Goal: Information Seeking & Learning: Learn about a topic

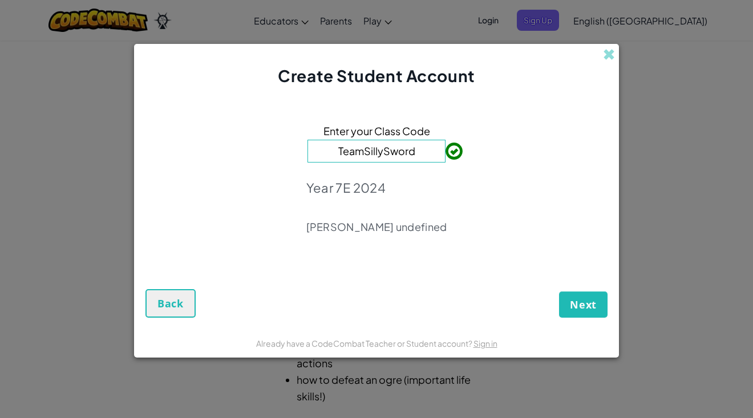
click at [399, 187] on p "Year 7E 2024" at bounding box center [376, 188] width 141 height 16
drag, startPoint x: 409, startPoint y: 157, endPoint x: 350, endPoint y: 163, distance: 59.0
click at [350, 163] on div "Enter your Class Code TeamSillySword Year 7E 2024 Alan undefined" at bounding box center [377, 182] width 462 height 167
type input "T"
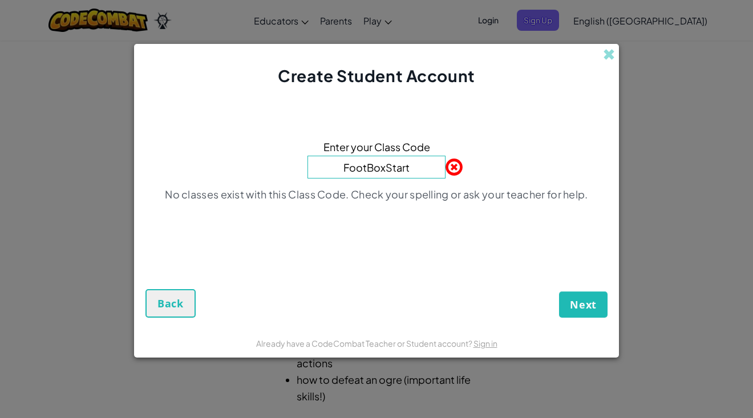
type input "FootBoxStart"
click at [559, 292] on button "Next" at bounding box center [583, 305] width 49 height 26
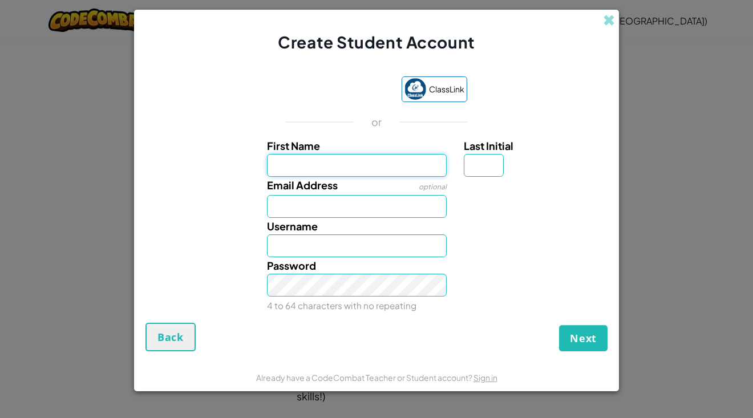
click at [326, 175] on input "First Name" at bounding box center [357, 165] width 180 height 23
type input "d"
type input "elea"
type input "Elea"
click at [423, 87] on img at bounding box center [416, 89] width 22 height 22
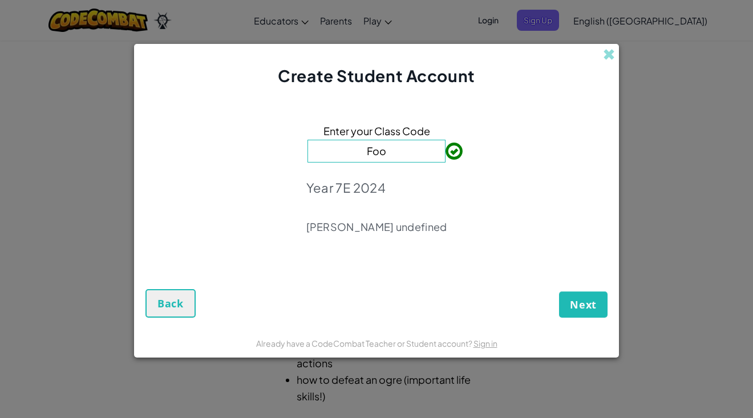
type input "FootBoxStart"
click at [588, 296] on button "Next" at bounding box center [583, 305] width 49 height 26
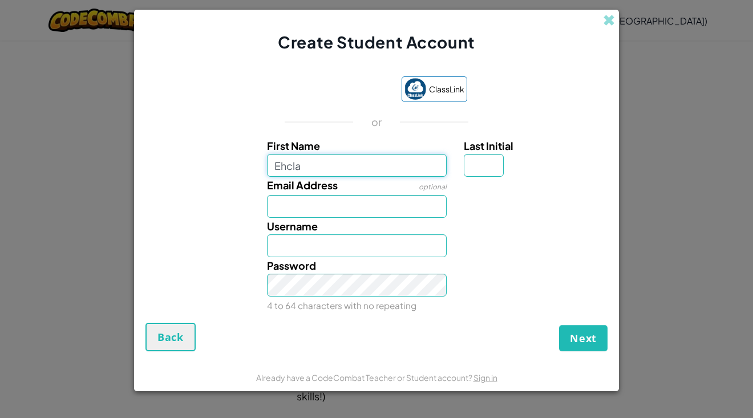
type input "Ehcla"
click at [280, 168] on input "Ehcla" at bounding box center [357, 165] width 180 height 23
click at [348, 159] on input "ehcla" at bounding box center [357, 165] width 180 height 23
click at [346, 171] on input "ehcla" at bounding box center [357, 165] width 180 height 23
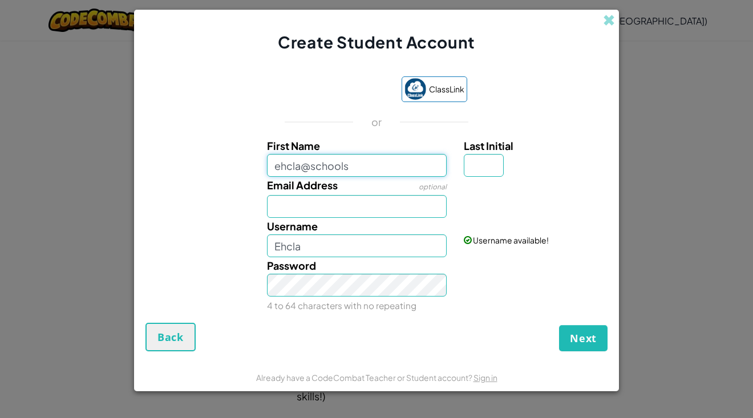
type input "ehcla@schools"
type input "Ehcla@schools"
type input "ehcla@schools.vic.edu.au"
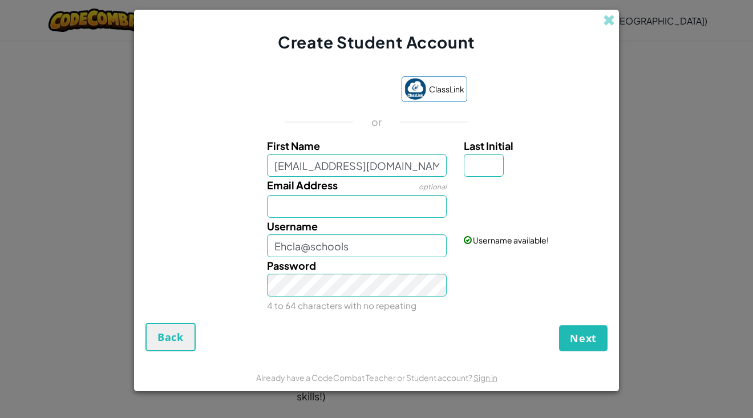
type input "Ehcla@schools.vic.edu.au"
click at [299, 218] on label "Username" at bounding box center [292, 226] width 51 height 17
click at [299, 235] on input "Ehcla@schools.vic.edu.au" at bounding box center [357, 246] width 180 height 23
click at [303, 208] on input "Email Address" at bounding box center [357, 206] width 180 height 23
click at [412, 159] on input "ehcla@schools.vic.edu.au" at bounding box center [357, 165] width 180 height 23
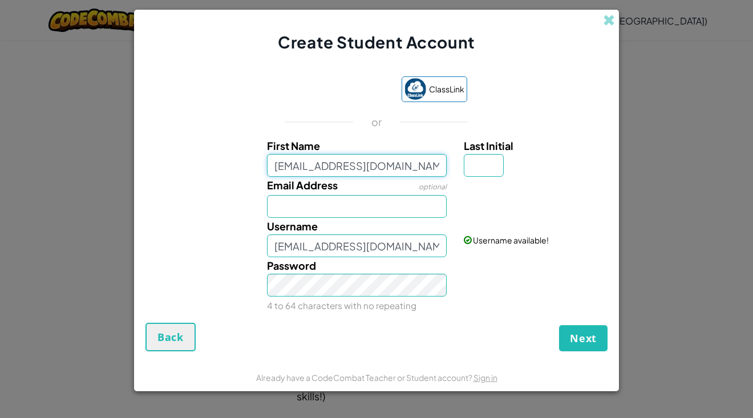
drag, startPoint x: 276, startPoint y: 167, endPoint x: 421, endPoint y: 172, distance: 145.6
click at [422, 172] on input "ehcla@schools.vic.edu.au" at bounding box center [357, 165] width 180 height 23
type input "3"
type input "e"
type input "Eleanor"
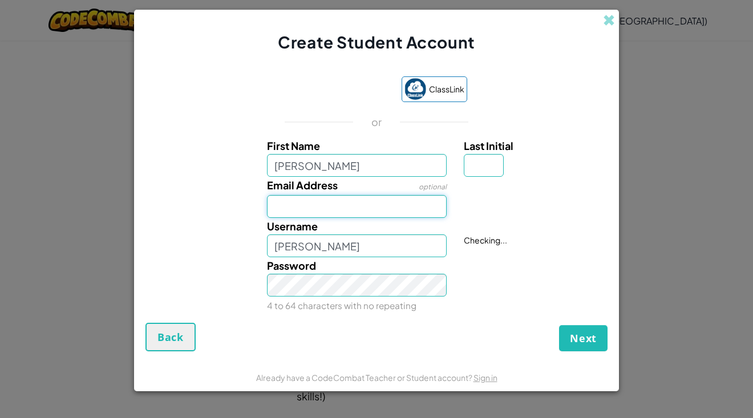
click at [391, 209] on input "Email Address" at bounding box center [357, 206] width 180 height 23
click at [290, 226] on span "Username" at bounding box center [292, 226] width 51 height 13
click at [290, 235] on input "Eleanor" at bounding box center [357, 246] width 180 height 23
click at [361, 250] on input "[PERSON_NAME]" at bounding box center [357, 246] width 180 height 23
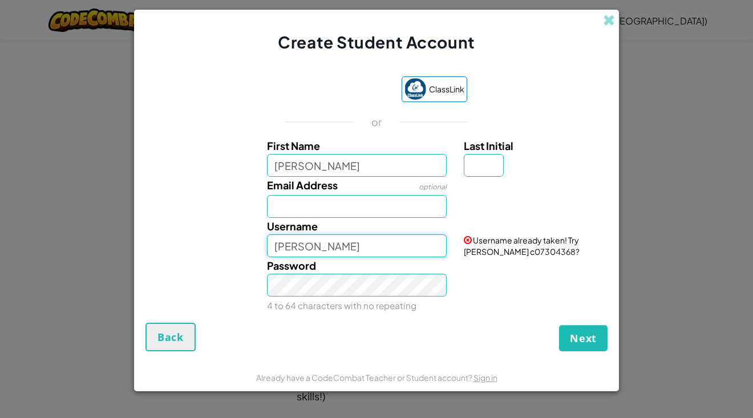
click at [348, 243] on input "[PERSON_NAME]" at bounding box center [357, 246] width 180 height 23
type input "E"
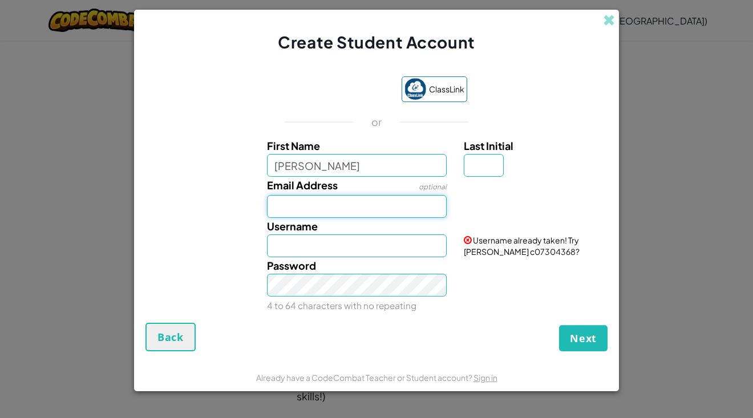
click at [337, 204] on input "Email Address" at bounding box center [357, 206] width 180 height 23
type input "ehcla@schools.vic.edu.au"
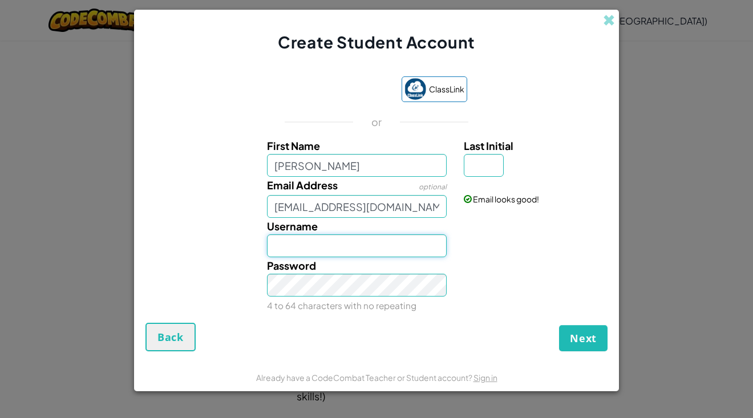
click at [350, 244] on input "Username" at bounding box center [357, 246] width 180 height 23
click at [374, 241] on input "el" at bounding box center [357, 246] width 180 height 23
click at [352, 253] on input "ele" at bounding box center [357, 246] width 180 height 23
click at [332, 248] on input "elea" at bounding box center [357, 246] width 180 height 23
type input "ele234568"
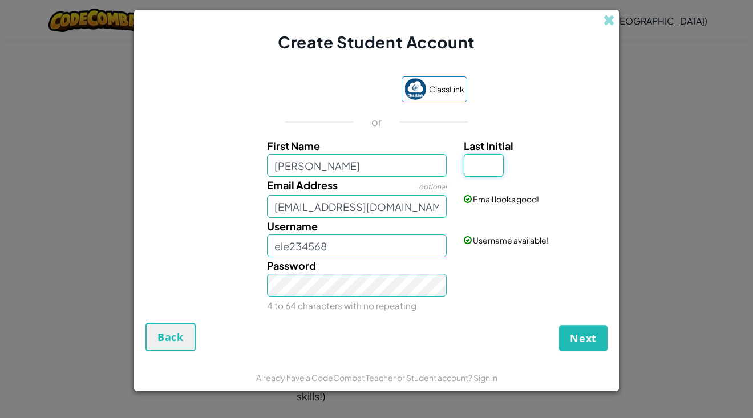
click at [483, 167] on input "Last Initial" at bounding box center [484, 165] width 40 height 23
type input "c"
click at [575, 340] on span "Next" at bounding box center [583, 339] width 27 height 14
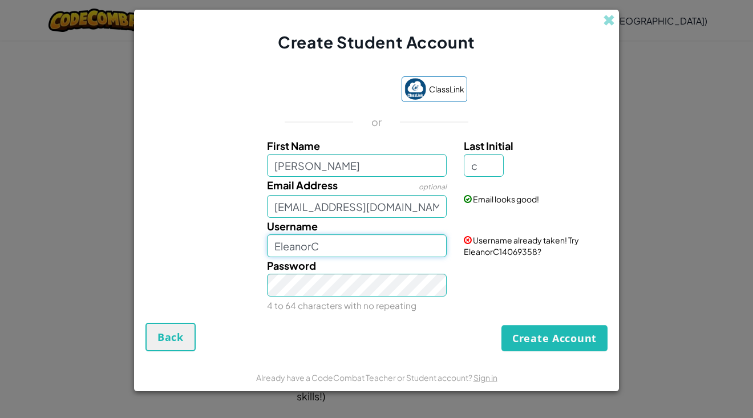
click at [374, 250] on input "EleanorC" at bounding box center [357, 246] width 180 height 23
type input "Ele123456"
click at [526, 318] on div "ClassLink or First Name Eleanor Last Initial c Email Address optional ehcla@sch…" at bounding box center [377, 194] width 462 height 258
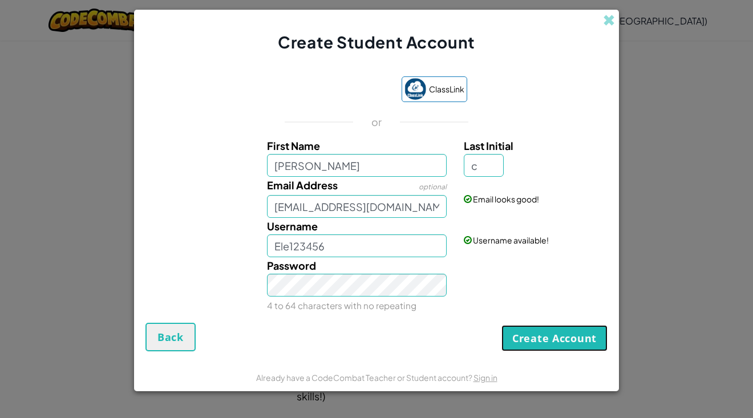
click at [524, 333] on button "Create Account" at bounding box center [555, 338] width 106 height 26
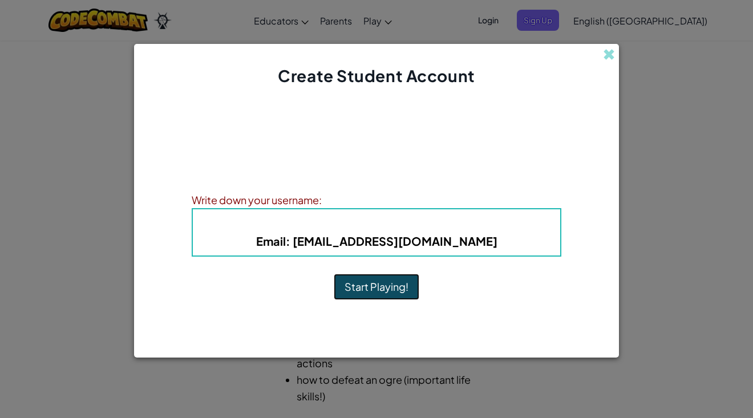
click at [391, 285] on button "Start Playing!" at bounding box center [377, 287] width 86 height 26
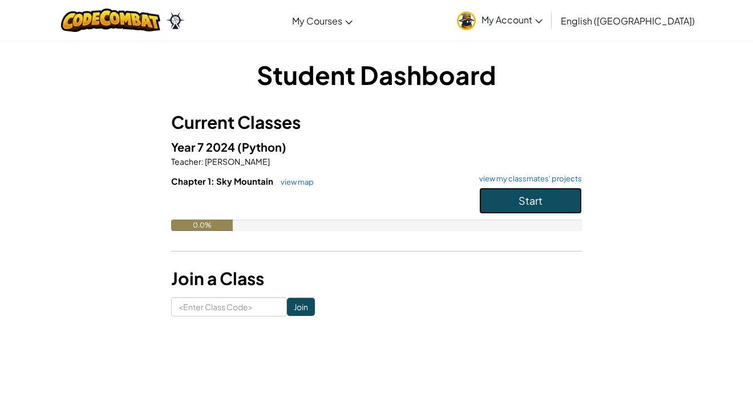
click at [491, 205] on button "Start" at bounding box center [530, 201] width 103 height 26
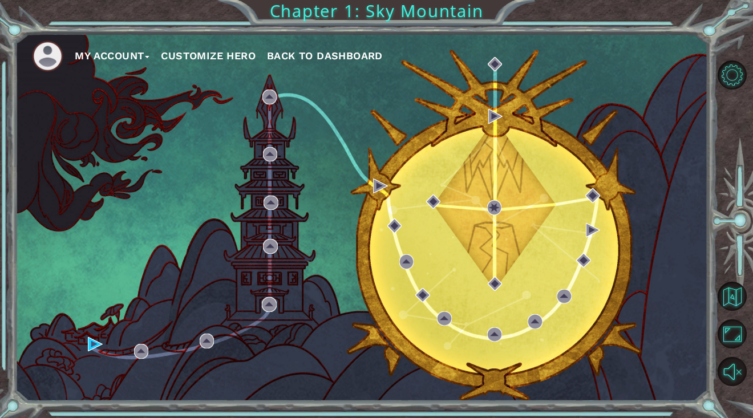
click at [437, 220] on div "My Account Customize Hero Back to Dashboard" at bounding box center [361, 218] width 693 height 366
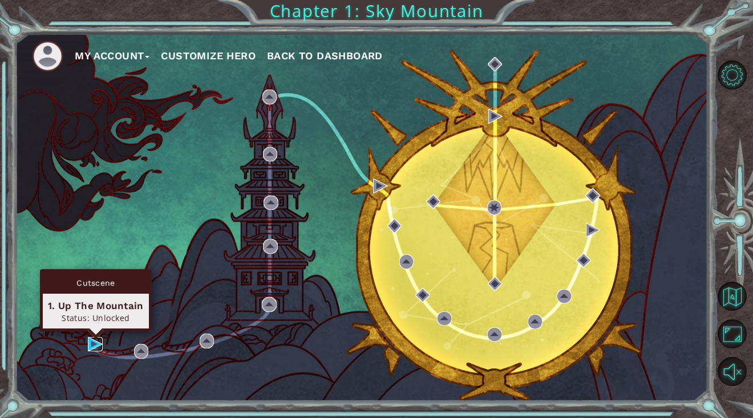
click at [95, 343] on img at bounding box center [95, 344] width 15 height 15
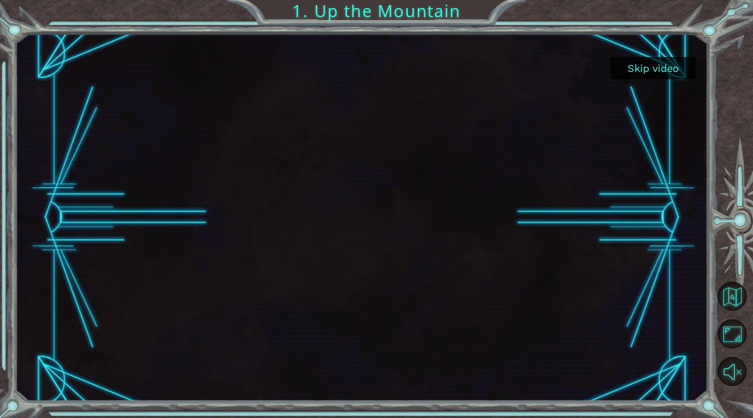
click at [651, 65] on button "Skip video" at bounding box center [654, 68] width 86 height 22
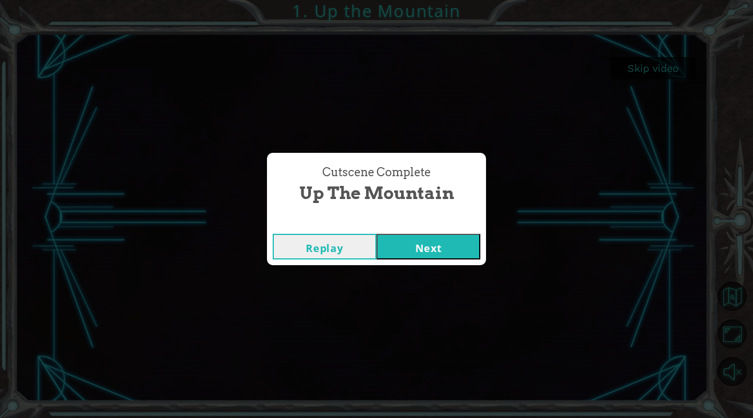
click at [454, 247] on button "Next" at bounding box center [429, 247] width 104 height 26
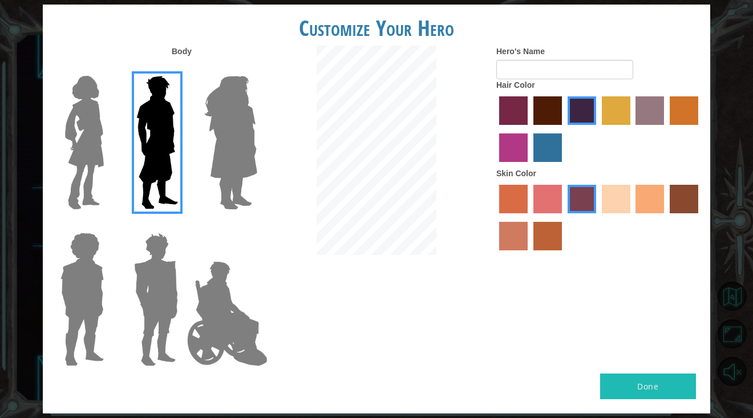
click at [79, 167] on img at bounding box center [84, 142] width 48 height 143
click at [108, 68] on input "Hero Connie" at bounding box center [108, 68] width 0 height 0
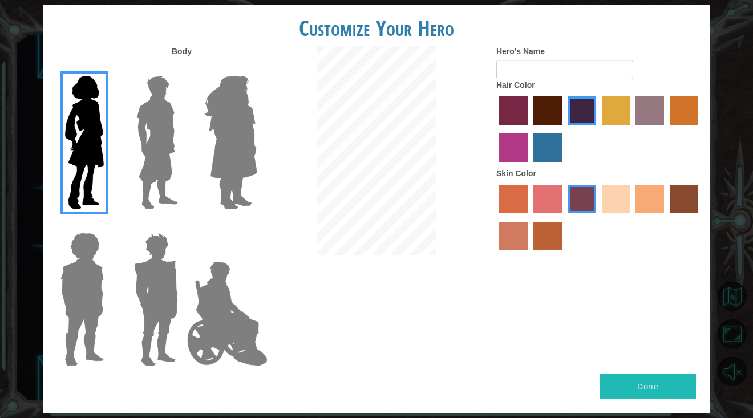
click at [523, 116] on label "paprika hair color" at bounding box center [513, 110] width 29 height 29
click at [495, 129] on input "paprika hair color" at bounding box center [495, 129] width 0 height 0
click at [518, 130] on div at bounding box center [598, 131] width 205 height 74
click at [623, 105] on label "tulip tree hair color" at bounding box center [616, 110] width 29 height 29
click at [598, 129] on input "tulip tree hair color" at bounding box center [598, 129] width 0 height 0
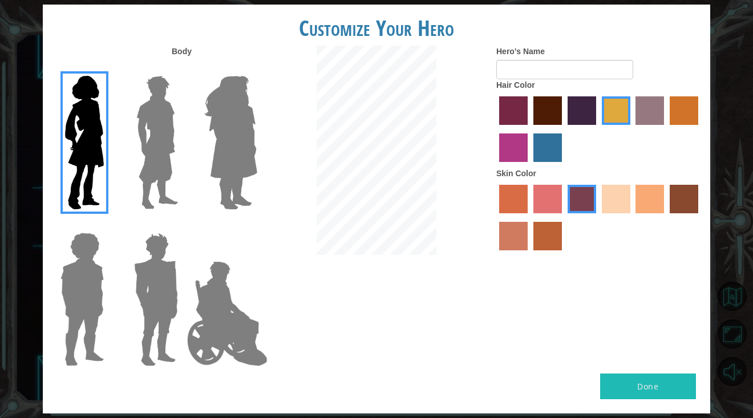
click at [519, 107] on label "paprika hair color" at bounding box center [513, 110] width 29 height 29
click at [495, 129] on input "paprika hair color" at bounding box center [495, 129] width 0 height 0
click at [570, 116] on label "hot purple hair color" at bounding box center [582, 110] width 29 height 29
click at [564, 129] on input "hot purple hair color" at bounding box center [564, 129] width 0 height 0
click at [160, 284] on img at bounding box center [156, 299] width 53 height 143
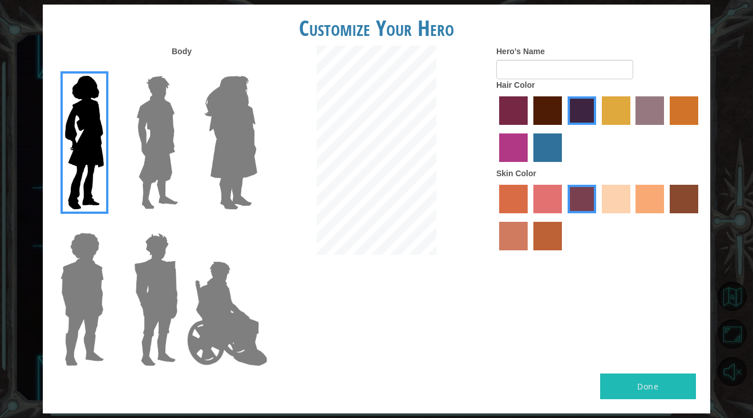
click at [183, 225] on input "Hero Garnet" at bounding box center [183, 225] width 0 height 0
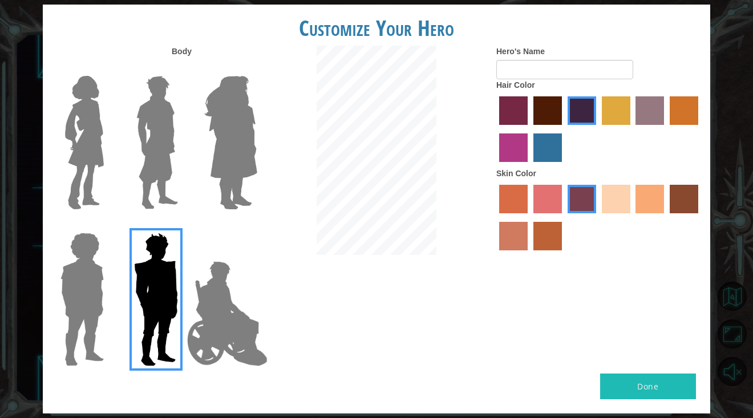
click at [80, 277] on img at bounding box center [82, 299] width 52 height 143
click at [108, 225] on input "Hero Steven" at bounding box center [108, 225] width 0 height 0
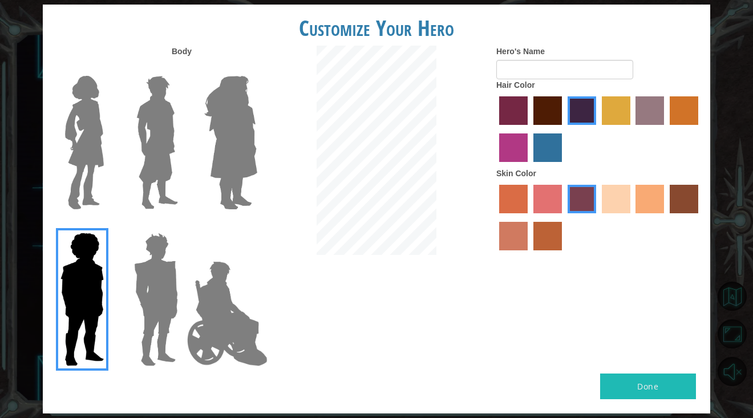
click at [250, 131] on img at bounding box center [231, 142] width 62 height 143
click at [257, 68] on input "Hero Amethyst" at bounding box center [257, 68] width 0 height 0
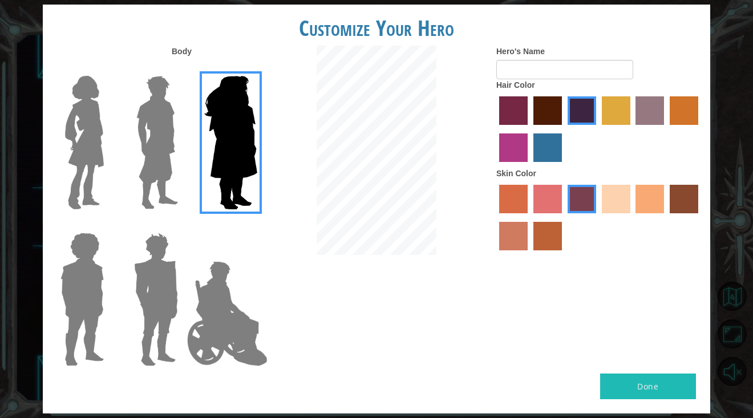
click at [126, 124] on label at bounding box center [154, 142] width 57 height 143
click at [183, 68] on input "Hero Lars" at bounding box center [183, 68] width 0 height 0
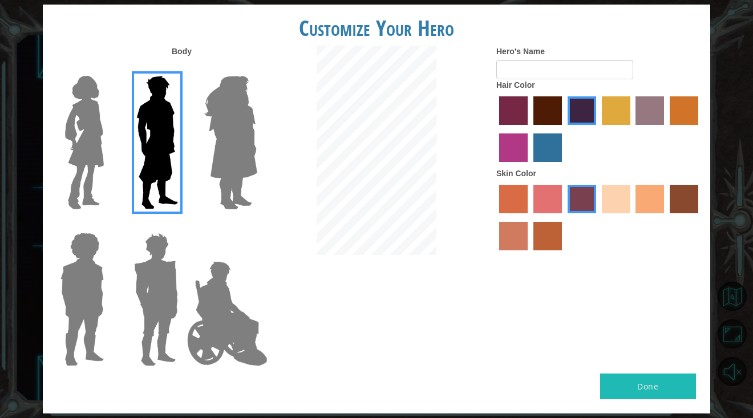
click at [54, 120] on label at bounding box center [79, 142] width 57 height 143
click at [108, 68] on input "Hero Connie" at bounding box center [108, 68] width 0 height 0
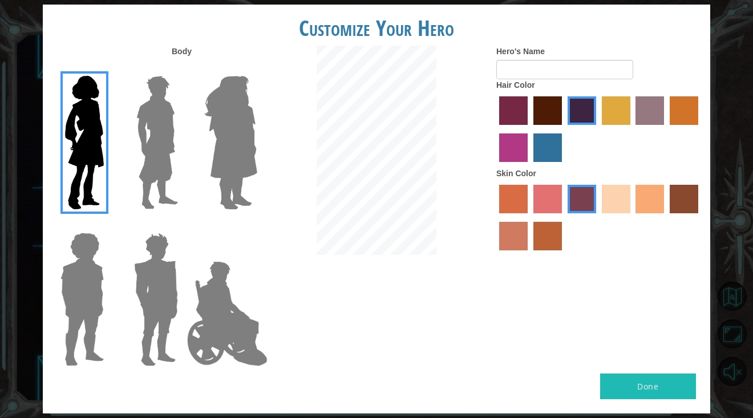
click at [614, 204] on label "sandy beach skin color" at bounding box center [616, 199] width 29 height 29
click at [598, 217] on input "sandy beach skin color" at bounding box center [598, 217] width 0 height 0
click at [571, 200] on label "tosca skin color" at bounding box center [582, 199] width 29 height 29
click at [564, 217] on input "tosca skin color" at bounding box center [564, 217] width 0 height 0
click at [545, 200] on label "froly skin color" at bounding box center [548, 199] width 29 height 29
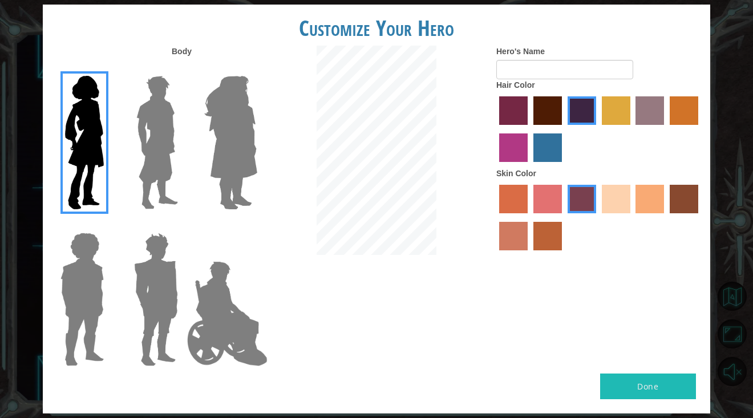
click at [530, 217] on input "froly skin color" at bounding box center [530, 217] width 0 height 0
click at [680, 197] on label "karma skin color" at bounding box center [684, 199] width 29 height 29
click at [666, 217] on input "karma skin color" at bounding box center [666, 217] width 0 height 0
click at [577, 195] on label "tosca skin color" at bounding box center [582, 199] width 29 height 29
click at [564, 217] on input "tosca skin color" at bounding box center [564, 217] width 0 height 0
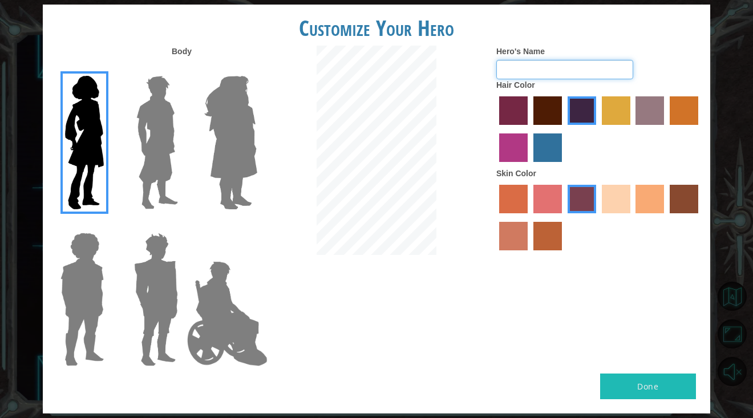
click at [559, 72] on input "Hero's Name" at bounding box center [564, 69] width 137 height 19
type input "blah"
click at [640, 382] on button "Done" at bounding box center [648, 387] width 96 height 26
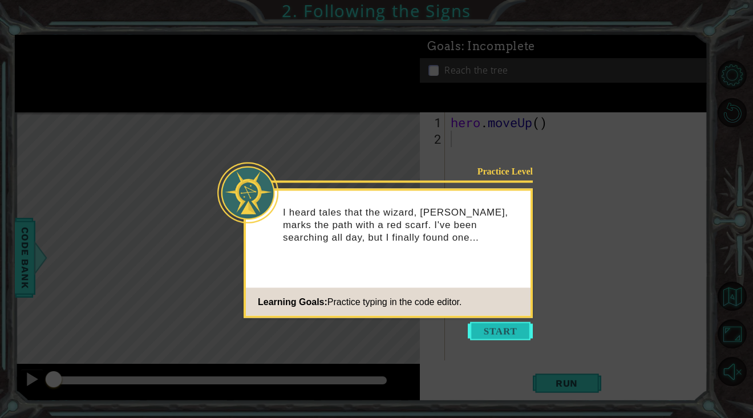
click at [508, 328] on button "Start" at bounding box center [500, 331] width 65 height 18
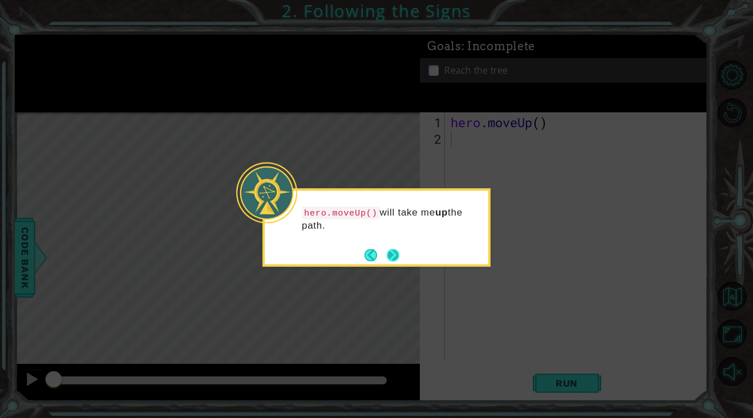
click at [394, 259] on button "Next" at bounding box center [393, 255] width 13 height 13
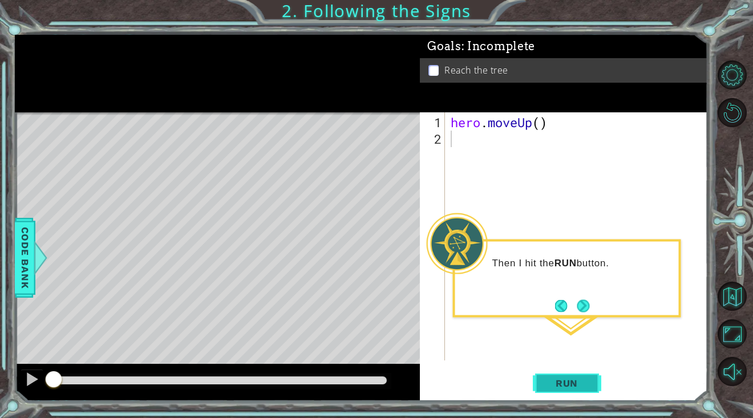
click at [545, 386] on span "Run" at bounding box center [566, 383] width 45 height 11
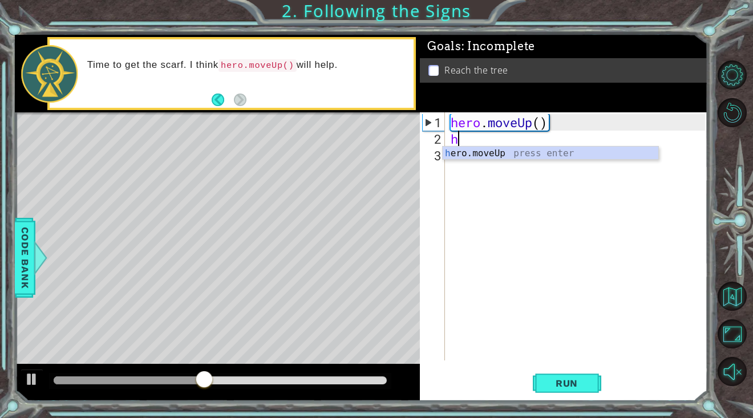
type textarea "he"
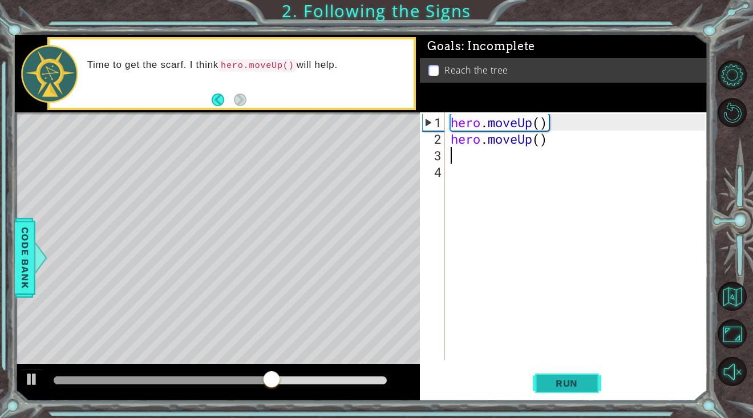
click at [579, 384] on span "Run" at bounding box center [566, 383] width 45 height 11
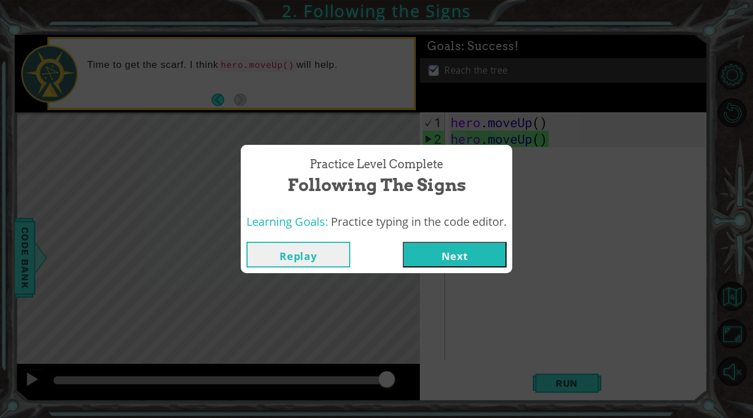
click at [443, 256] on button "Next" at bounding box center [455, 255] width 104 height 26
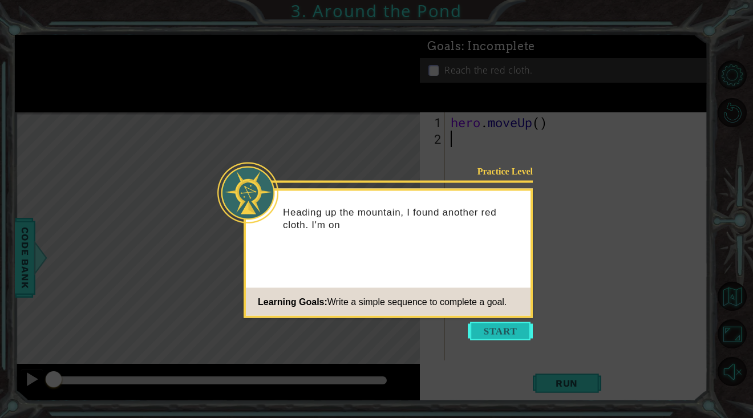
click at [510, 330] on button "Start" at bounding box center [500, 331] width 65 height 18
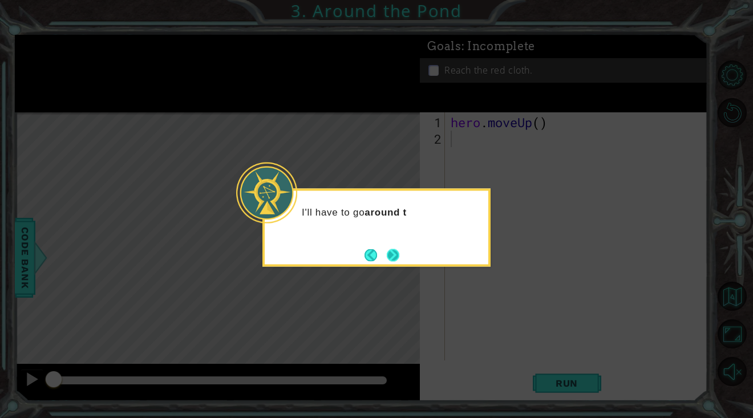
click at [388, 256] on button "Next" at bounding box center [393, 255] width 13 height 13
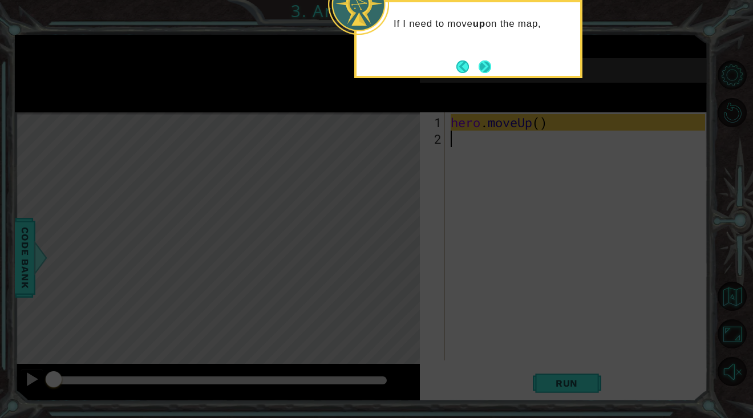
click at [485, 67] on button "Next" at bounding box center [484, 66] width 13 height 13
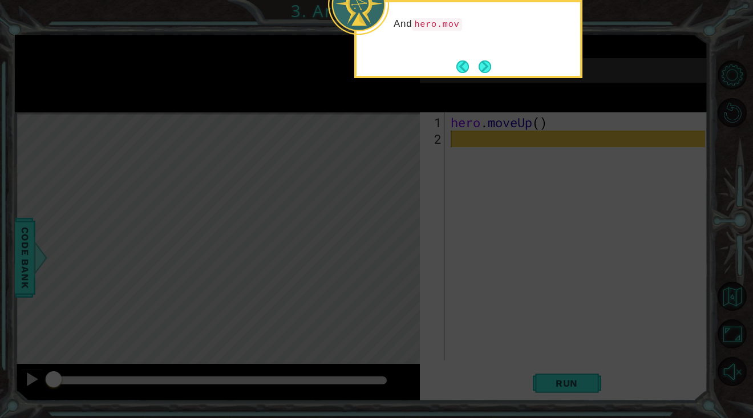
click at [485, 67] on button "Next" at bounding box center [485, 66] width 13 height 13
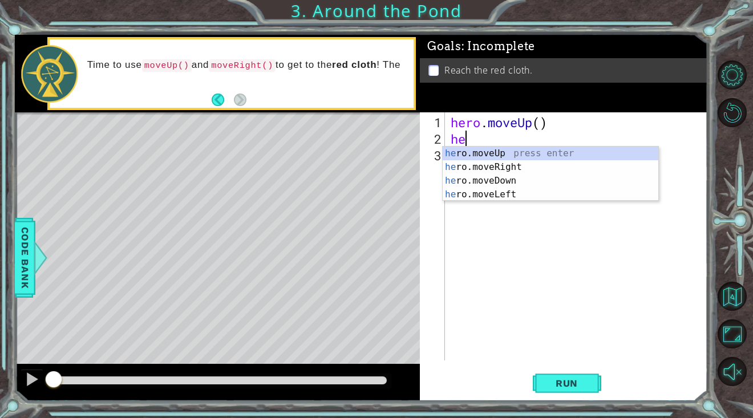
type textarea "her"
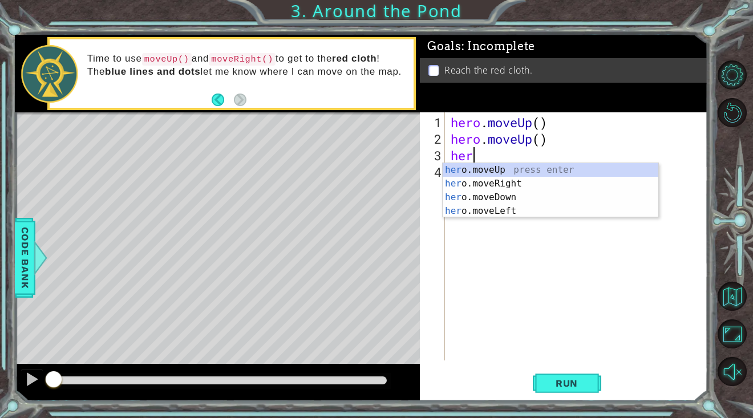
type textarea "here"
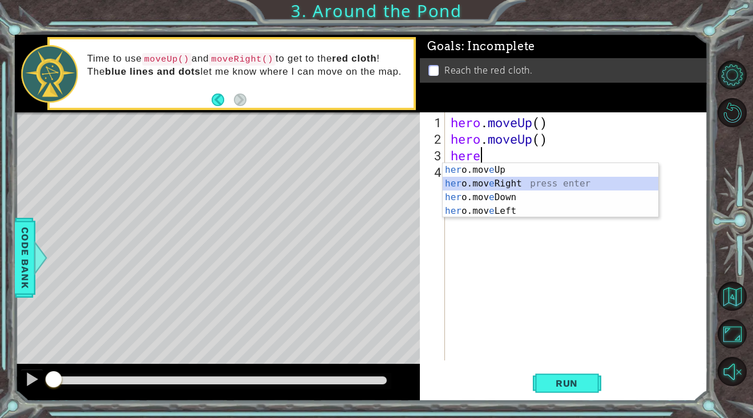
click at [509, 180] on div "her o.mov e Up press enter her o.mov e Right press enter her o.mov e Down press…" at bounding box center [551, 204] width 216 height 82
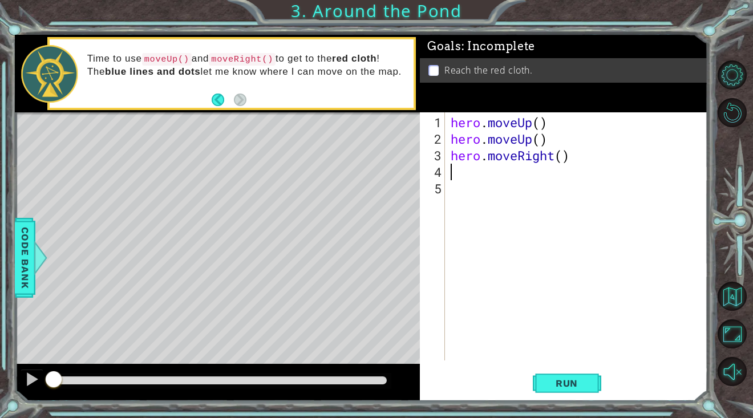
type textarea "m"
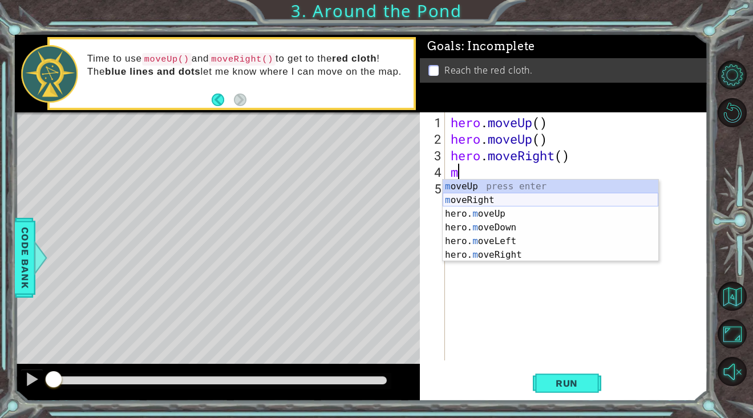
click at [486, 201] on div "m oveUp press enter m oveRight press enter hero. m oveUp press enter hero. m ov…" at bounding box center [551, 235] width 216 height 110
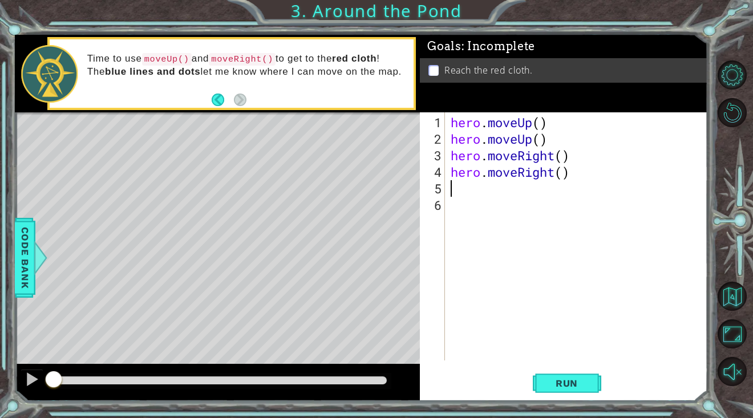
click at [531, 181] on div "hero . moveUp ( ) hero . moveUp ( ) hero . moveRight ( ) hero . moveRight ( )" at bounding box center [580, 254] width 262 height 281
click at [530, 174] on div "hero . moveUp ( ) hero . moveUp ( ) hero . moveRight ( ) hero . moveRight ( )" at bounding box center [580, 254] width 262 height 281
click at [551, 175] on div "hero . moveUp ( ) hero . moveUp ( ) hero . moveRight ( ) hero . moveRight ( )" at bounding box center [580, 254] width 262 height 281
click at [553, 175] on div "hero . moveUp ( ) hero . moveUp ( ) hero . moveRight ( ) hero . moveRight ( )" at bounding box center [580, 254] width 262 height 281
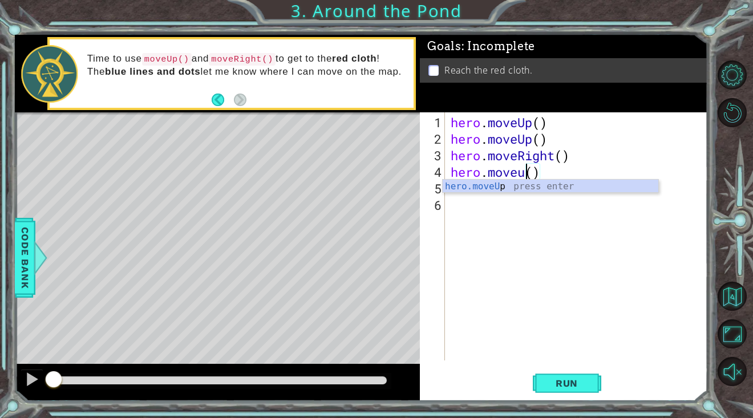
scroll to position [0, 3]
click at [546, 185] on div "hero.moveUp press enter" at bounding box center [551, 200] width 216 height 41
type textarea "hero.moveUp"
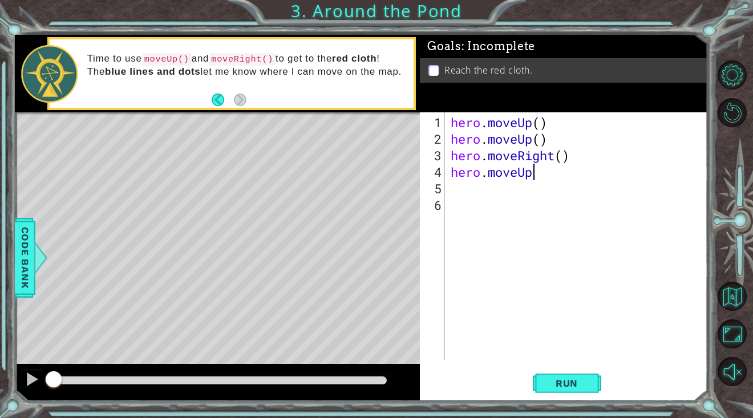
scroll to position [0, 3]
click at [538, 211] on div "hero . moveUp ( ) hero . moveUp ( ) hero . moveRight ( ) hero . moveUp" at bounding box center [580, 254] width 262 height 281
click at [468, 186] on div "hero . moveUp ( ) hero . moveUp ( ) hero . moveRight ( ) hero . moveUp" at bounding box center [580, 254] width 262 height 281
click at [559, 385] on span "Run" at bounding box center [566, 383] width 45 height 11
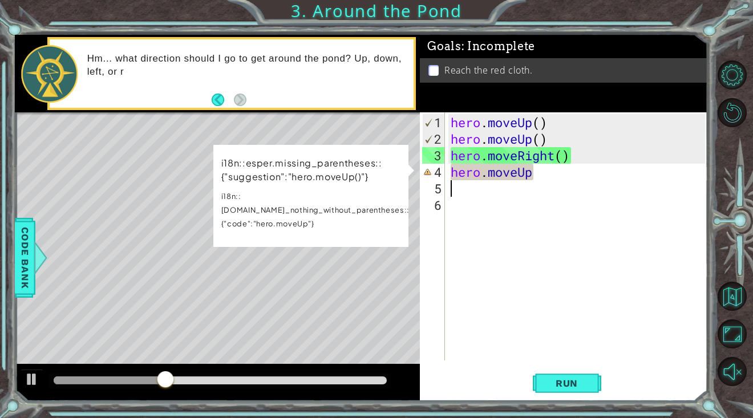
click at [539, 170] on div "hero . moveUp ( ) hero . moveUp ( ) hero . moveRight ( ) hero . moveUp" at bounding box center [580, 254] width 262 height 281
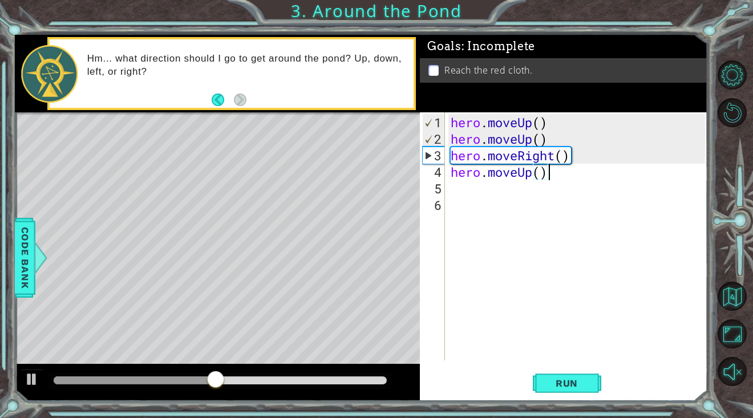
scroll to position [0, 4]
type textarea "hero.moveUp()"
click at [553, 378] on span "Run" at bounding box center [566, 383] width 45 height 11
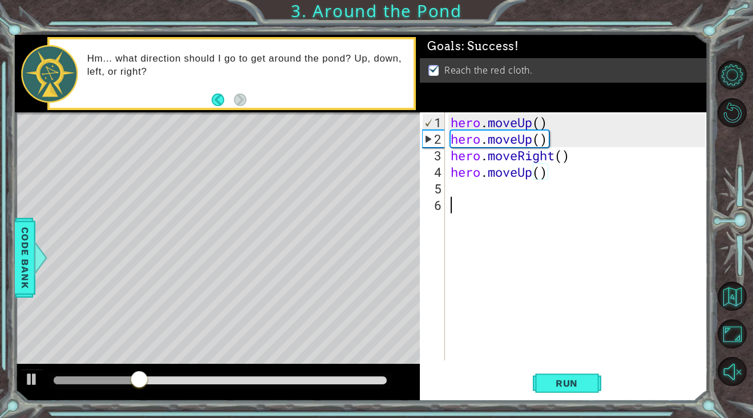
click at [449, 217] on div "hero . moveUp ( ) hero . moveUp ( ) hero . moveRight ( ) hero . moveUp ( )" at bounding box center [580, 254] width 262 height 281
click at [449, 205] on div "hero . moveUp ( ) hero . moveUp ( ) hero . moveRight ( ) hero . moveUp ( )" at bounding box center [580, 254] width 262 height 281
click at [450, 189] on div "hero . moveUp ( ) hero . moveUp ( ) hero . moveRight ( ) hero . moveUp ( )" at bounding box center [580, 254] width 262 height 281
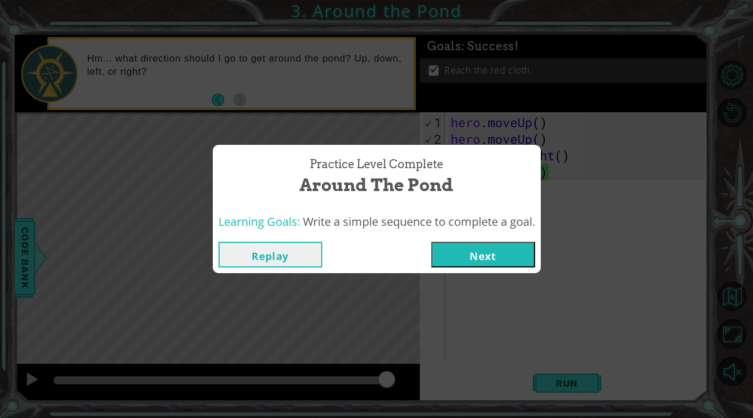
click at [471, 250] on button "Next" at bounding box center [483, 255] width 104 height 26
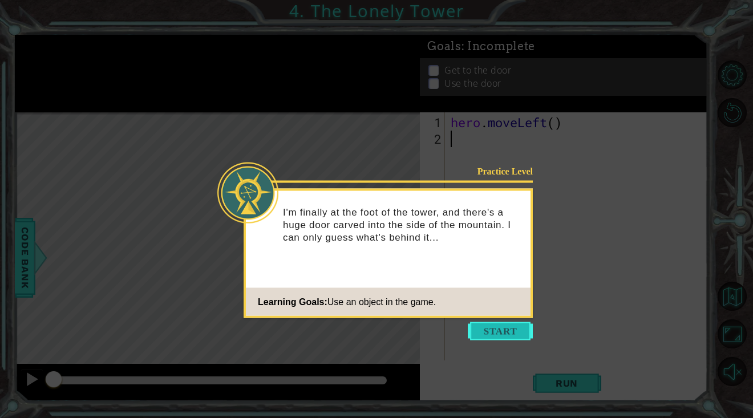
click at [519, 327] on button "Start" at bounding box center [500, 331] width 65 height 18
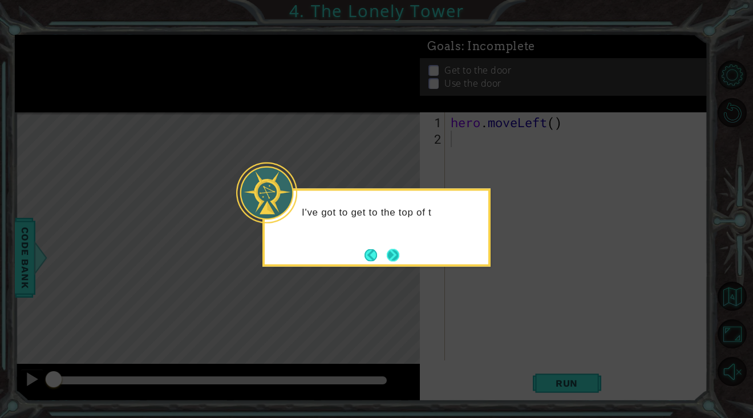
click at [391, 261] on button "Next" at bounding box center [393, 255] width 13 height 13
click at [391, 250] on button "Next" at bounding box center [393, 255] width 13 height 13
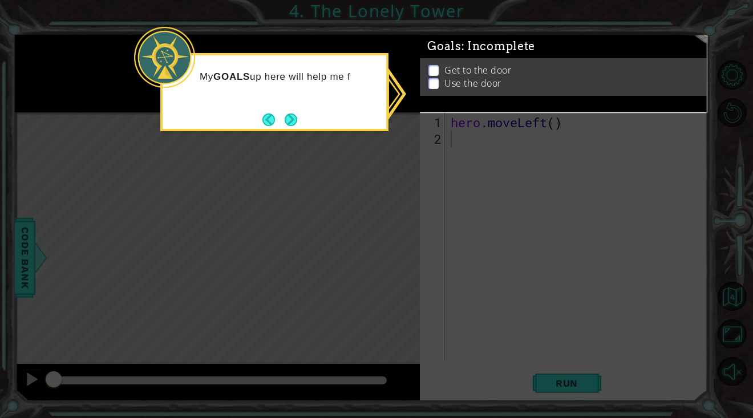
click at [476, 146] on icon at bounding box center [376, 209] width 753 height 418
click at [293, 120] on button "Next" at bounding box center [291, 119] width 13 height 13
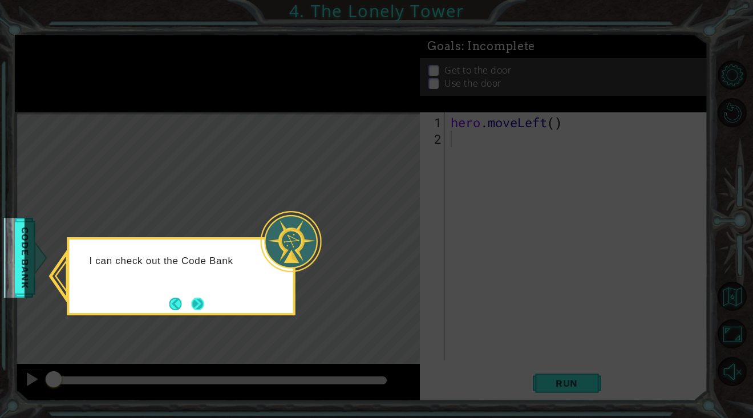
click at [195, 310] on button "Next" at bounding box center [198, 304] width 13 height 13
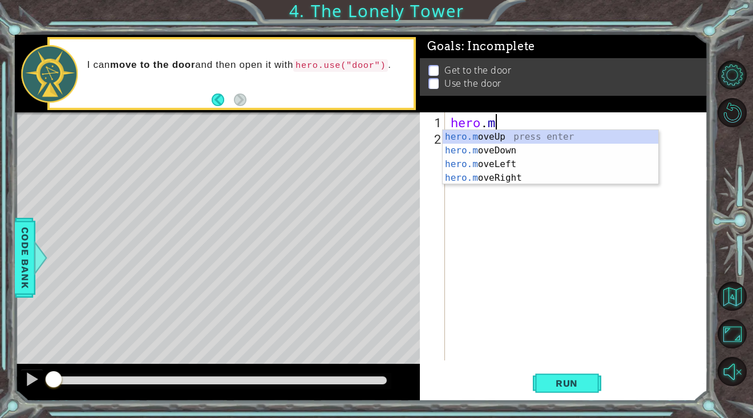
type textarea "h"
type textarea "here"
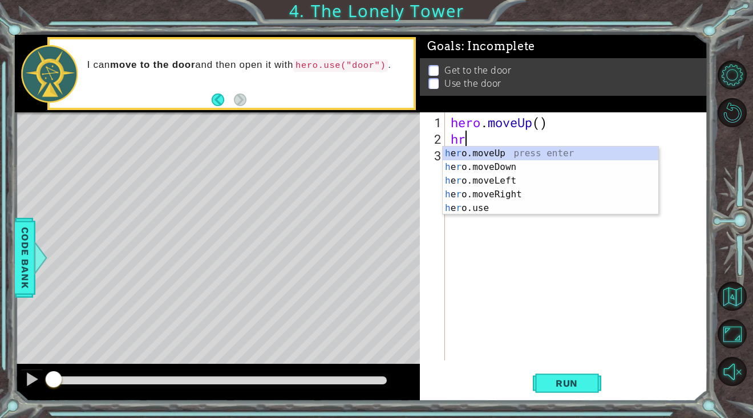
type textarea "hre"
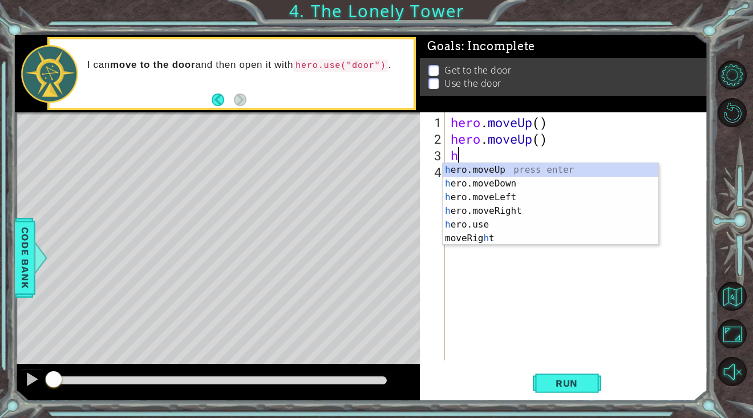
type textarea "he"
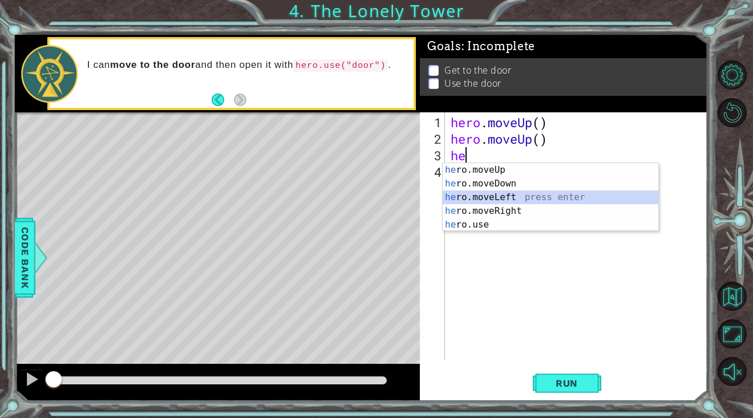
click at [482, 204] on div "he ro.moveUp press enter he ro.moveDown press enter he ro.moveLeft press enter …" at bounding box center [551, 211] width 216 height 96
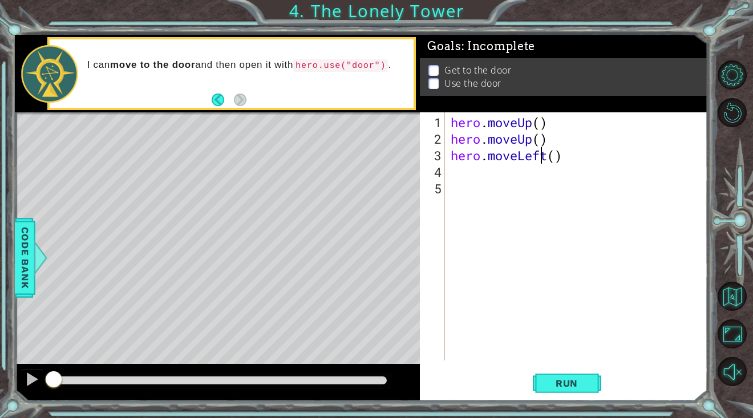
click at [543, 160] on div "hero . moveUp ( ) hero . moveUp ( ) hero . moveLeft ( )" at bounding box center [580, 254] width 262 height 281
click at [546, 160] on div "hero . moveUp ( ) hero . moveUp ( ) hero . moveLeft ( )" at bounding box center [580, 254] width 262 height 281
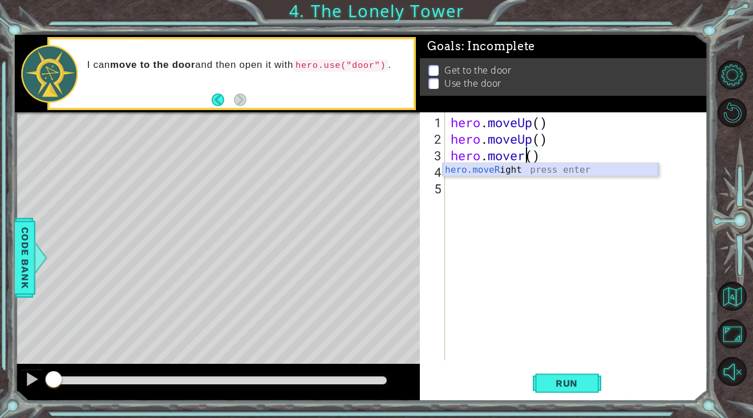
click at [552, 170] on div "hero.moveR ight press enter" at bounding box center [551, 183] width 216 height 41
type textarea "hero.moveRight"
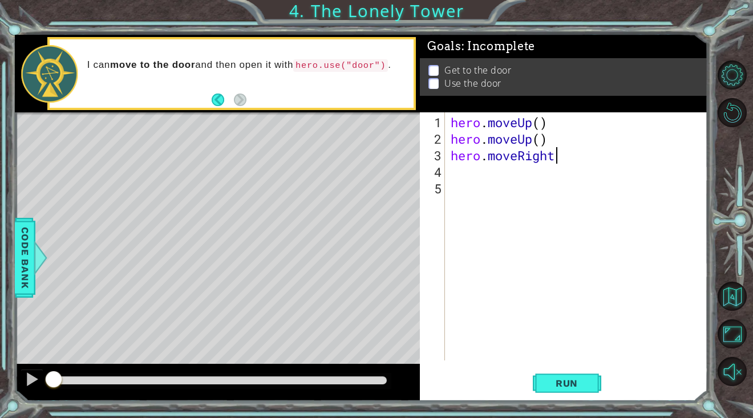
click at [519, 168] on div "hero . moveUp ( ) hero . moveUp ( ) hero . moveRight" at bounding box center [580, 254] width 262 height 281
click at [561, 395] on button "Run" at bounding box center [567, 383] width 68 height 29
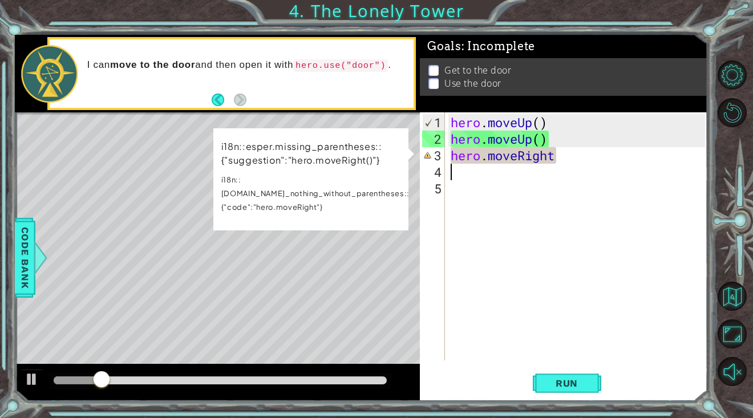
click at [556, 158] on div "hero . moveUp ( ) hero . moveUp ( ) hero . moveRight" at bounding box center [580, 254] width 262 height 281
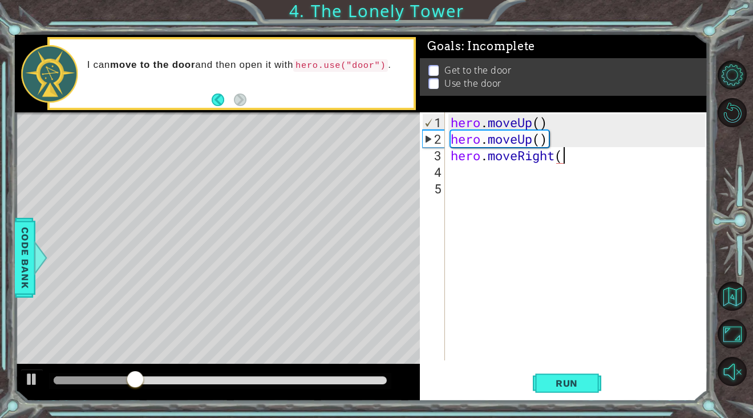
scroll to position [0, 5]
click at [561, 378] on span "Run" at bounding box center [566, 383] width 45 height 11
drag, startPoint x: 130, startPoint y: 375, endPoint x: 60, endPoint y: 361, distance: 71.6
click at [59, 361] on div "methods hero moveDown(steps) moveUp(steps) moveLeft(steps) moveRight(steps) use…" at bounding box center [361, 218] width 693 height 366
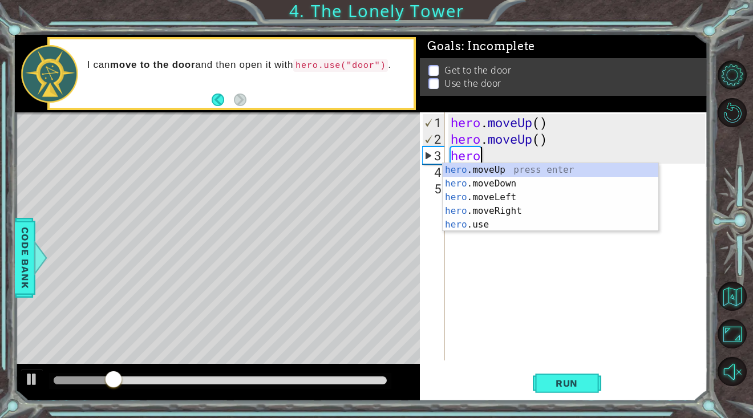
scroll to position [0, 0]
type textarea "h"
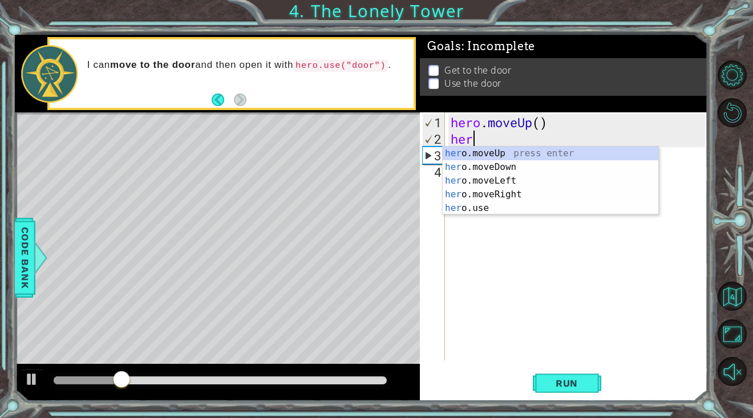
type textarea "h"
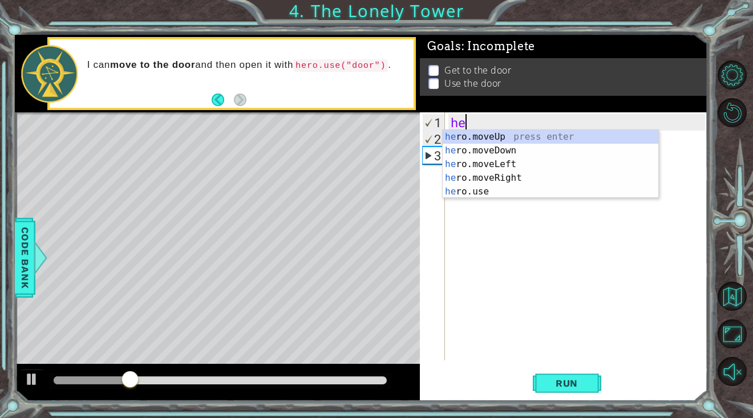
type textarea "h"
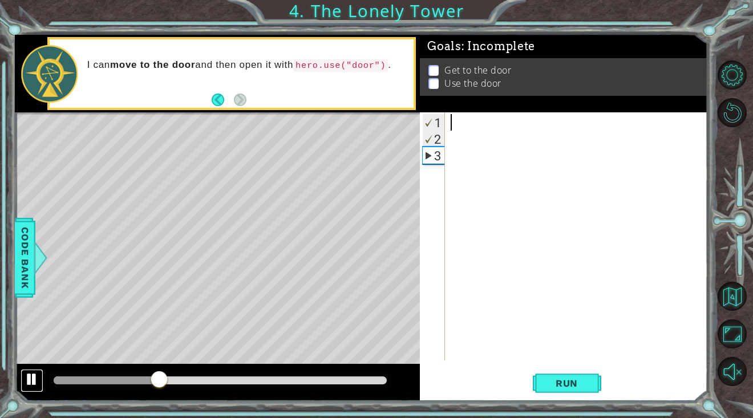
click at [33, 377] on div at bounding box center [32, 379] width 15 height 15
type textarea "m"
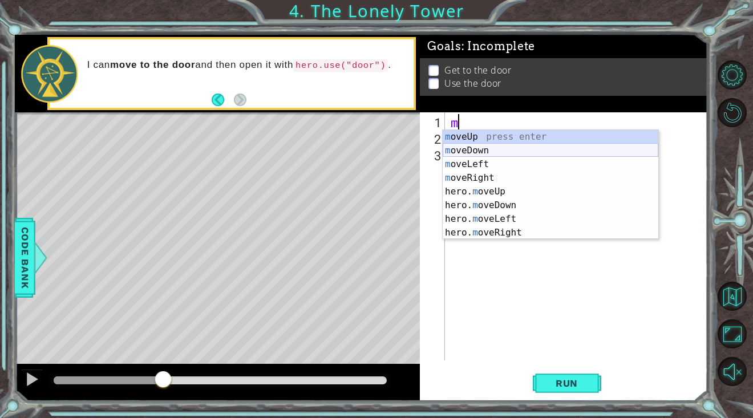
click at [498, 159] on div "m oveUp press enter m oveDown press enter m oveLeft press enter m oveRight pres…" at bounding box center [551, 198] width 216 height 137
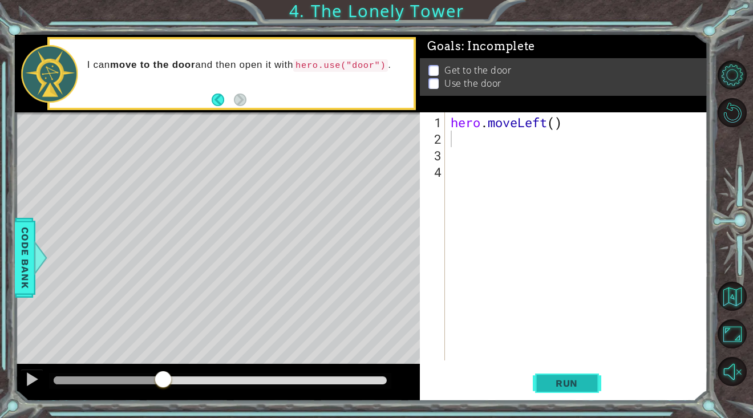
click at [566, 390] on button "Run" at bounding box center [567, 383] width 68 height 29
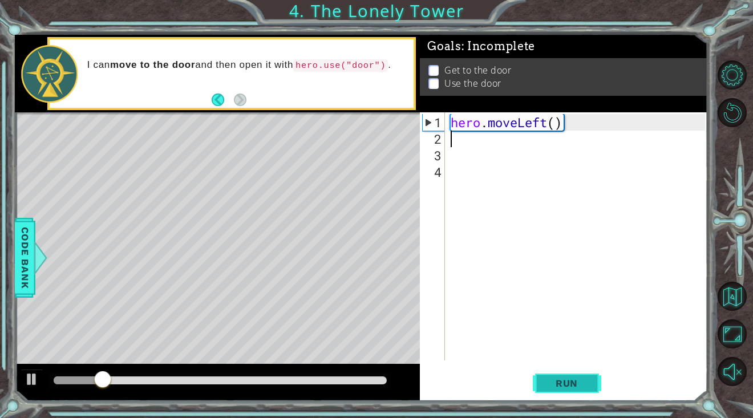
type textarea "m"
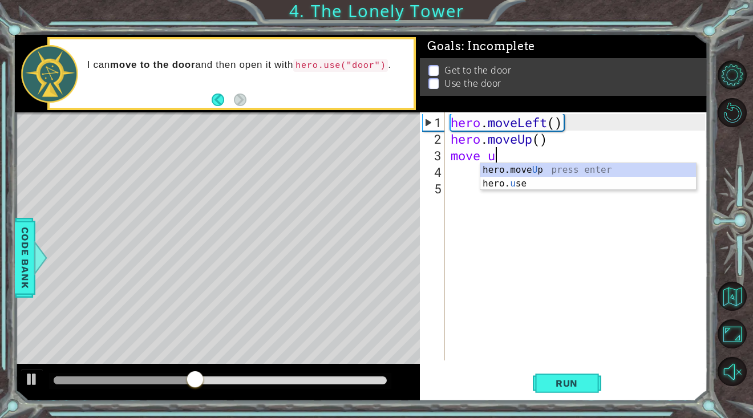
type textarea "move up"
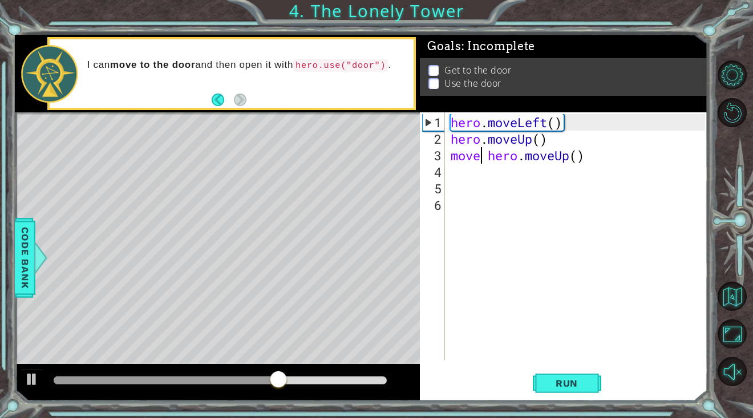
click at [484, 160] on div "hero . moveLeft ( ) hero . moveUp ( ) move hero . moveUp ( )" at bounding box center [580, 254] width 262 height 281
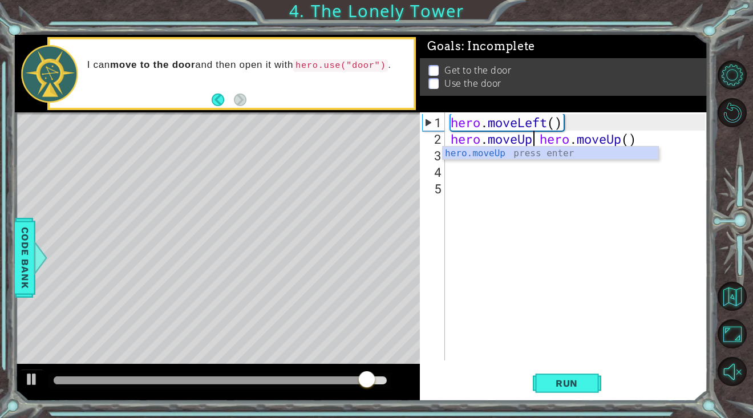
scroll to position [0, 3]
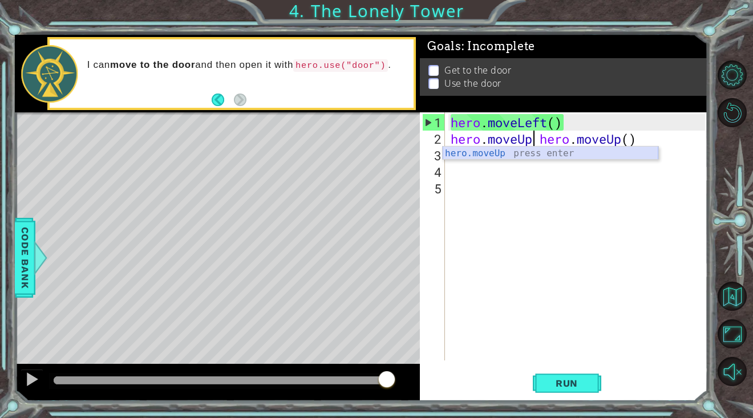
click at [565, 156] on div "hero.moveUp press enter" at bounding box center [551, 167] width 216 height 41
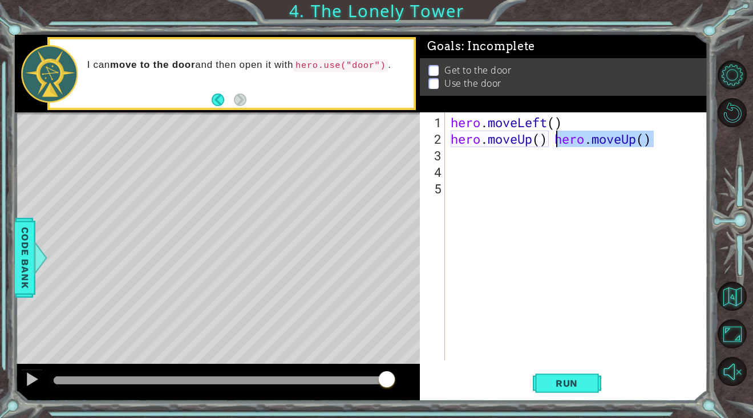
drag, startPoint x: 666, startPoint y: 141, endPoint x: 563, endPoint y: 142, distance: 103.9
click at [563, 142] on div "hero . moveLeft ( ) hero . moveUp ( ) hero . moveUp ( )" at bounding box center [580, 254] width 262 height 281
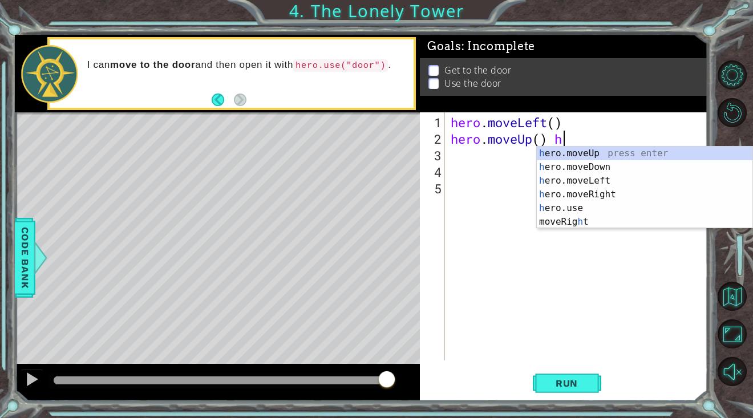
type textarea "hero.moveUp()"
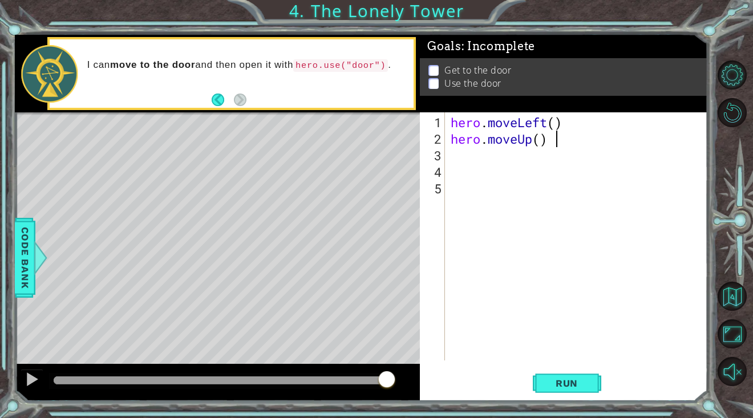
scroll to position [0, 4]
click at [504, 139] on div "hero . moveLeft ( ) hero . moveUp ( )" at bounding box center [580, 254] width 262 height 281
click at [498, 165] on div "hero . moveLeft ( ) hero . moveUp ( )" at bounding box center [580, 254] width 262 height 281
click at [487, 150] on div "hero . moveLeft ( ) hero . moveUp ( )" at bounding box center [580, 254] width 262 height 281
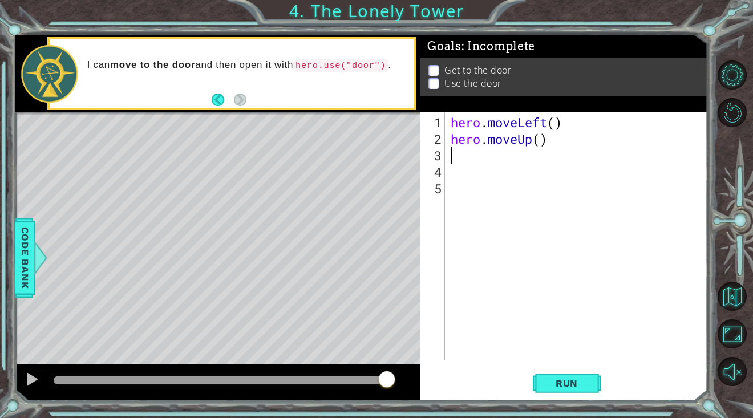
type textarea "h"
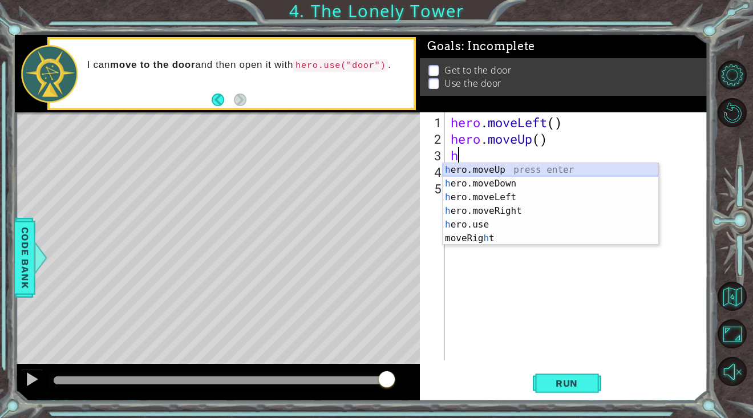
click at [504, 168] on div "h ero.moveUp press enter h ero.moveDown press enter h ero.moveLeft press enter …" at bounding box center [551, 218] width 216 height 110
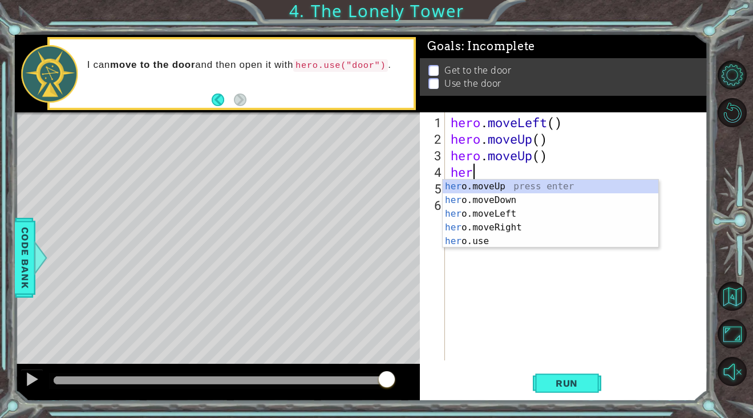
type textarea "here"
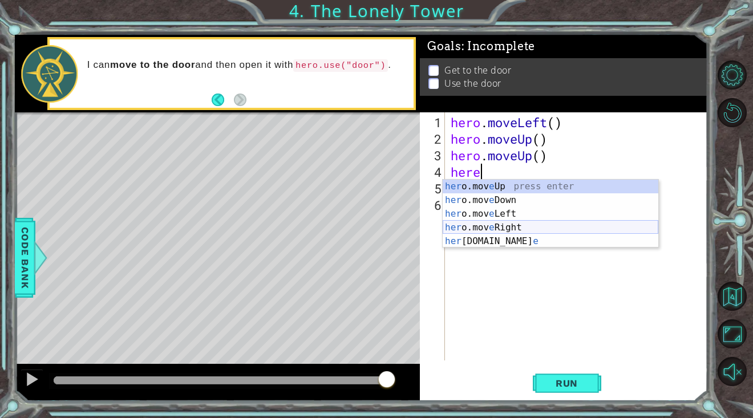
click at [491, 228] on div "her o.mov e Up press enter her o.mov e Down press enter her o.mov e Left press …" at bounding box center [551, 228] width 216 height 96
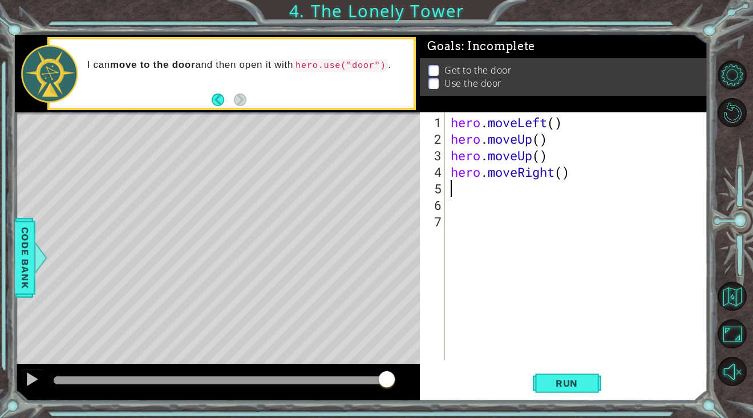
scroll to position [0, 0]
click at [577, 376] on button "Run" at bounding box center [567, 383] width 68 height 29
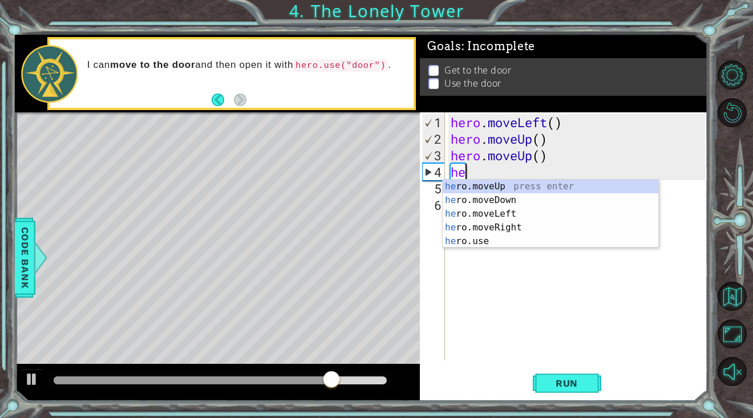
type textarea "h"
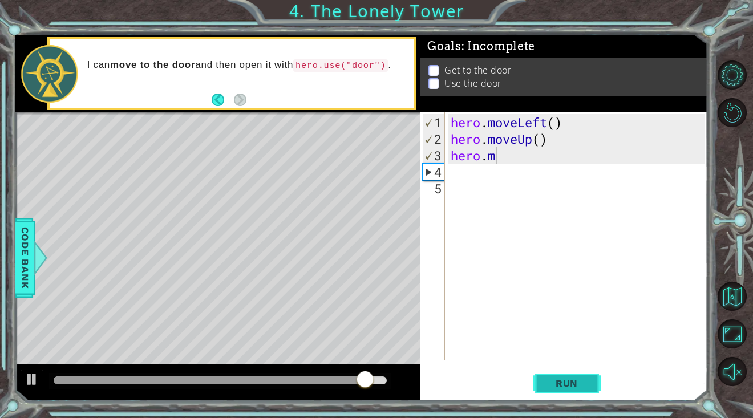
click at [564, 376] on button "Run" at bounding box center [567, 383] width 68 height 29
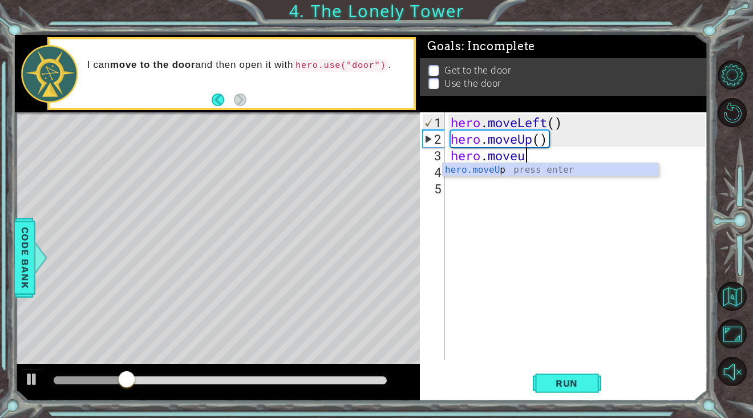
type textarea "hero.moveup"
click at [498, 175] on div "hero.moveUp press enter" at bounding box center [551, 183] width 216 height 41
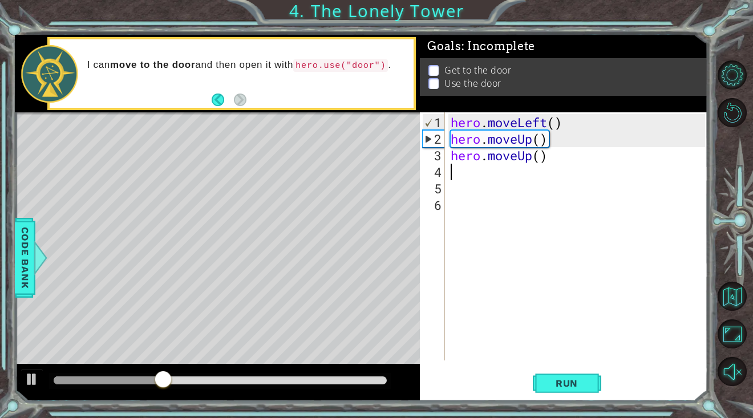
click at [498, 176] on div "hero . moveLeft ( ) hero . moveUp ( ) hero . moveUp ( )" at bounding box center [580, 254] width 262 height 281
click at [581, 374] on button "Run" at bounding box center [567, 383] width 68 height 29
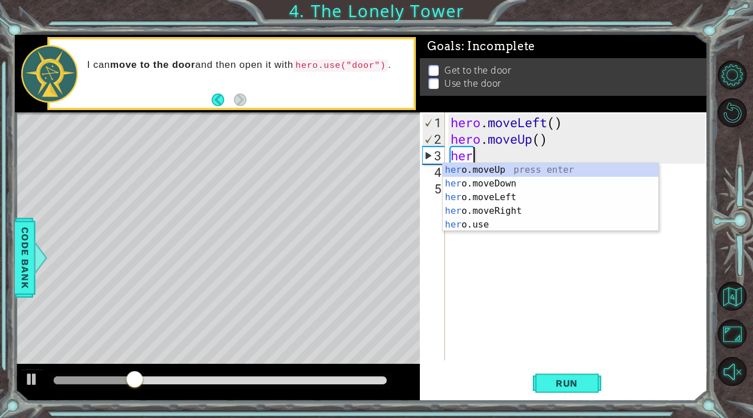
type textarea "h"
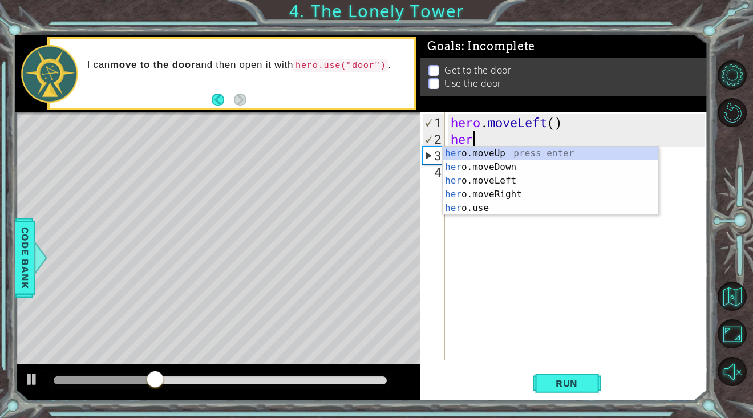
type textarea "h"
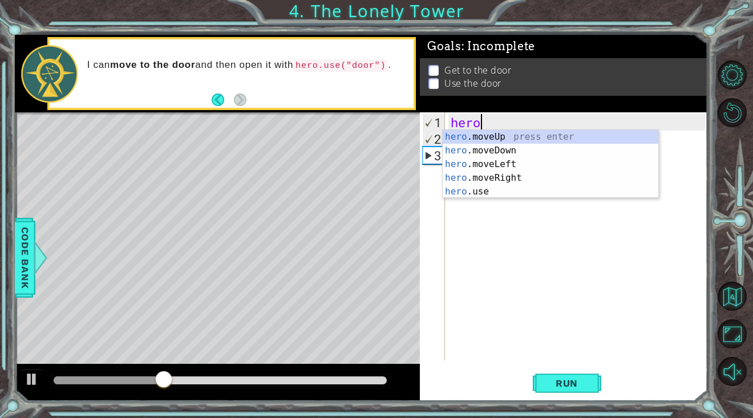
type textarea "h"
type textarea "here"
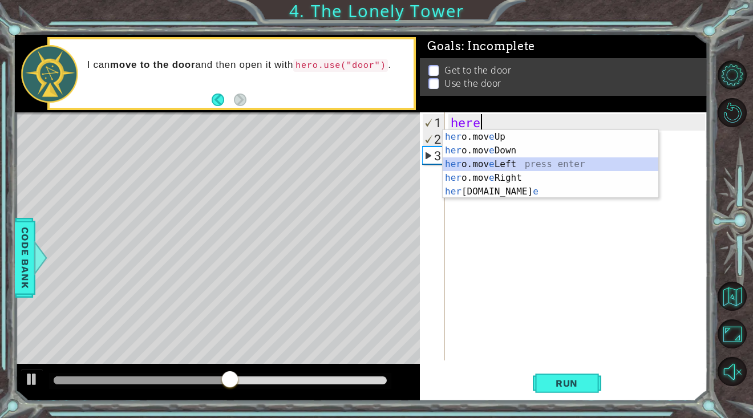
click at [543, 165] on div "her o.mov e Up press enter her o.mov e Down press enter her o.mov e Left press …" at bounding box center [551, 178] width 216 height 96
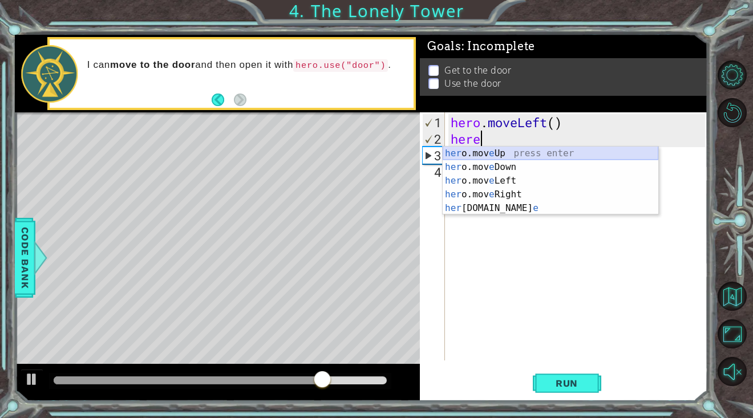
type textarea "her"
click at [512, 153] on div "her o.moveUp press enter her o.moveDown press enter her o.moveLeft press enter …" at bounding box center [551, 195] width 216 height 96
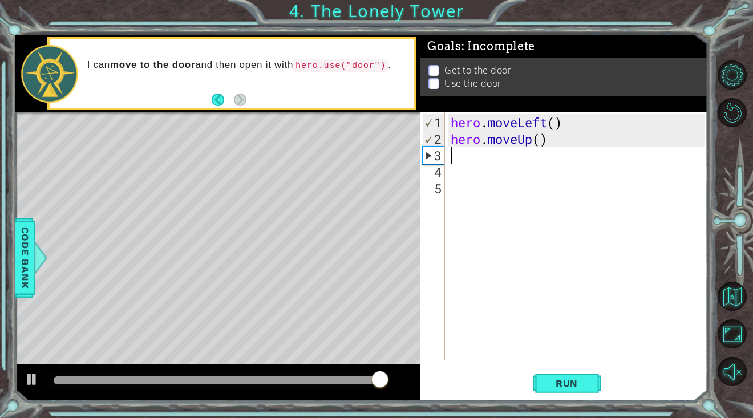
scroll to position [0, 0]
click at [556, 382] on span "Run" at bounding box center [566, 383] width 45 height 11
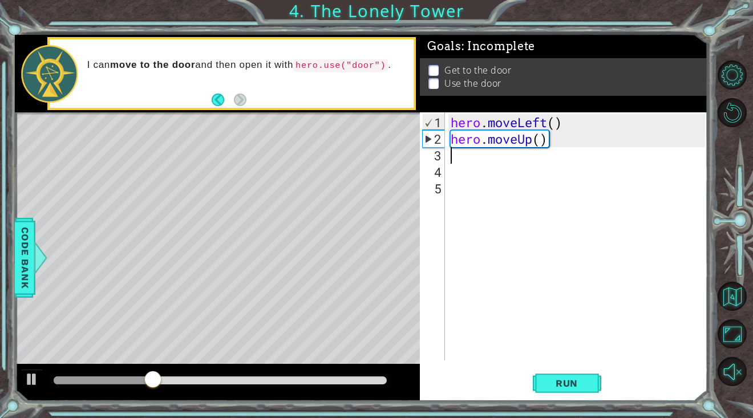
type textarea "m"
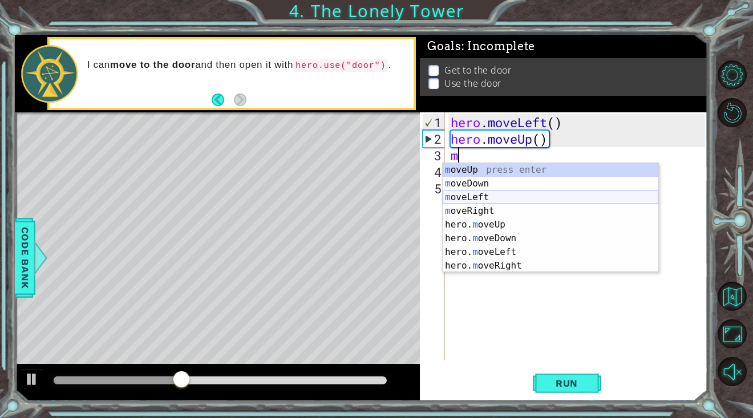
click at [486, 199] on div "m oveUp press enter m oveDown press enter m oveLeft press enter m oveRight pres…" at bounding box center [551, 231] width 216 height 137
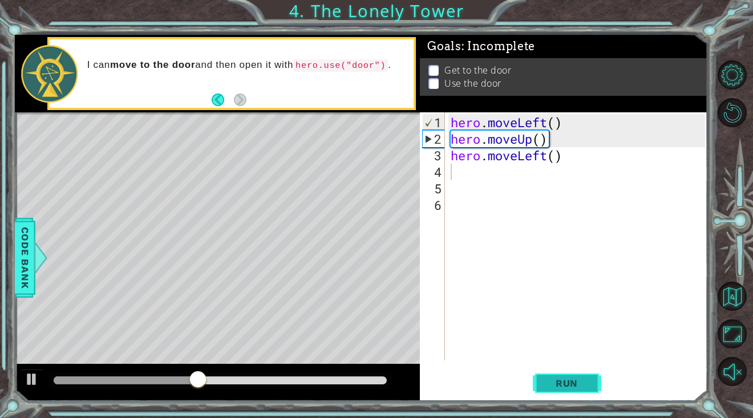
click at [550, 381] on span "Run" at bounding box center [566, 383] width 45 height 11
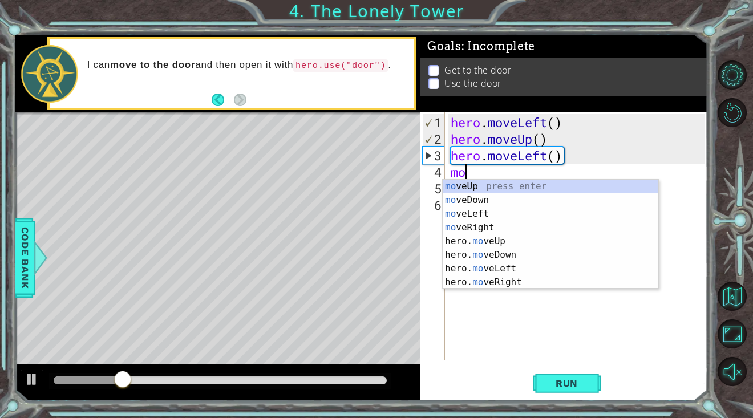
type textarea "move"
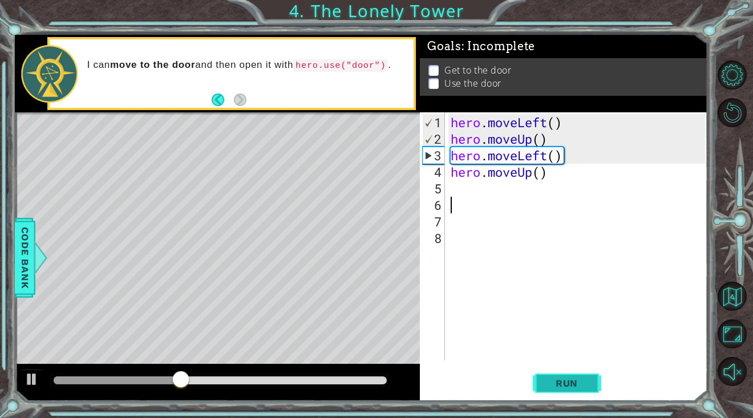
click at [548, 383] on span "Run" at bounding box center [566, 383] width 45 height 11
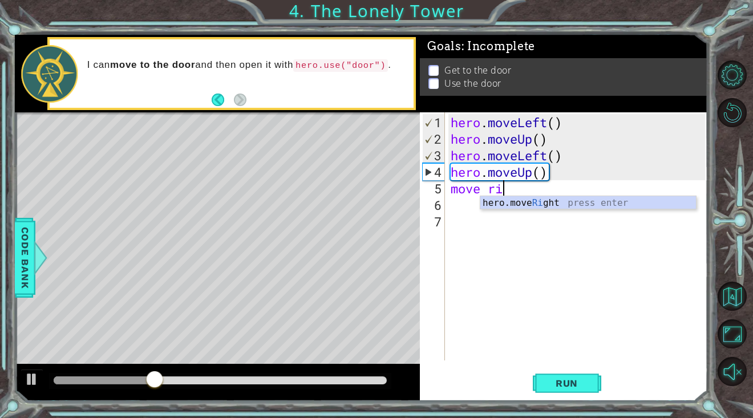
type textarea "move rig"
click at [518, 206] on div "hero.move Rig ht press enter" at bounding box center [588, 216] width 216 height 41
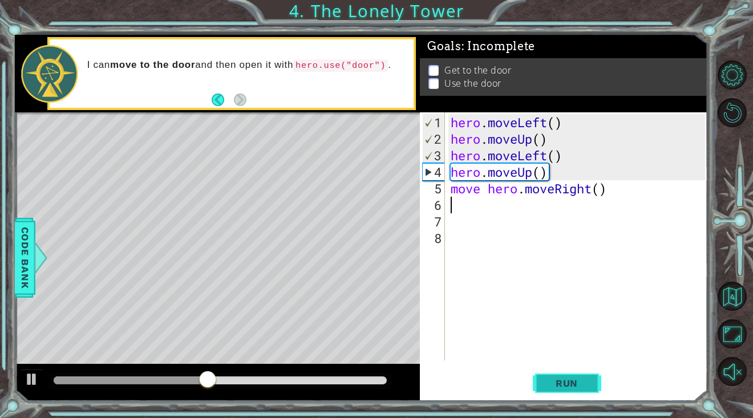
click at [555, 386] on span "Run" at bounding box center [566, 383] width 45 height 11
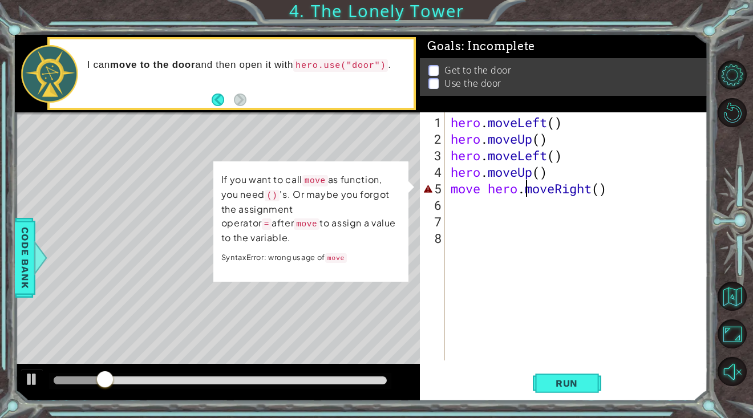
click at [524, 190] on div "hero . moveLeft ( ) hero . moveUp ( ) hero . moveLeft ( ) hero . moveUp ( ) mov…" at bounding box center [580, 254] width 262 height 281
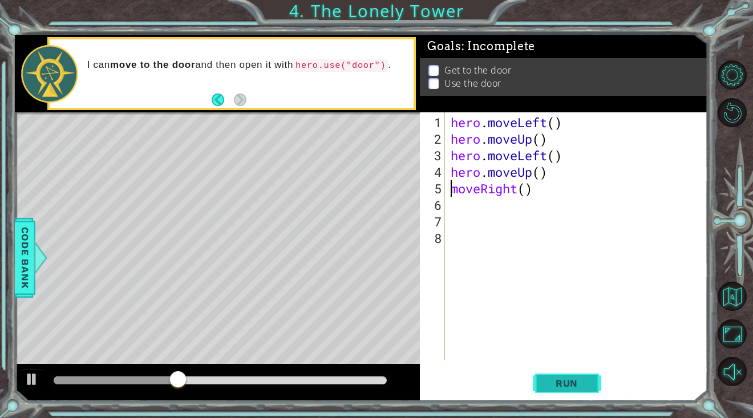
click at [563, 388] on span "Run" at bounding box center [566, 383] width 45 height 11
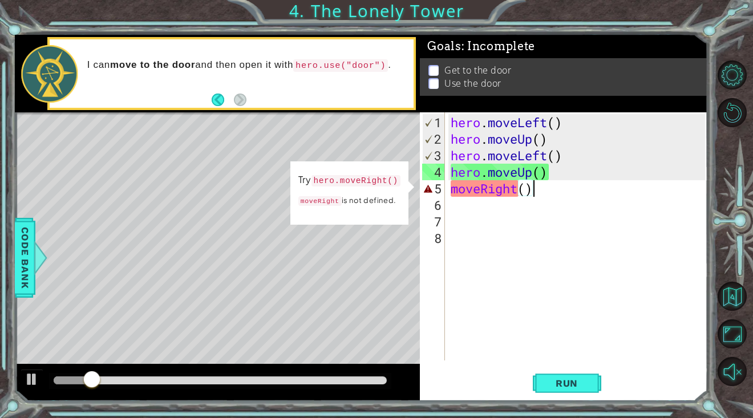
click at [549, 194] on div "hero . moveLeft ( ) hero . moveUp ( ) hero . moveLeft ( ) hero . moveUp ( ) mov…" at bounding box center [580, 254] width 262 height 281
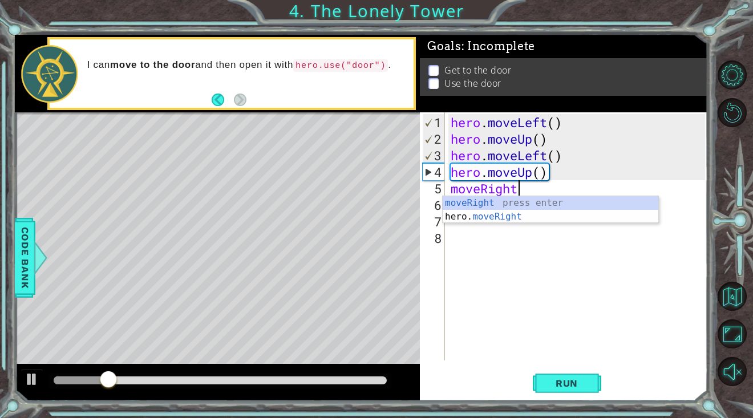
type textarea "mov"
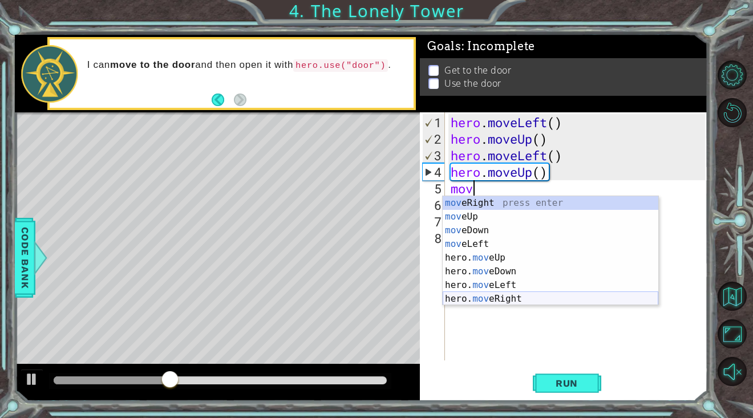
click at [527, 294] on div "mov eRight press enter mov eUp press enter mov eDown press enter mov eLeft pres…" at bounding box center [551, 264] width 216 height 137
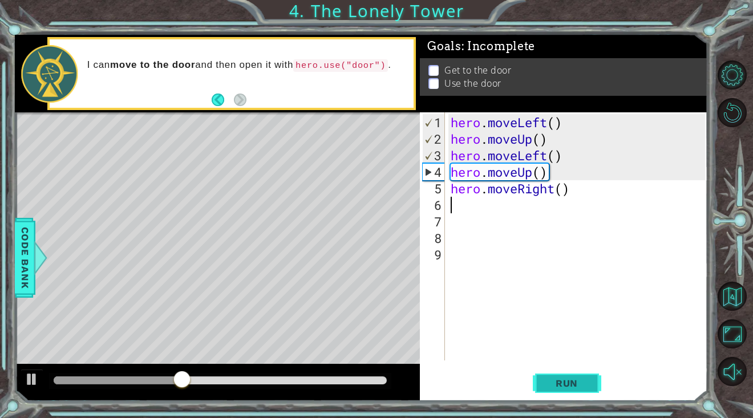
click at [546, 377] on button "Run" at bounding box center [567, 383] width 68 height 29
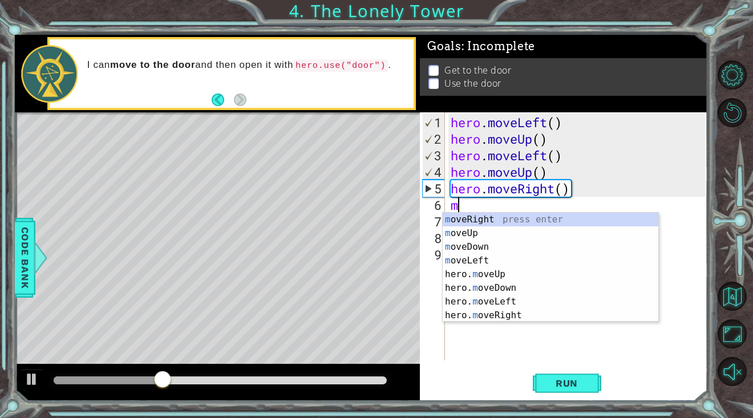
type textarea "mo"
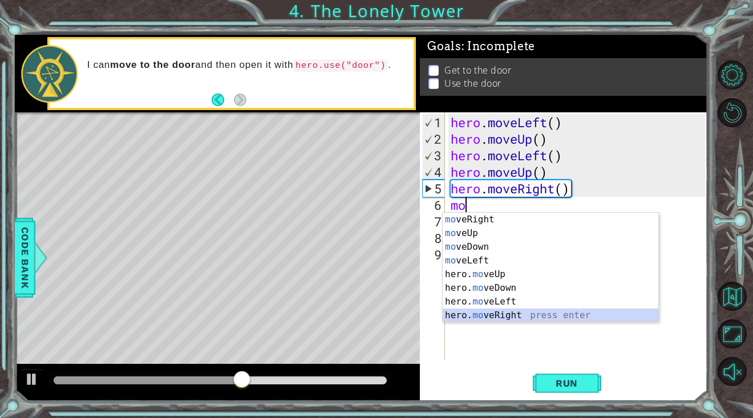
click at [502, 317] on div "mo veRight press enter mo veUp press enter mo veDown press enter mo veLeft pres…" at bounding box center [551, 281] width 216 height 137
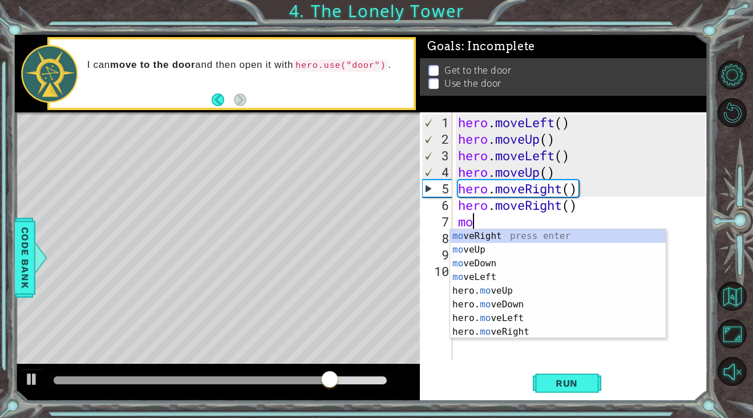
type textarea "m"
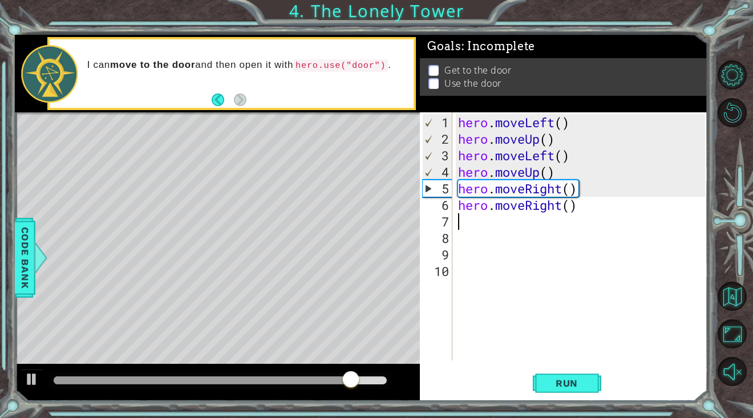
type textarea "h"
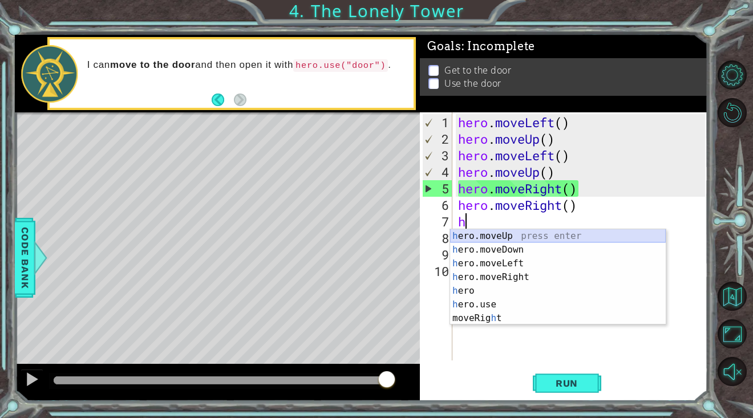
click at [534, 235] on div "h ero.moveUp press enter h ero.moveDown press enter h ero.moveLeft press enter …" at bounding box center [558, 290] width 216 height 123
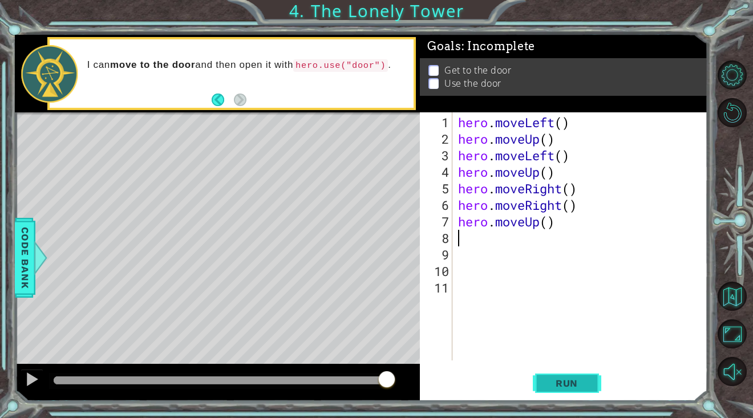
click at [549, 387] on span "Run" at bounding box center [566, 383] width 45 height 11
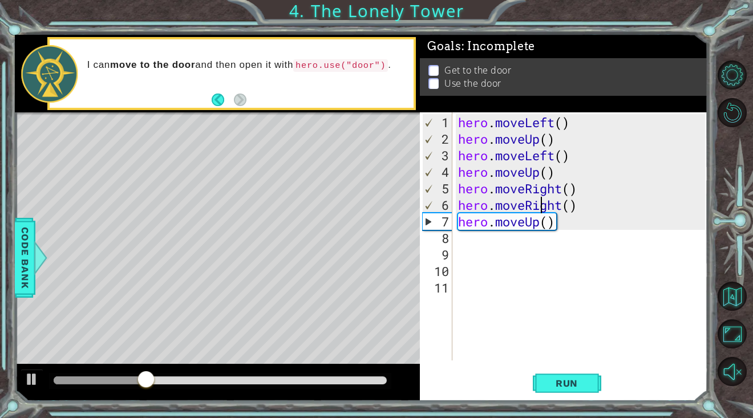
click at [539, 196] on div "hero . moveLeft ( ) hero . moveUp ( ) hero . moveLeft ( ) hero . moveUp ( ) her…" at bounding box center [584, 254] width 256 height 281
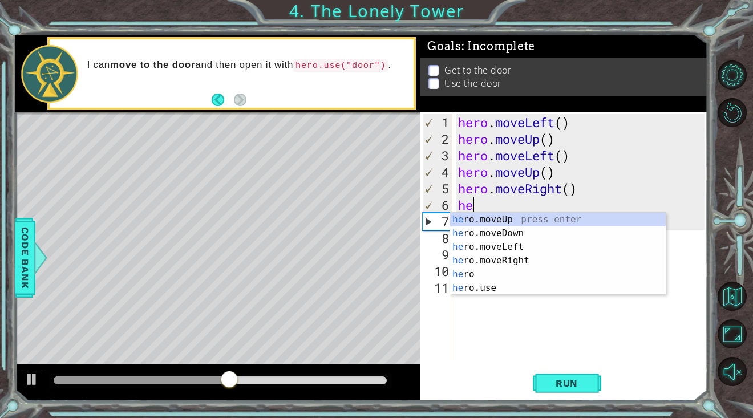
type textarea "h"
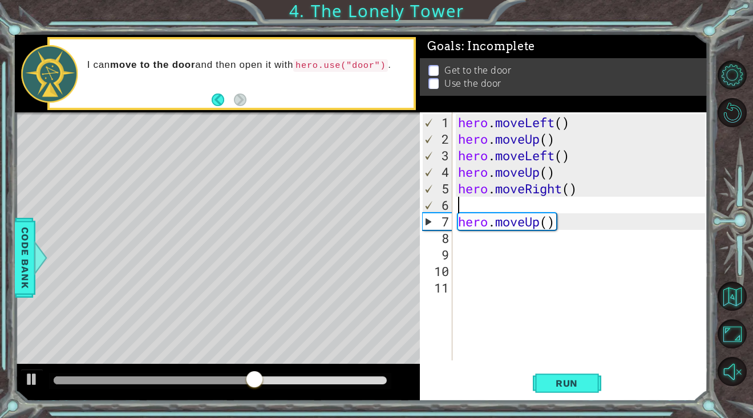
type textarea "hero.moveRight()"
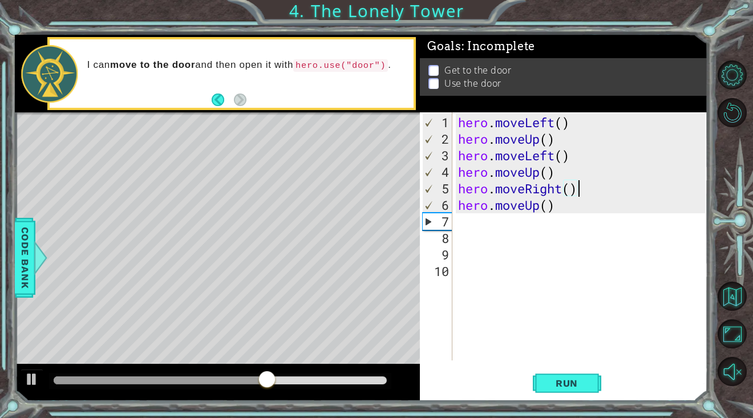
click at [568, 401] on div "1 ההההההההההההההההההההההההההההההההההההההההההההההההההההההההההההההההההההההההההההה…" at bounding box center [361, 218] width 693 height 368
click at [582, 374] on button "Run" at bounding box center [567, 383] width 68 height 29
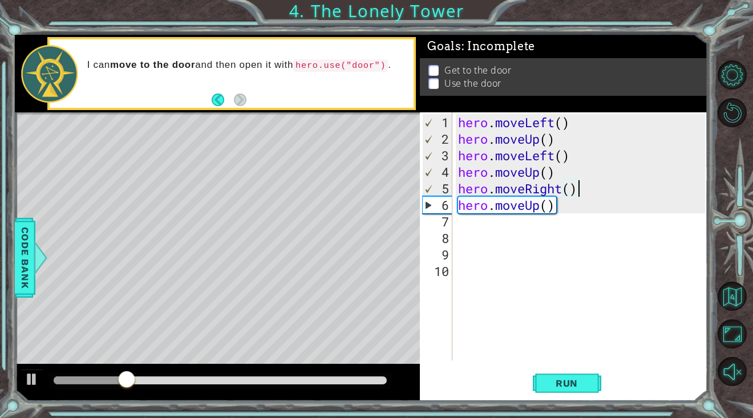
click at [501, 236] on div "hero . moveLeft ( ) hero . moveUp ( ) hero . moveLeft ( ) hero . moveUp ( ) her…" at bounding box center [584, 254] width 256 height 281
click at [580, 196] on div "hero . moveLeft ( ) hero . moveUp ( ) hero . moveLeft ( ) hero . moveUp ( ) her…" at bounding box center [584, 254] width 256 height 281
click at [577, 189] on div "hero . moveLeft ( ) hero . moveUp ( ) hero . moveLeft ( ) hero . moveUp ( ) her…" at bounding box center [584, 254] width 256 height 281
type textarea "hero.moveRight()"
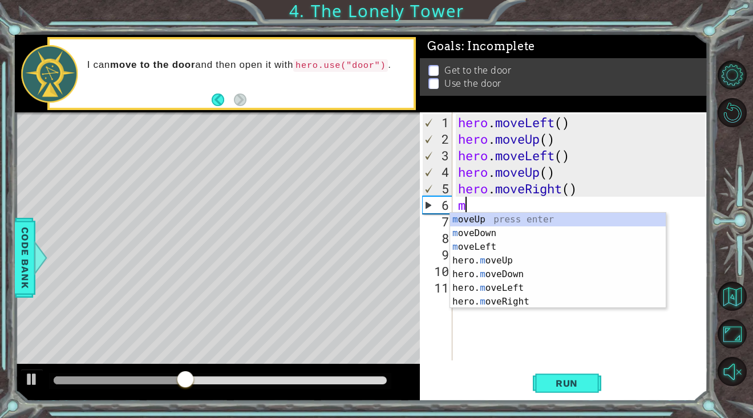
type textarea "mo"
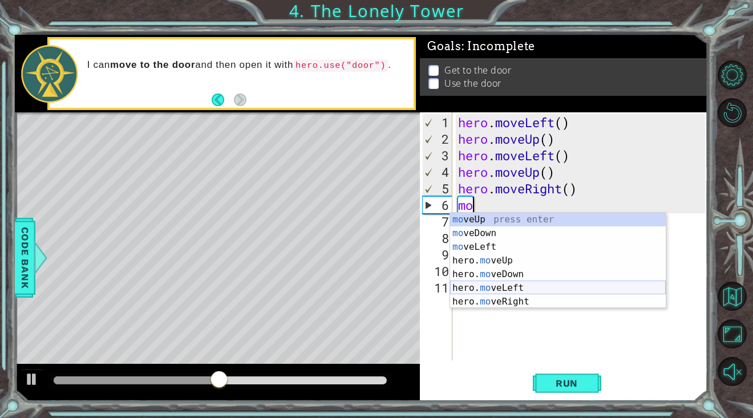
click at [518, 284] on div "mo veUp press enter mo veDown press enter mo veLeft press enter hero. mo veUp p…" at bounding box center [558, 274] width 216 height 123
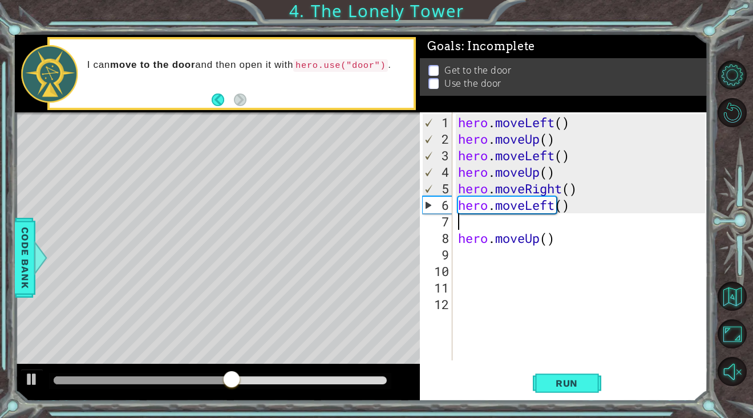
click at [556, 364] on div "1 2 3 4 5 6 7 8 9 10 11 12 hero . moveLeft ( ) hero . moveUp ( ) hero . moveLef…" at bounding box center [564, 256] width 288 height 288
click at [557, 372] on button "Run" at bounding box center [567, 383] width 68 height 29
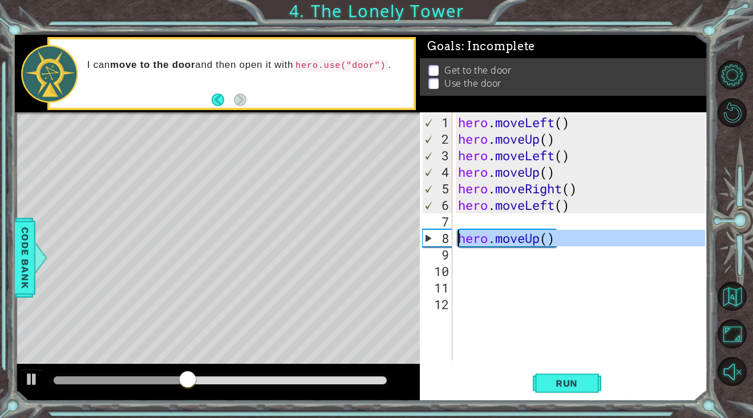
drag, startPoint x: 553, startPoint y: 246, endPoint x: 454, endPoint y: 230, distance: 101.1
click at [454, 230] on div "1 2 3 4 5 6 7 8 9 10 11 12 hero . moveLeft ( ) hero . moveUp ( ) hero . moveLef…" at bounding box center [562, 236] width 285 height 248
type textarea "hero.moveUp()"
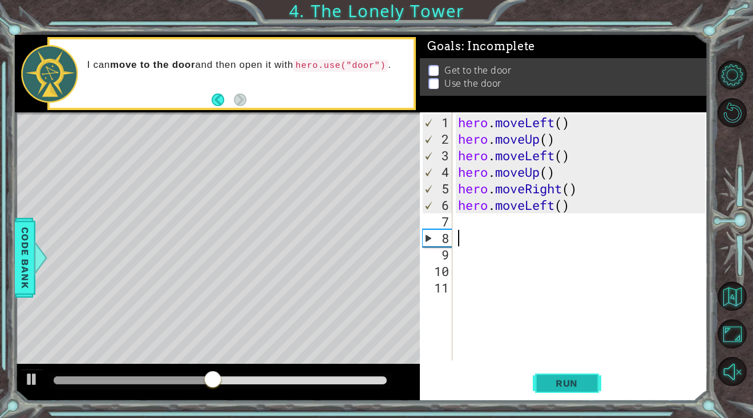
click at [544, 370] on button "Run" at bounding box center [567, 383] width 68 height 29
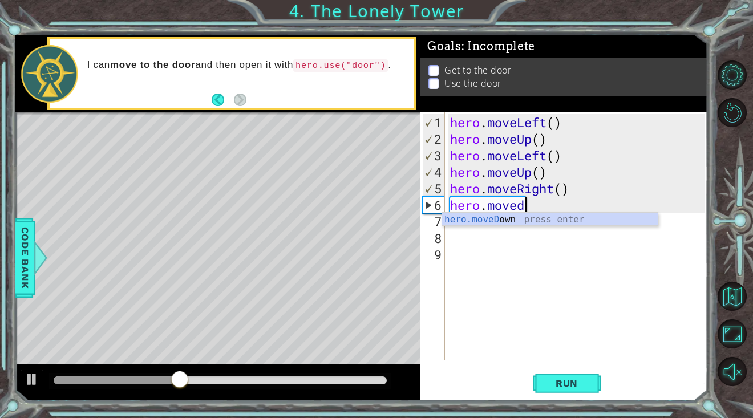
type textarea "hero.movedo"
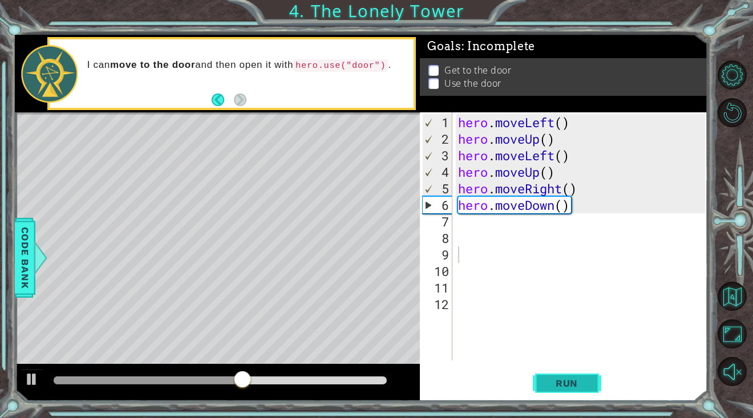
click at [557, 388] on span "Run" at bounding box center [566, 383] width 45 height 11
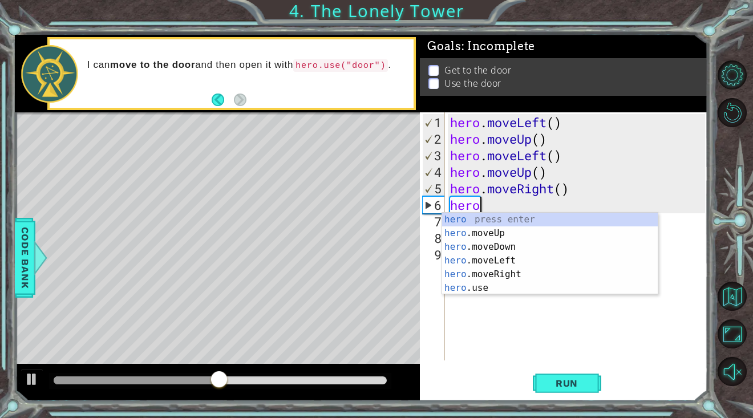
type textarea "h"
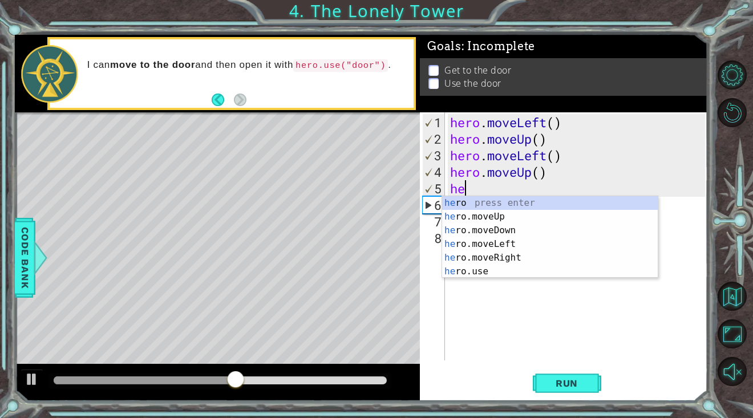
type textarea "h"
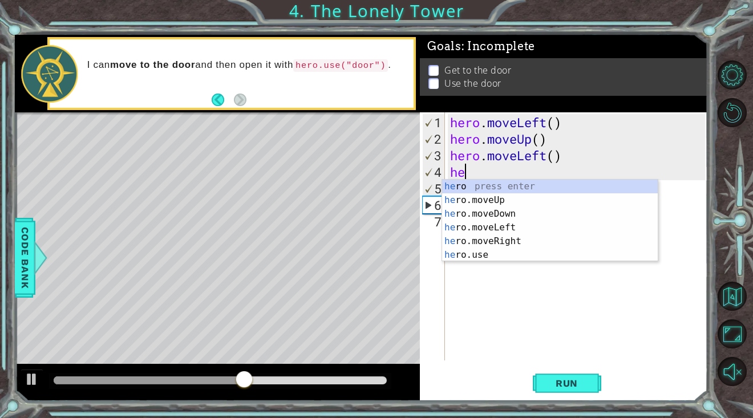
type textarea "h"
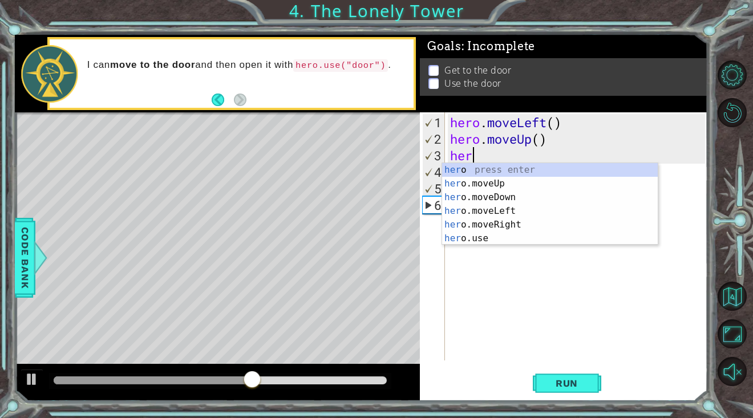
type textarea "h"
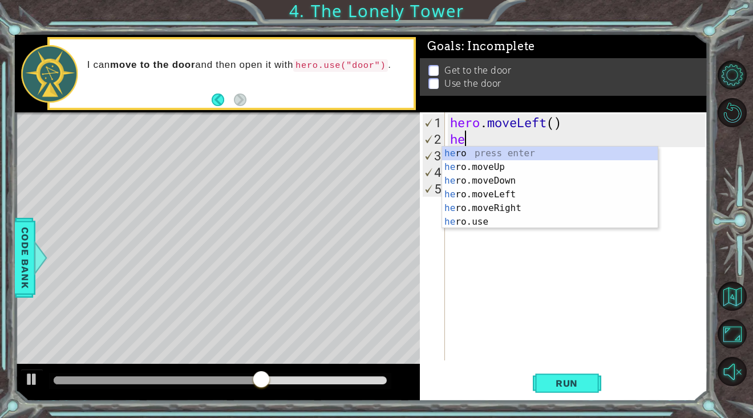
type textarea "h"
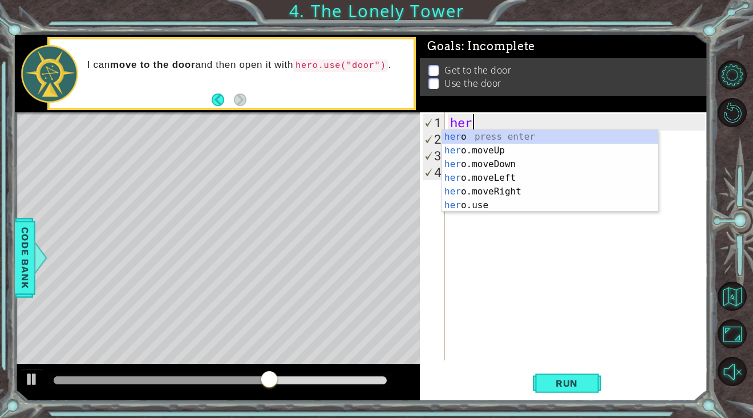
type textarea "h"
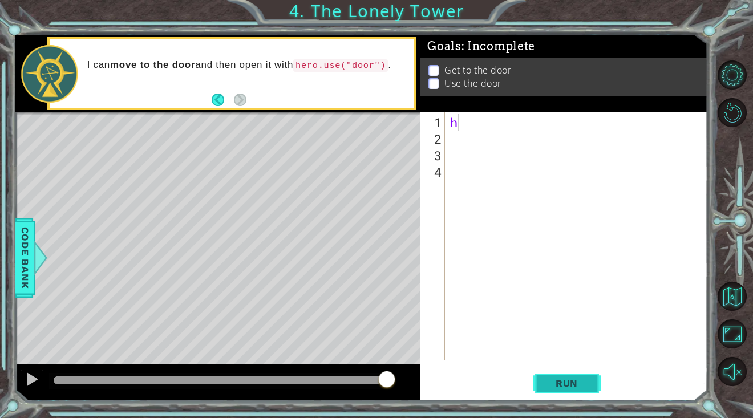
click at [542, 385] on button "Run" at bounding box center [567, 383] width 68 height 29
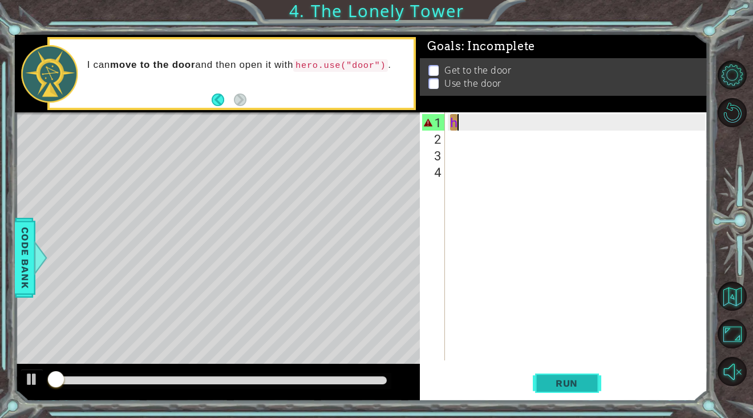
click at [542, 385] on button "Run" at bounding box center [567, 383] width 68 height 29
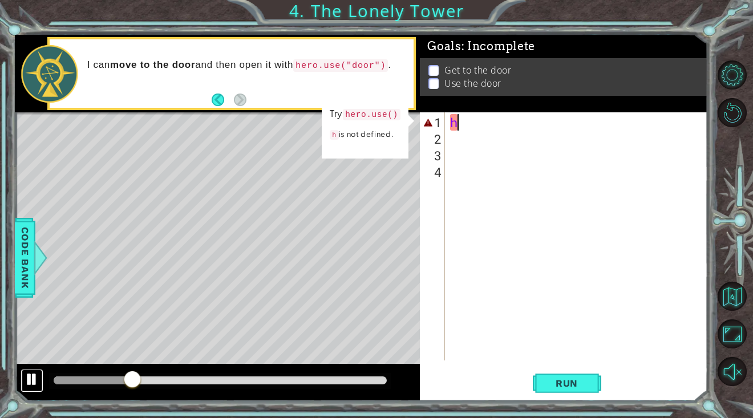
click at [27, 377] on div at bounding box center [32, 379] width 15 height 15
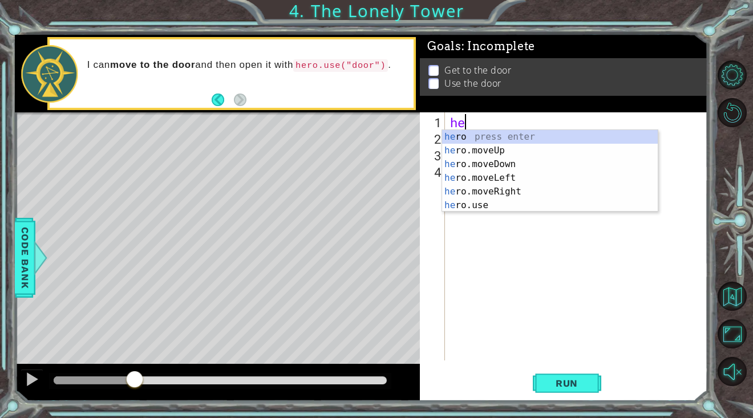
type textarea "hero"
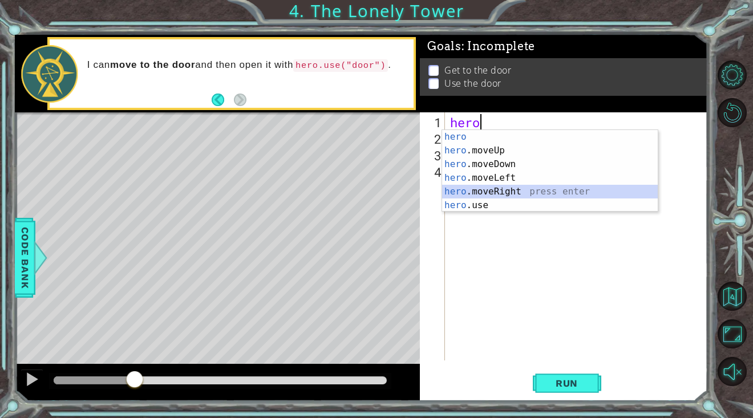
click at [474, 189] on div "hero press enter hero .moveUp press enter hero .moveDown press enter hero .move…" at bounding box center [550, 185] width 216 height 110
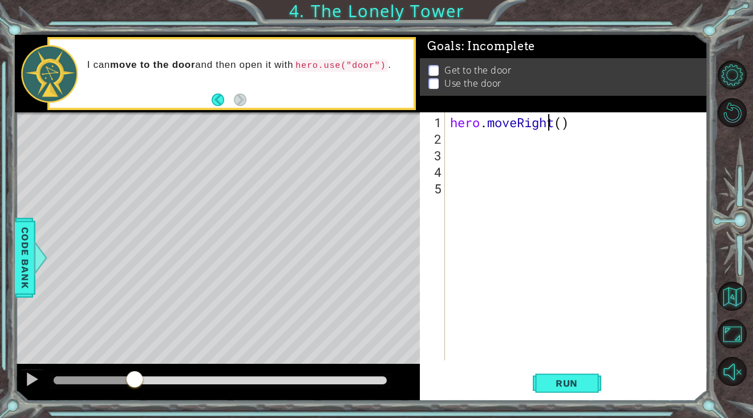
click at [549, 127] on div "hero . moveRight ( )" at bounding box center [579, 254] width 263 height 281
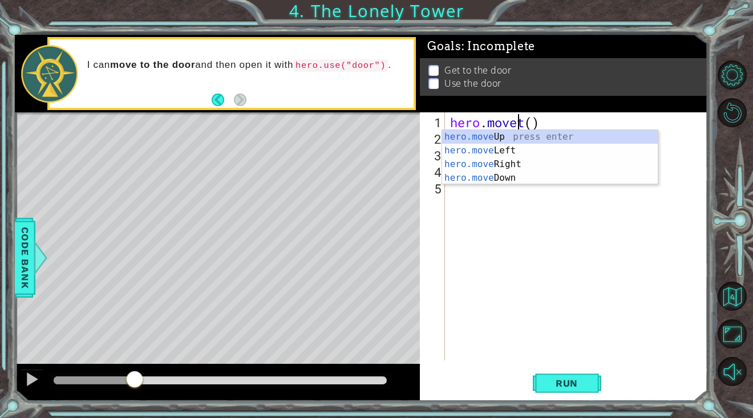
scroll to position [0, 3]
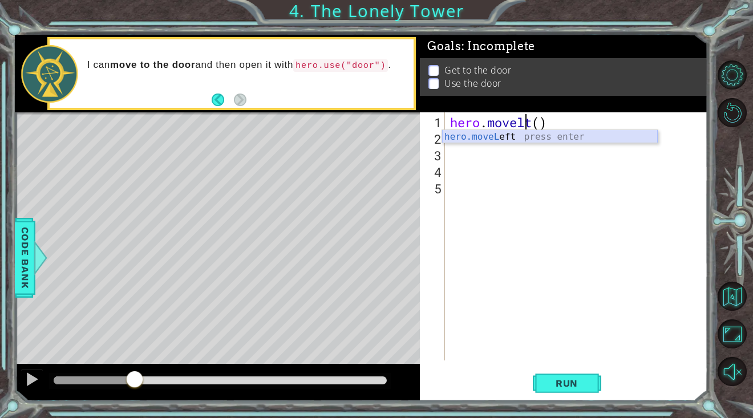
click at [519, 138] on div "hero.moveL eft press enter" at bounding box center [550, 150] width 216 height 41
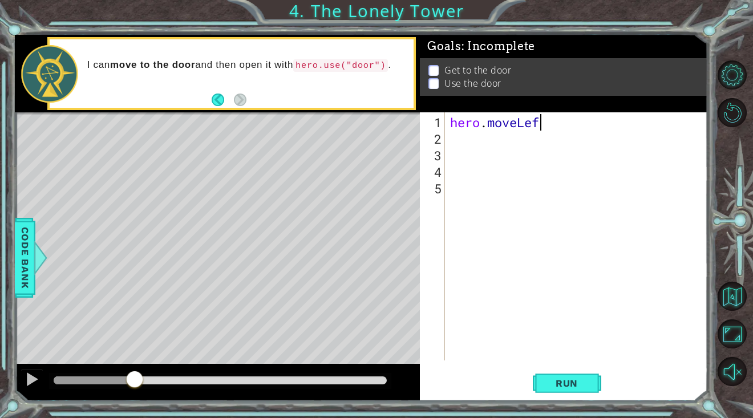
type textarea "hero.moveLeft"
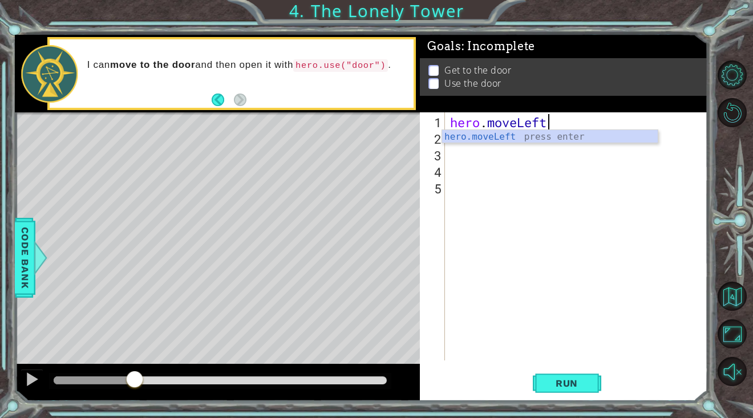
scroll to position [0, 4]
click at [501, 141] on div "hero.moveLeft press enter" at bounding box center [550, 150] width 216 height 41
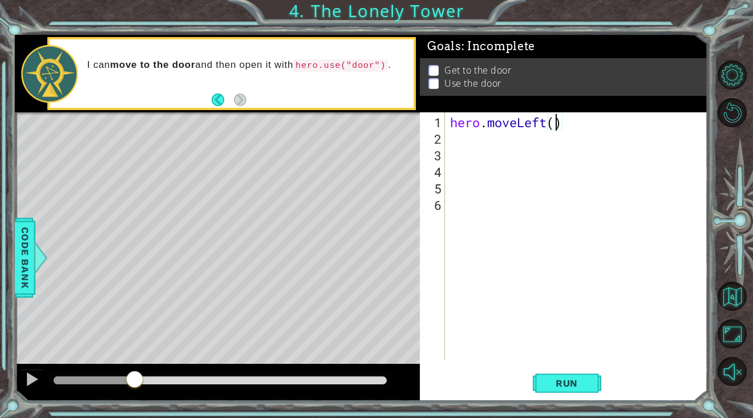
click at [553, 123] on div "hero . moveLeft ( )" at bounding box center [579, 254] width 263 height 281
type textarea "hero.moveLeft(2)"
click at [468, 150] on div "hero . moveLeft ( 2 )" at bounding box center [579, 254] width 263 height 281
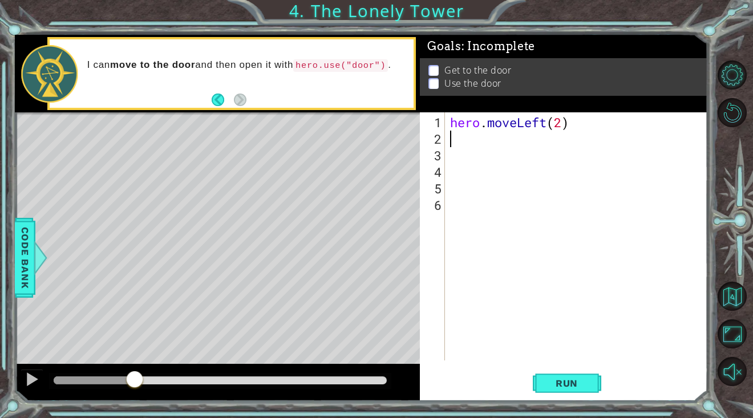
click at [451, 138] on div "hero . moveLeft ( 2 )" at bounding box center [579, 254] width 263 height 281
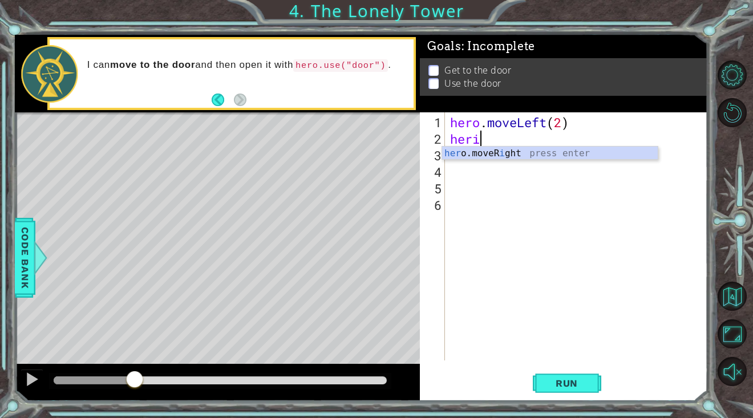
scroll to position [0, 1]
type textarea "her"
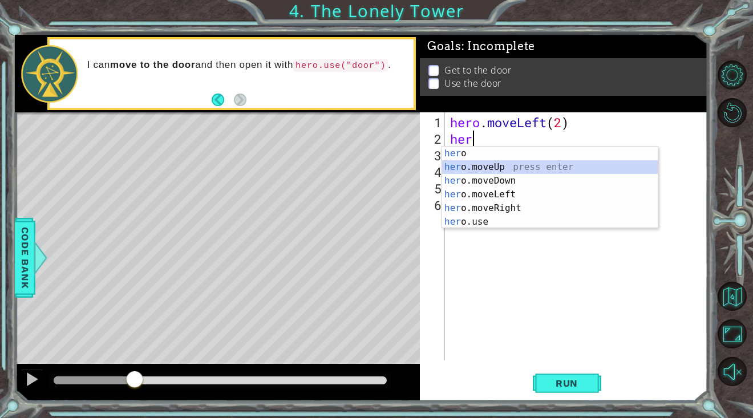
click at [490, 166] on div "her o press enter her o.moveUp press enter her o.moveDown press enter her o.mov…" at bounding box center [550, 202] width 216 height 110
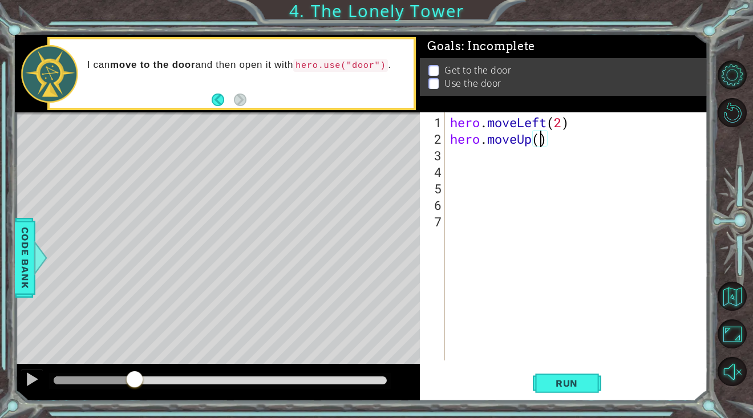
click at [541, 140] on div "hero . moveLeft ( 2 ) hero . moveUp ( )" at bounding box center [579, 254] width 263 height 281
type textarea "hero.moveUp(2)"
click at [456, 160] on div "hero . moveLeft ( 2 ) hero . moveUp ( 2 )" at bounding box center [579, 254] width 263 height 281
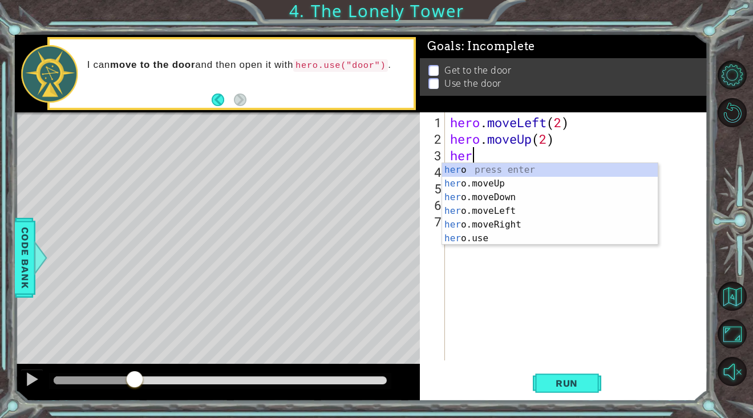
type textarea "hero"
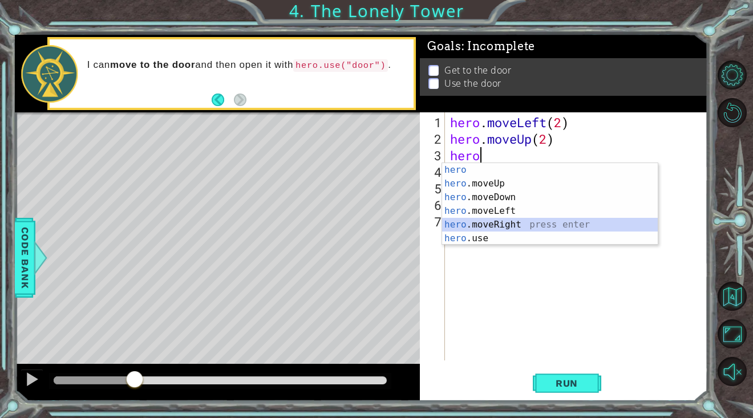
click at [498, 221] on div "hero press enter hero .moveUp press enter hero .moveDown press enter hero .move…" at bounding box center [550, 218] width 216 height 110
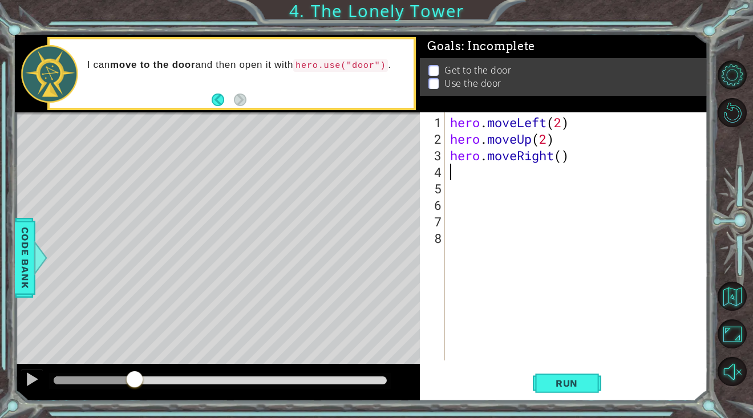
click at [563, 160] on div "hero . moveLeft ( 2 ) hero . moveUp ( 2 ) hero . moveRight ( )" at bounding box center [579, 254] width 263 height 281
type textarea "hero.moveRight(2)"
click at [459, 180] on div "hero . moveLeft ( 2 ) hero . moveUp ( 2 ) hero . moveRight ( 2 )" at bounding box center [579, 254] width 263 height 281
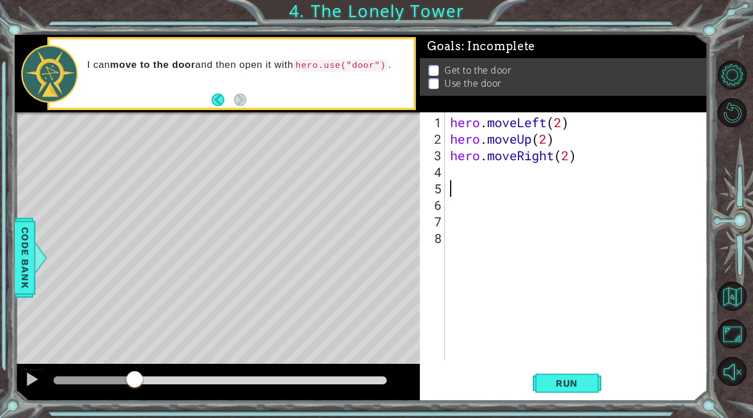
click at [451, 173] on div "hero . moveLeft ( 2 ) hero . moveUp ( 2 ) hero . moveRight ( 2 )" at bounding box center [579, 254] width 263 height 281
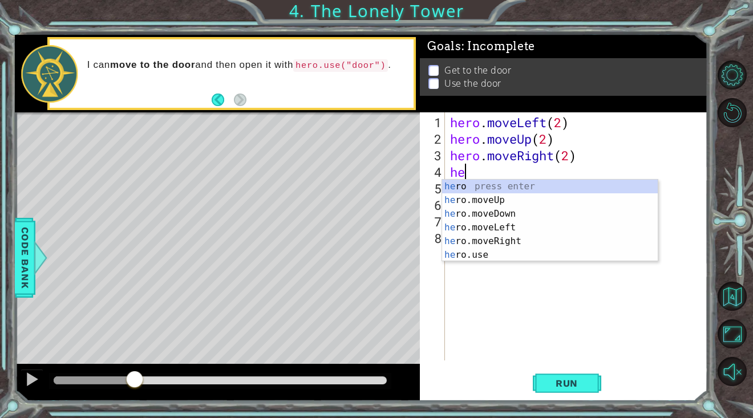
scroll to position [0, 1]
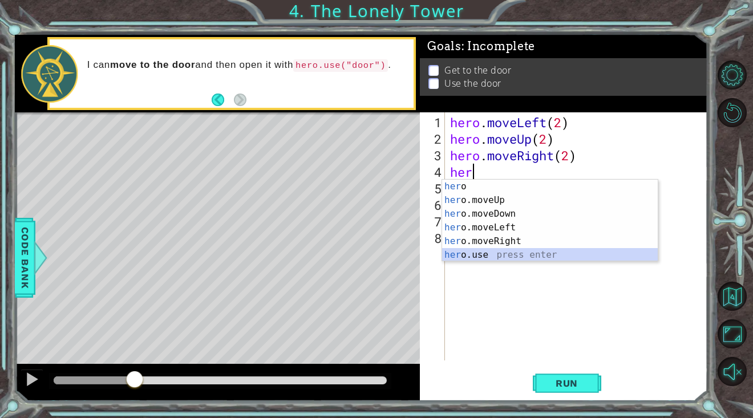
click at [476, 258] on div "her o press enter her o.moveUp press enter her o.moveDown press enter her o.mov…" at bounding box center [550, 235] width 216 height 110
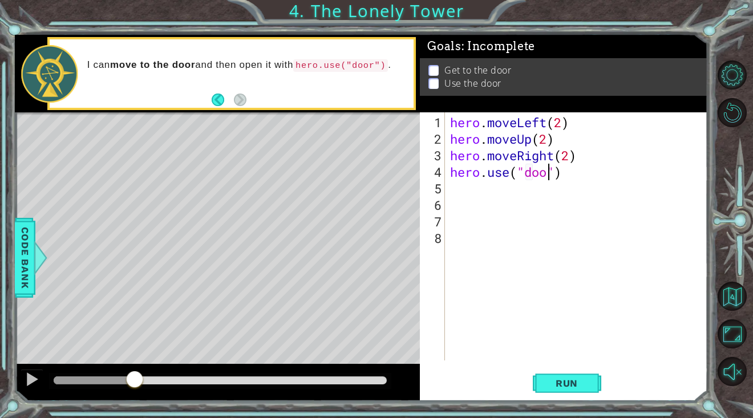
type textarea "hero.use("door")"
click at [591, 380] on button "Run" at bounding box center [567, 383] width 68 height 29
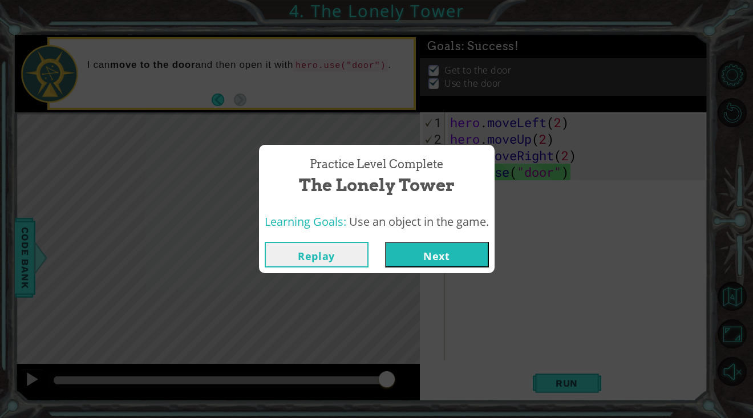
click at [434, 255] on button "Next" at bounding box center [437, 255] width 104 height 26
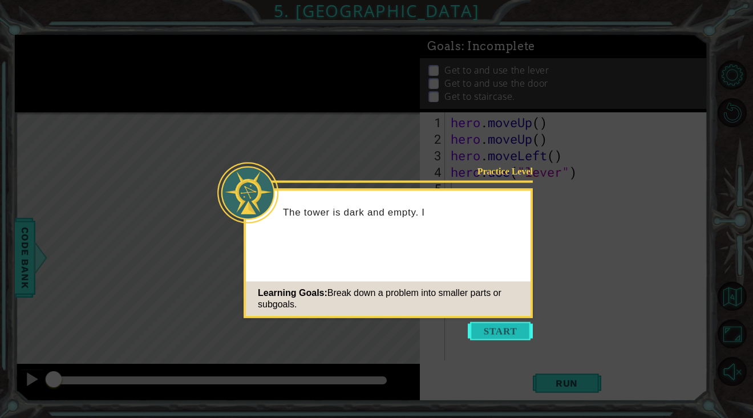
click at [522, 326] on button "Start" at bounding box center [500, 331] width 65 height 18
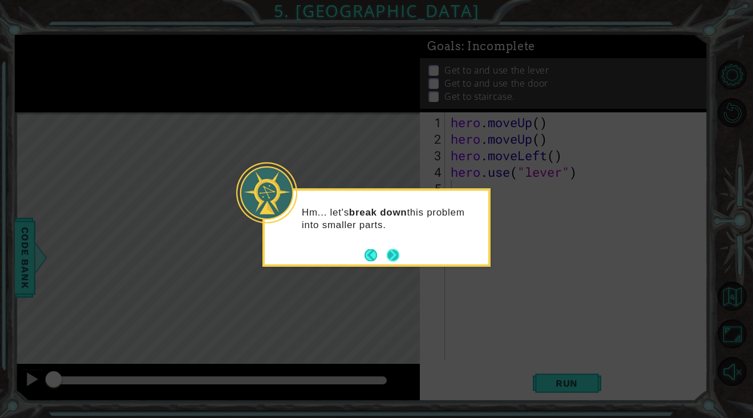
click at [393, 254] on button "Next" at bounding box center [393, 255] width 13 height 13
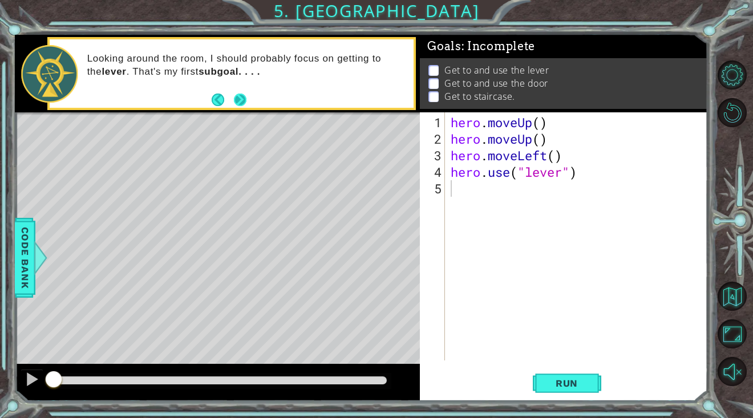
click at [240, 96] on button "Next" at bounding box center [240, 100] width 13 height 13
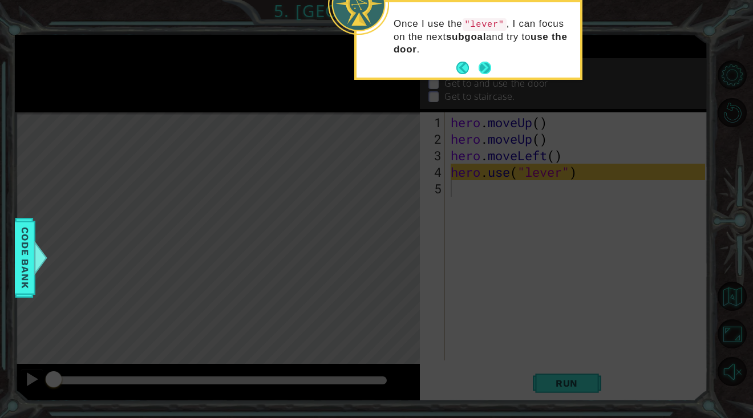
click at [484, 65] on button "Next" at bounding box center [485, 68] width 13 height 13
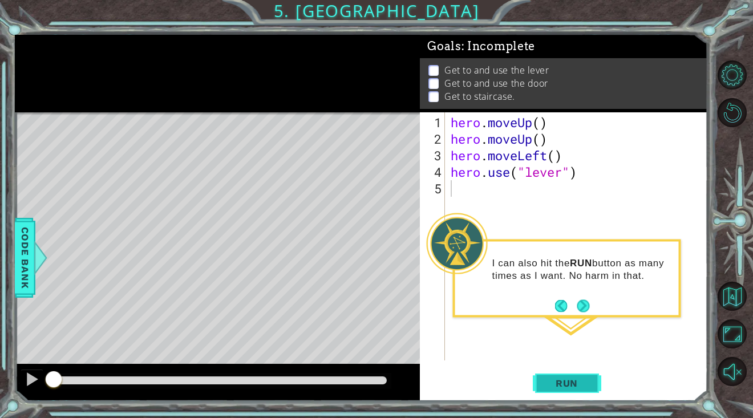
click at [559, 387] on span "Run" at bounding box center [566, 383] width 45 height 11
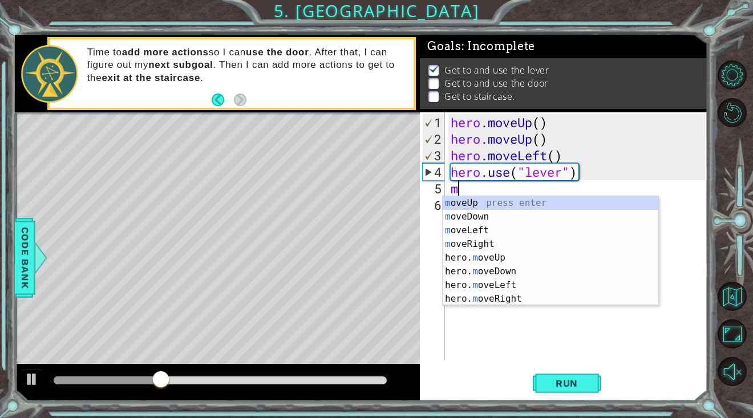
type textarea "mo"
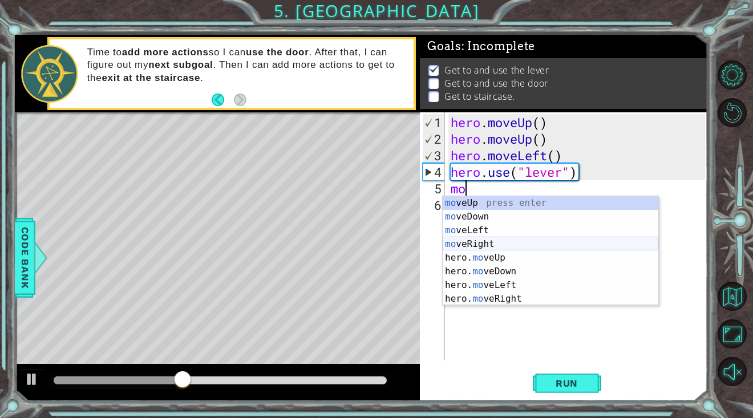
click at [508, 243] on div "mo veUp press enter mo veDown press enter mo veLeft press enter mo veRight pres…" at bounding box center [551, 264] width 216 height 137
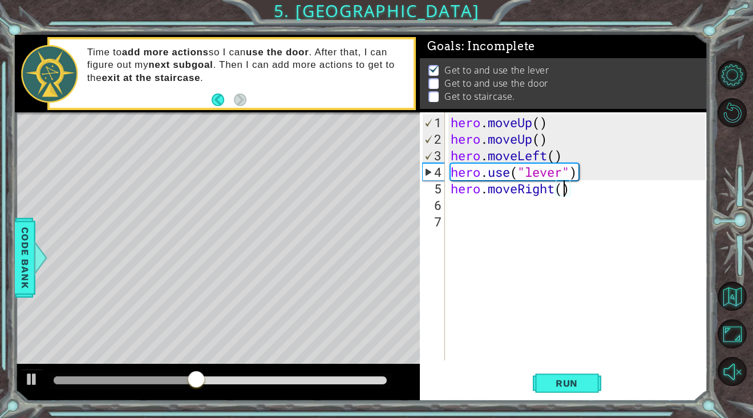
click at [566, 193] on div "hero . moveUp ( ) hero . moveUp ( ) hero . moveLeft ( ) hero . use ( "lever" ) …" at bounding box center [580, 254] width 262 height 281
click at [576, 387] on span "Run" at bounding box center [566, 383] width 45 height 11
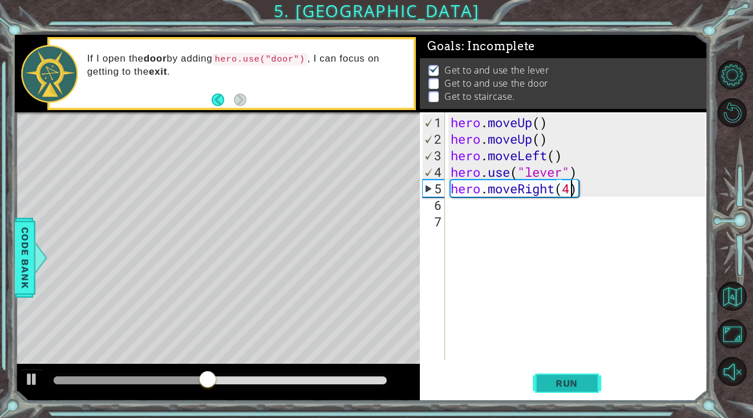
click at [562, 382] on span "Run" at bounding box center [566, 383] width 45 height 11
type textarea "hero.moveRight(3)"
click at [564, 393] on button "Run" at bounding box center [567, 383] width 68 height 29
click at [475, 209] on div "hero . moveUp ( ) hero . moveUp ( ) hero . moveLeft ( ) hero . use ( "lever" ) …" at bounding box center [580, 254] width 262 height 281
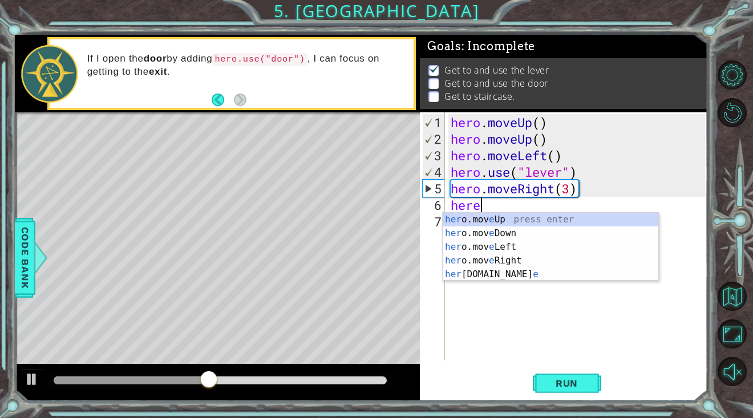
scroll to position [0, 1]
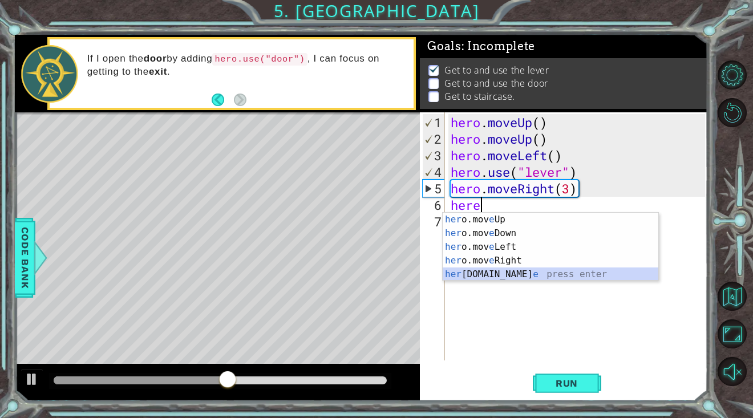
click at [470, 272] on div "her o.mov e Up press enter her o.mov e Down press enter her o.mov e Left press …" at bounding box center [551, 261] width 216 height 96
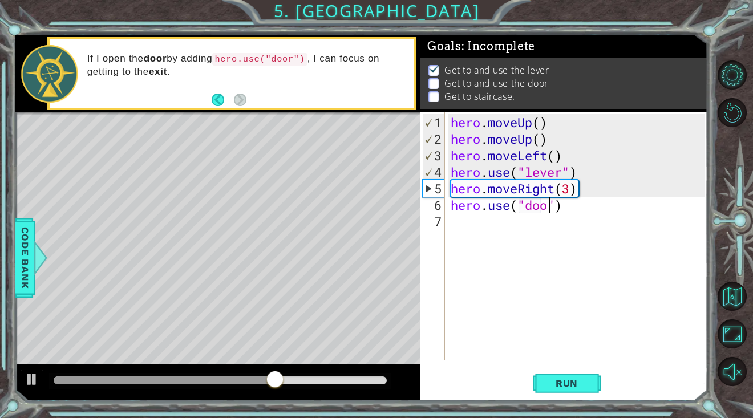
type textarea "hero.use("door")"
click at [516, 225] on div "hero . moveUp ( ) hero . moveUp ( ) hero . moveLeft ( ) hero . use ( "lever" ) …" at bounding box center [580, 254] width 262 height 281
click at [571, 376] on button "Run" at bounding box center [567, 383] width 68 height 29
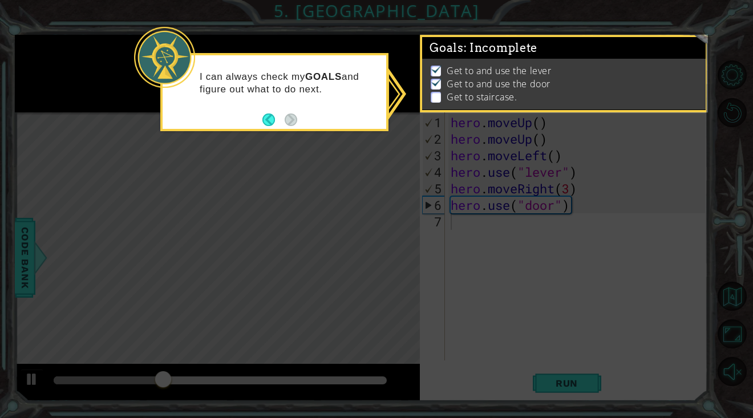
click at [344, 120] on div "I can always check my GOALS and figure out what to do next." at bounding box center [274, 92] width 228 height 78
click at [536, 254] on icon at bounding box center [376, 209] width 753 height 418
click at [483, 103] on p "Get to staircase." at bounding box center [482, 97] width 70 height 13
click at [534, 257] on icon at bounding box center [376, 209] width 753 height 418
click at [329, 98] on div "I can always check my GOALS and figure out what to do next." at bounding box center [275, 89] width 224 height 58
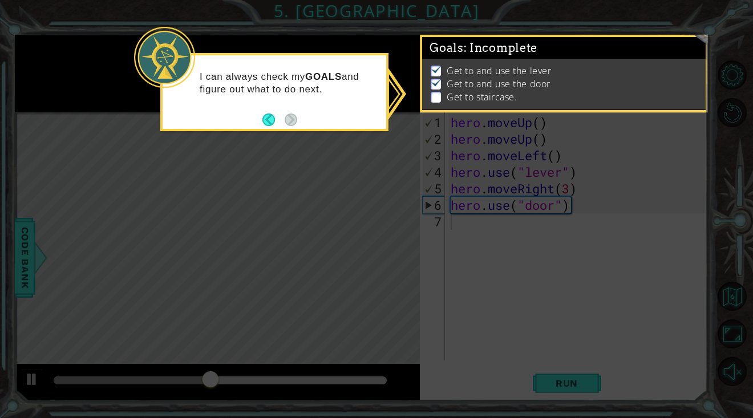
click at [179, 55] on div at bounding box center [164, 57] width 61 height 61
click at [378, 344] on icon at bounding box center [376, 209] width 753 height 418
click at [273, 118] on button "Back" at bounding box center [273, 120] width 22 height 13
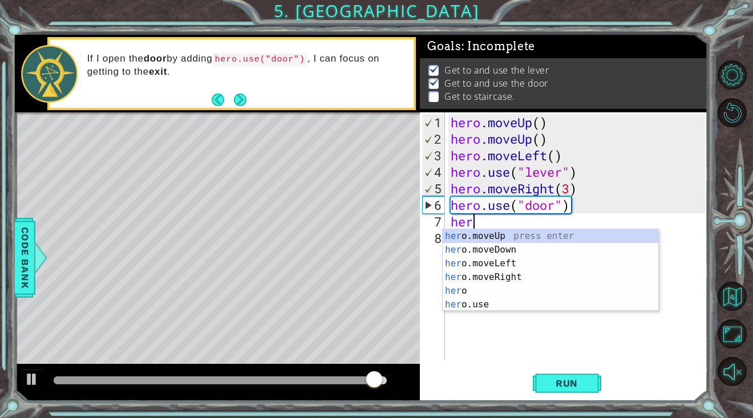
scroll to position [0, 1]
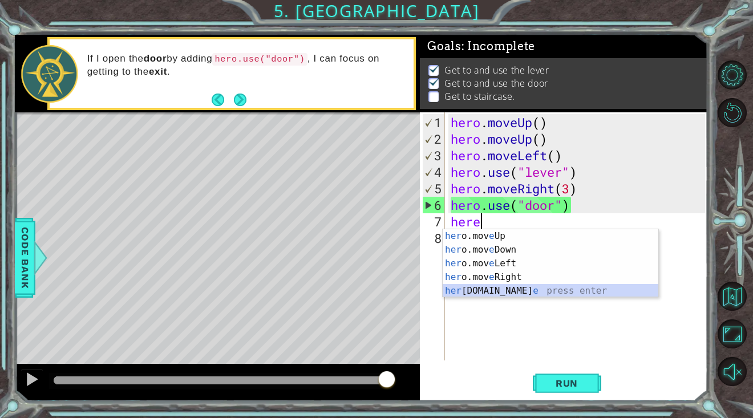
click at [534, 294] on div "her o.mov e Up press enter her o.mov e Down press enter her o.mov e Left press …" at bounding box center [551, 277] width 216 height 96
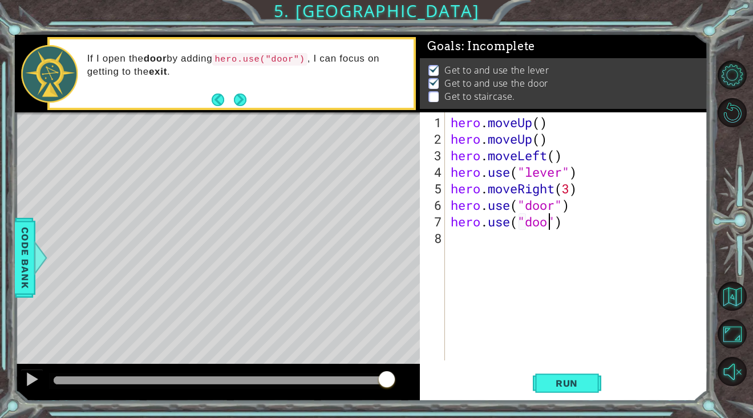
scroll to position [0, 5]
click at [530, 378] on div "Run" at bounding box center [567, 383] width 288 height 29
click at [548, 378] on span "Run" at bounding box center [566, 383] width 45 height 11
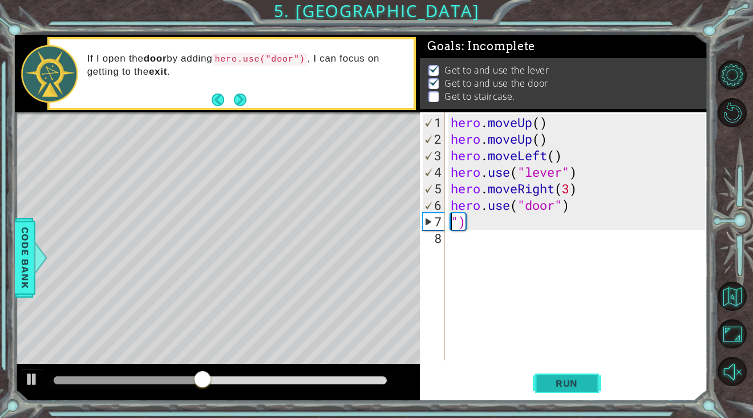
scroll to position [0, 0]
type textarea """
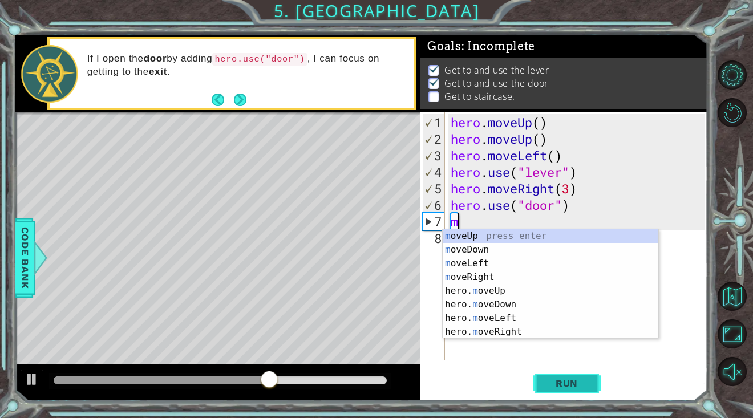
type textarea "mo"
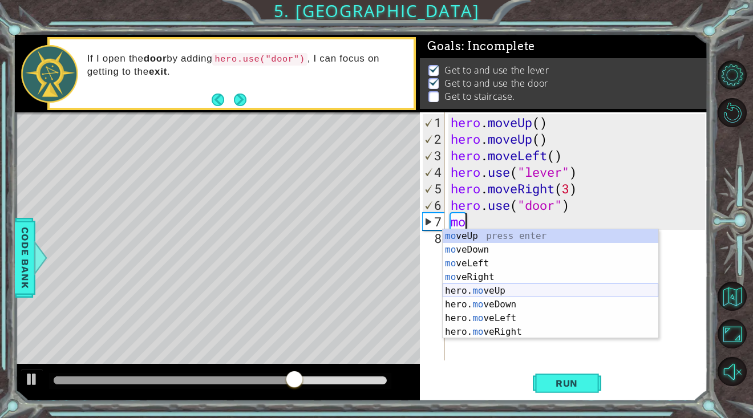
click at [518, 296] on div "mo veUp press enter mo veDown press enter mo veLeft press enter mo veRight pres…" at bounding box center [551, 297] width 216 height 137
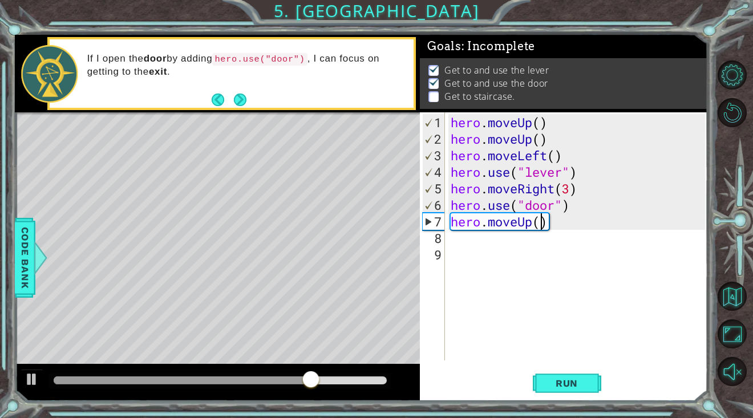
click at [540, 220] on div "hero . moveUp ( ) hero . moveUp ( ) hero . moveLeft ( ) hero . use ( "lever" ) …" at bounding box center [580, 254] width 262 height 281
click at [589, 385] on button "Run" at bounding box center [567, 383] width 68 height 29
type textarea "hero.moveUp(2)"
click at [466, 246] on div "hero . moveUp ( ) hero . moveUp ( ) hero . moveLeft ( ) hero . use ( "lever" ) …" at bounding box center [580, 254] width 262 height 281
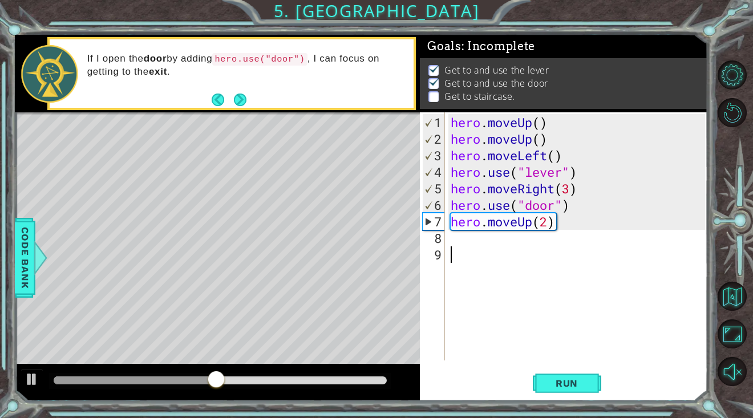
scroll to position [0, 0]
type textarea "m"
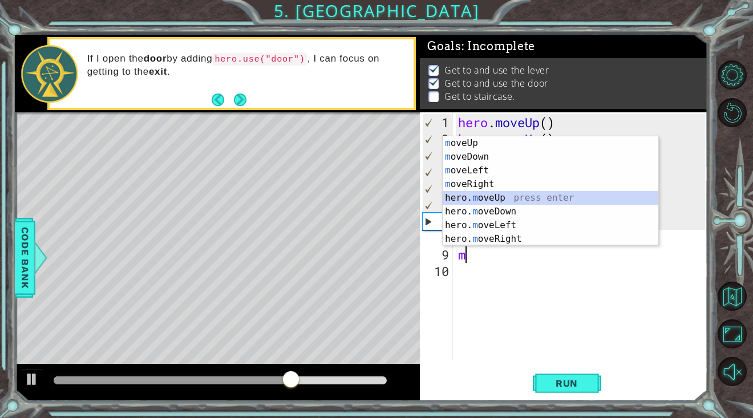
click at [507, 197] on div "m oveUp press enter m oveDown press enter m oveLeft press enter m oveRight pres…" at bounding box center [551, 204] width 216 height 137
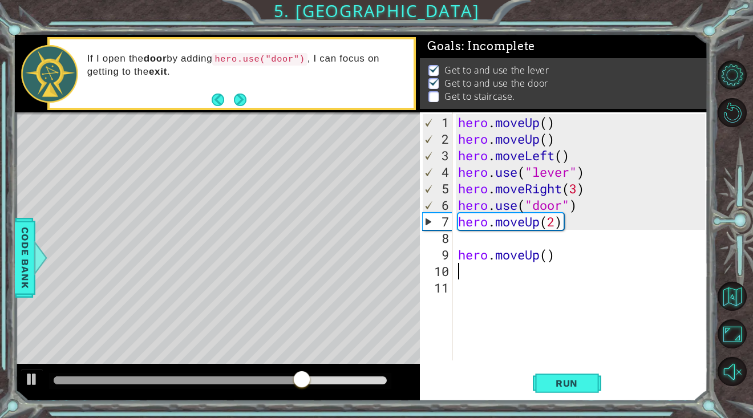
click at [487, 245] on div "hero . moveUp ( ) hero . moveUp ( ) hero . moveLeft ( ) hero . use ( "lever" ) …" at bounding box center [584, 254] width 256 height 281
type textarea "hero.moveUp()"
click at [487, 244] on div "hero . moveUp ( ) hero . moveUp ( ) hero . moveLeft ( ) hero . use ( "lever" ) …" at bounding box center [584, 254] width 256 height 281
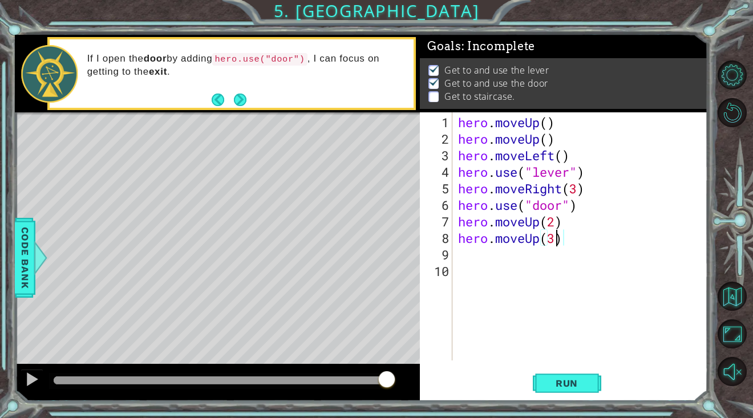
scroll to position [0, 4]
click at [569, 381] on span "Run" at bounding box center [566, 383] width 45 height 11
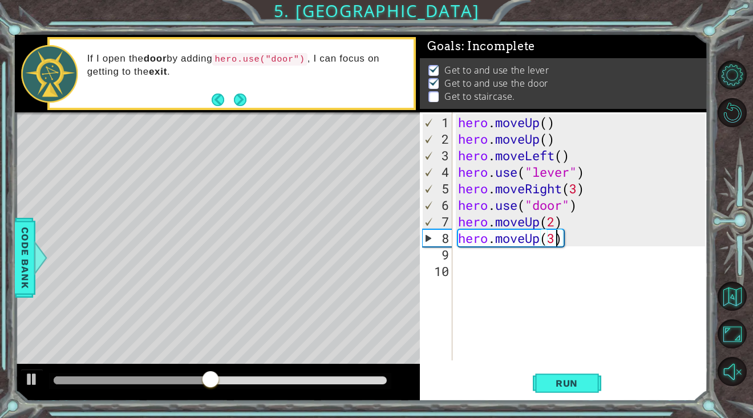
click at [447, 236] on div "8" at bounding box center [438, 238] width 30 height 17
type textarea "hero.moveUp(3)"
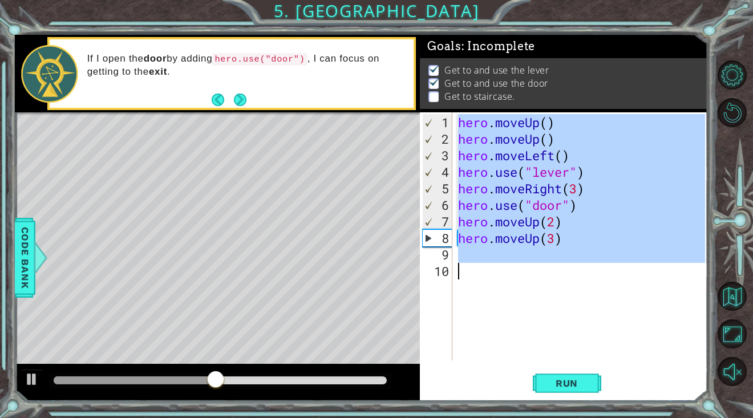
drag, startPoint x: 447, startPoint y: 236, endPoint x: 447, endPoint y: 246, distance: 10.3
click at [447, 246] on div "8" at bounding box center [438, 238] width 30 height 17
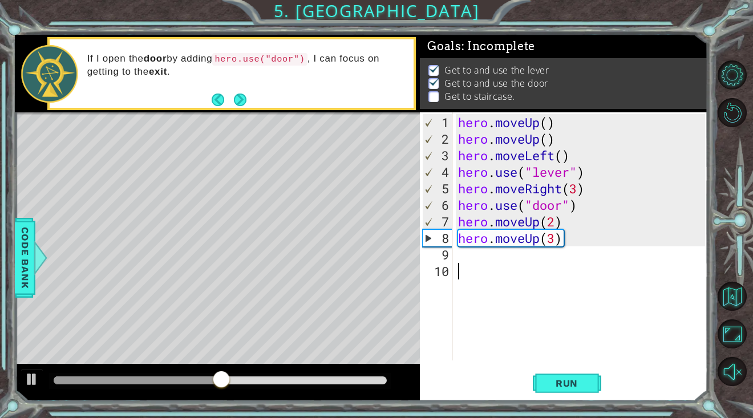
click at [476, 284] on div "hero . moveUp ( ) hero . moveUp ( ) hero . moveLeft ( ) hero . use ( "lever" ) …" at bounding box center [584, 254] width 256 height 281
click at [455, 221] on div "1 2 3 4 5 6 7 8 9 10 hero . moveUp ( ) hero . moveUp ( ) hero . moveLeft ( ) he…" at bounding box center [562, 236] width 285 height 248
click at [579, 218] on div "hero . moveUp ( ) hero . moveUp ( ) hero . moveLeft ( ) hero . use ( "lever" ) …" at bounding box center [584, 254] width 256 height 281
type textarea "hero.moveUp(2)"
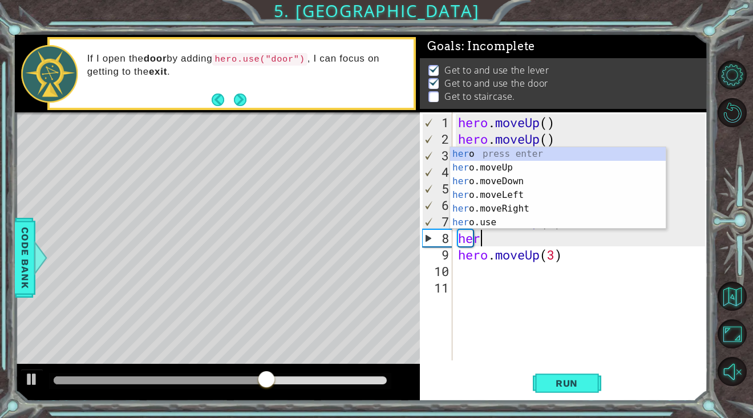
type textarea "here"
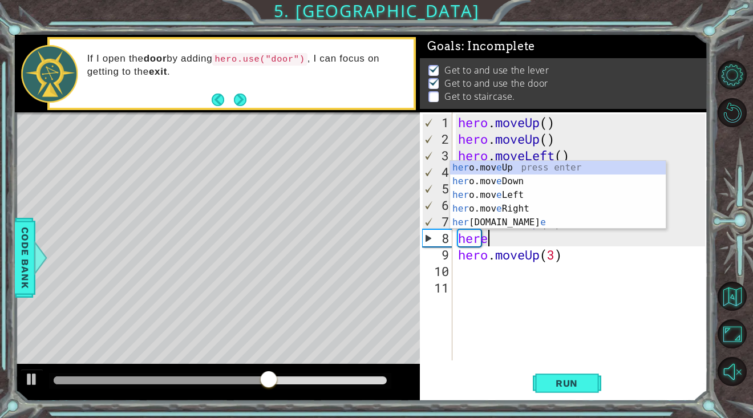
scroll to position [0, 1]
click at [540, 195] on div "her o.mov e Up press enter her o.mov e Down press enter her o.mov e Left press …" at bounding box center [558, 209] width 216 height 96
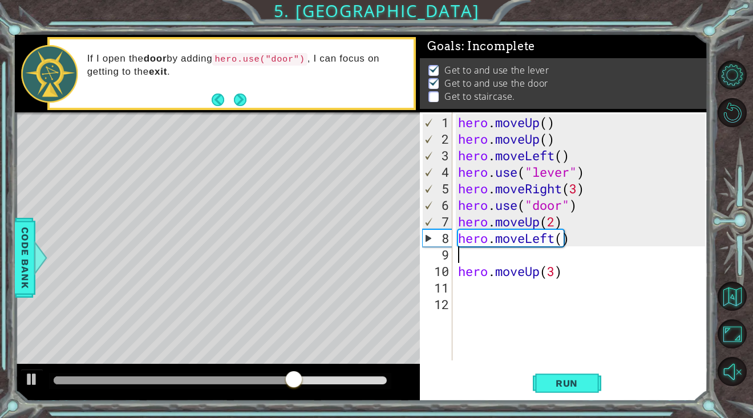
scroll to position [0, 0]
type textarea "hero.moveLeft()"
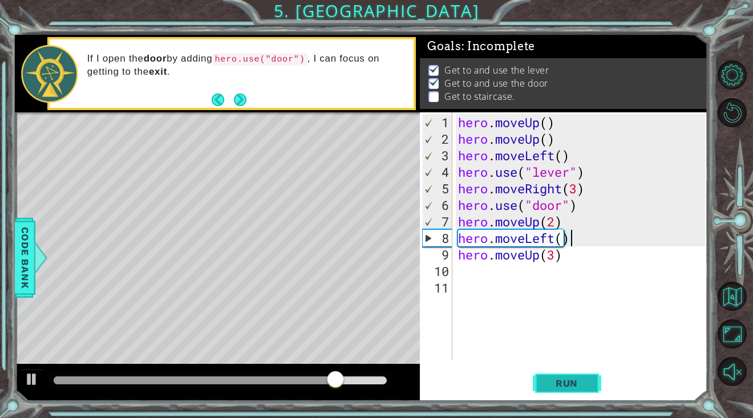
click at [546, 373] on button "Run" at bounding box center [567, 383] width 68 height 29
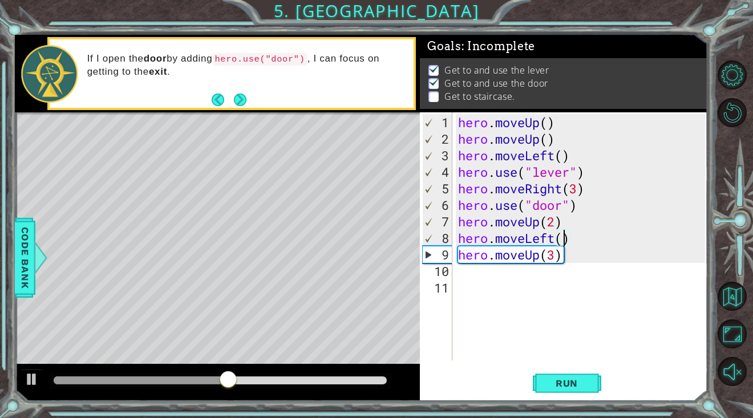
click at [566, 242] on div "hero . moveUp ( ) hero . moveUp ( ) hero . moveLeft ( ) hero . use ( "lever" ) …" at bounding box center [584, 254] width 256 height 281
drag, startPoint x: 564, startPoint y: 256, endPoint x: 459, endPoint y: 258, distance: 104.5
click at [459, 258] on div "hero . moveUp ( ) hero . moveUp ( ) hero . moveLeft ( ) hero . use ( "lever" ) …" at bounding box center [584, 254] width 256 height 281
type textarea "hero.moveUp(3)"
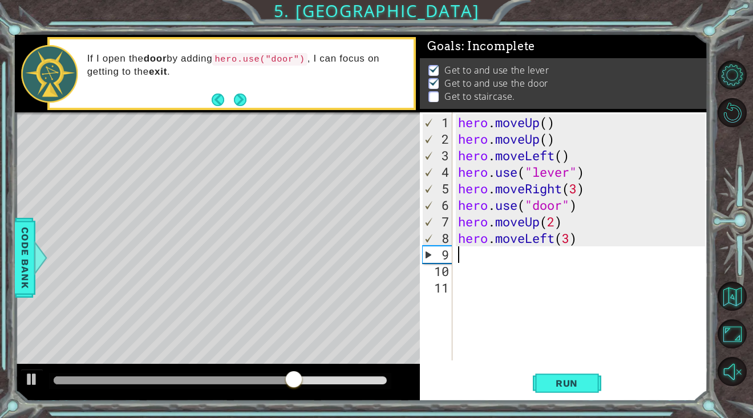
scroll to position [0, 0]
click at [547, 386] on span "Run" at bounding box center [566, 383] width 45 height 11
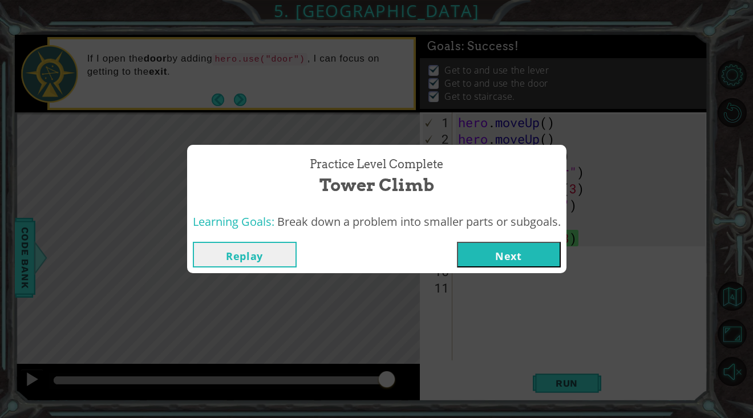
click at [523, 260] on button "Next" at bounding box center [509, 255] width 104 height 26
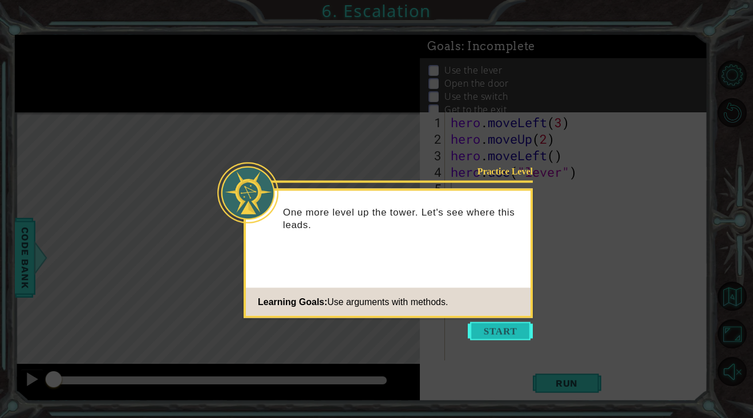
click at [532, 325] on button "Start" at bounding box center [500, 331] width 65 height 18
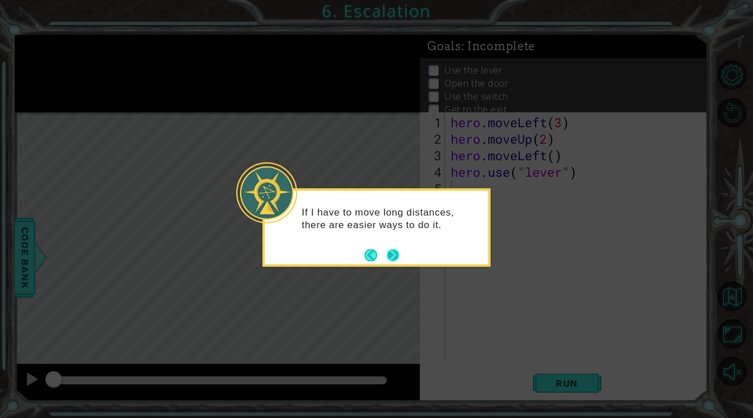
click at [399, 255] on button "Next" at bounding box center [393, 255] width 13 height 13
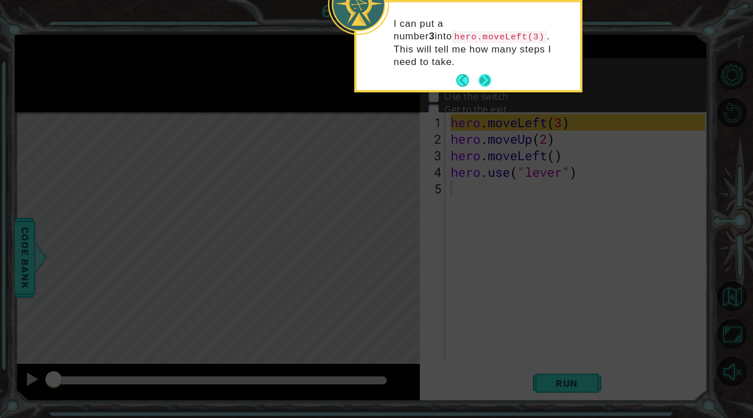
click at [487, 74] on button "Next" at bounding box center [485, 80] width 13 height 13
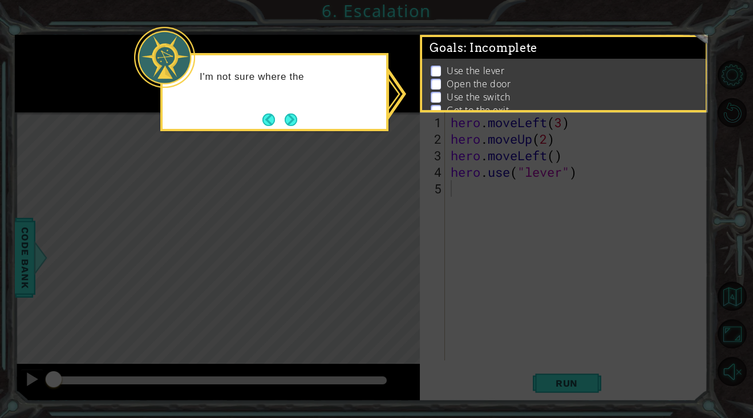
click at [446, 160] on icon at bounding box center [376, 209] width 753 height 418
click at [293, 122] on button "Next" at bounding box center [291, 120] width 13 height 13
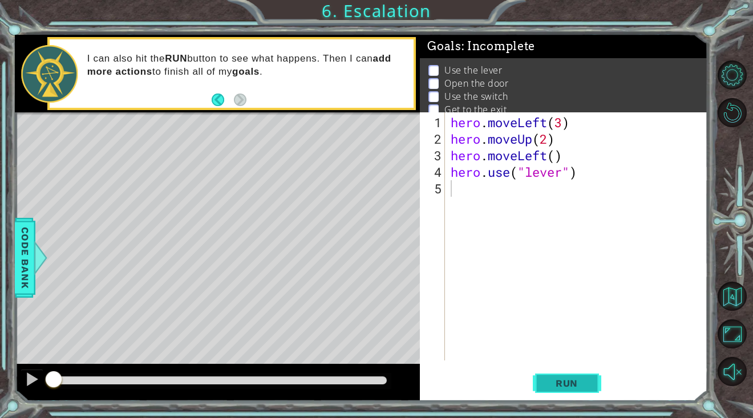
click at [576, 387] on span "Run" at bounding box center [566, 383] width 45 height 11
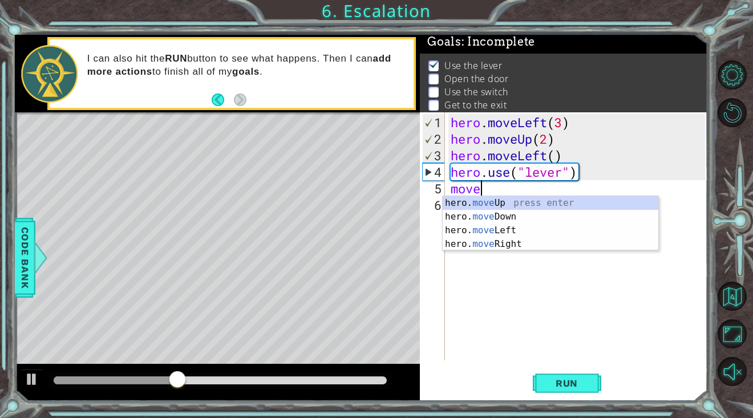
scroll to position [0, 1]
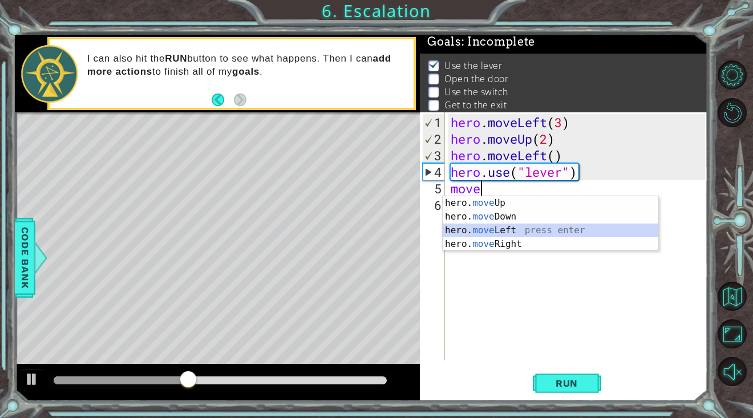
click at [520, 229] on div "hero. move Up press enter hero. move Down press enter hero. move Left press ent…" at bounding box center [551, 237] width 216 height 82
type textarea "hero.moveLeft(1)"
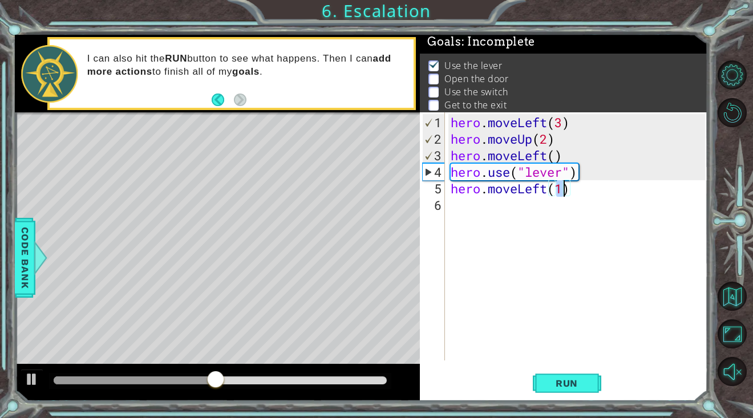
click at [553, 209] on div "hero . moveLeft ( 3 ) hero . moveUp ( 2 ) hero . moveLeft ( ) hero . use ( "lev…" at bounding box center [580, 254] width 262 height 281
type textarea "m"
type textarea "b"
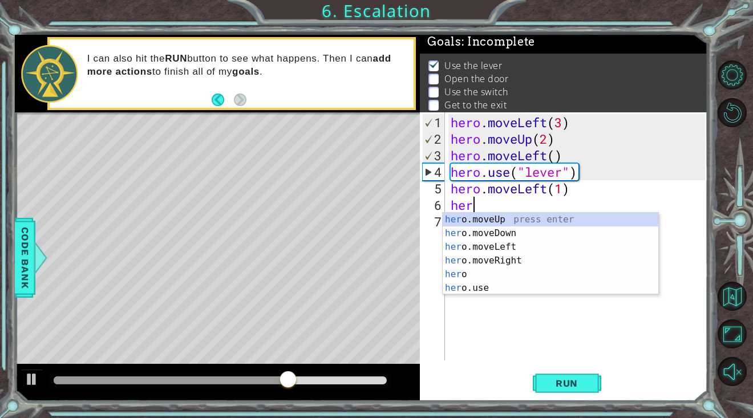
scroll to position [0, 1]
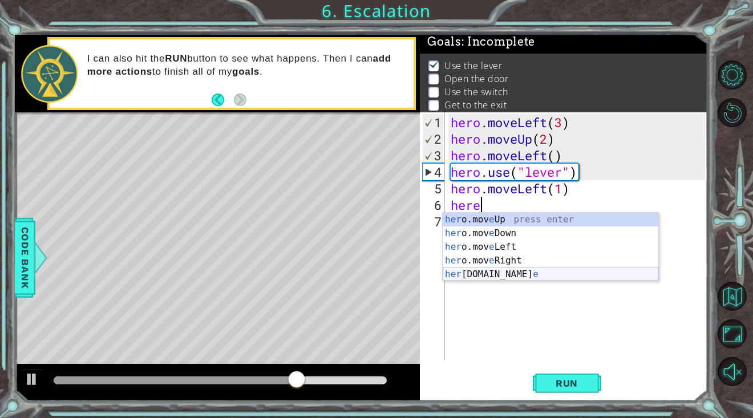
click at [527, 273] on div "her o.mov e Up press enter her o.mov e Down press enter her o.mov e Left press …" at bounding box center [551, 261] width 216 height 96
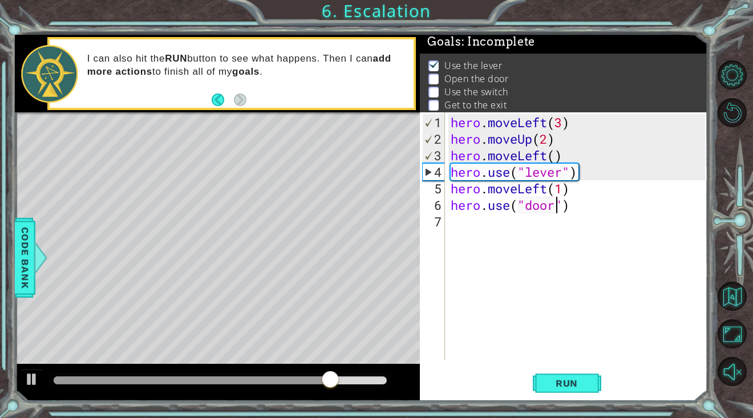
scroll to position [0, 5]
type textarea "hero.use("door")"
click at [569, 377] on button "Run" at bounding box center [567, 383] width 68 height 29
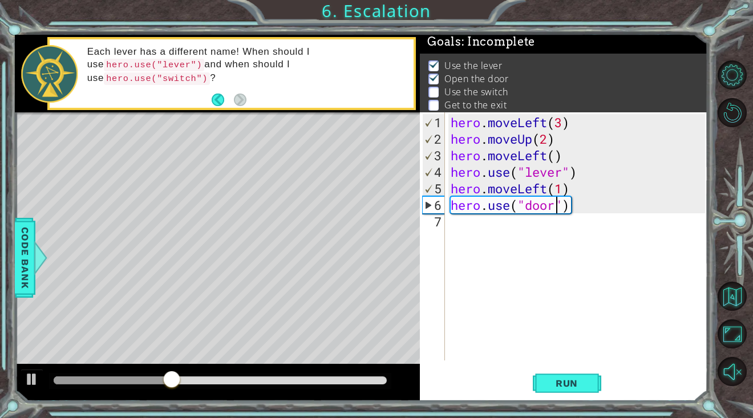
click at [447, 217] on div "hero.use("door") 1 2 3 4 5 6 7 hero . moveLeft ( 3 ) hero . moveUp ( 2 ) hero .…" at bounding box center [562, 236] width 285 height 248
click at [463, 229] on div "hero . moveLeft ( 3 ) hero . moveUp ( 2 ) hero . moveLeft ( ) hero . use ( "lev…" at bounding box center [580, 254] width 262 height 281
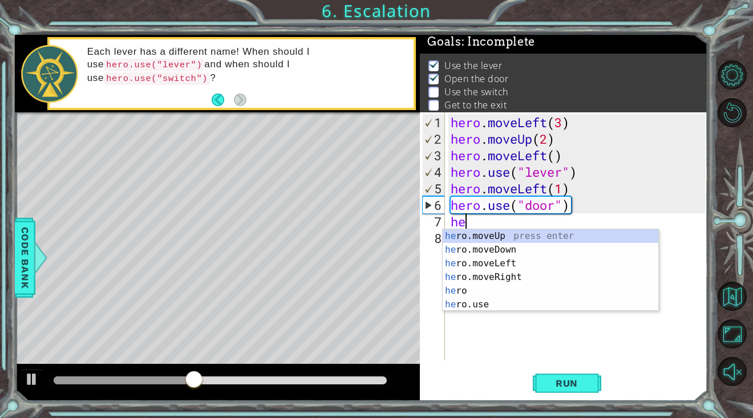
scroll to position [0, 1]
click at [468, 235] on div "her o.moveUp press enter her o.moveDown press enter her o.moveLeft press enter …" at bounding box center [551, 284] width 216 height 110
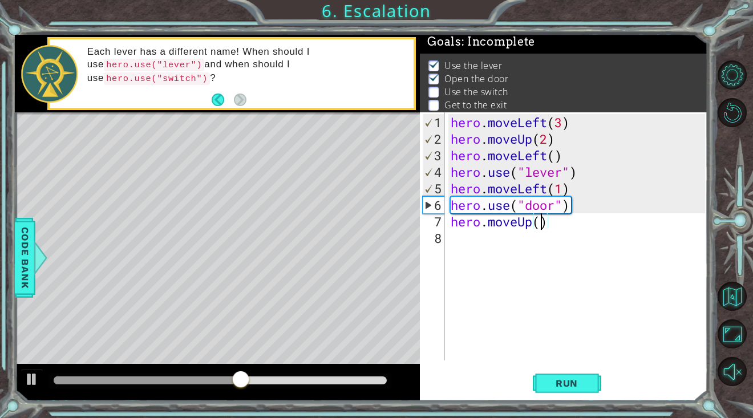
type textarea "hero.moveUp(2)"
click at [473, 251] on div "hero . moveLeft ( 3 ) hero . moveUp ( 2 ) hero . moveLeft ( ) hero . use ( "lev…" at bounding box center [580, 254] width 262 height 281
click at [583, 387] on span "Run" at bounding box center [566, 383] width 45 height 11
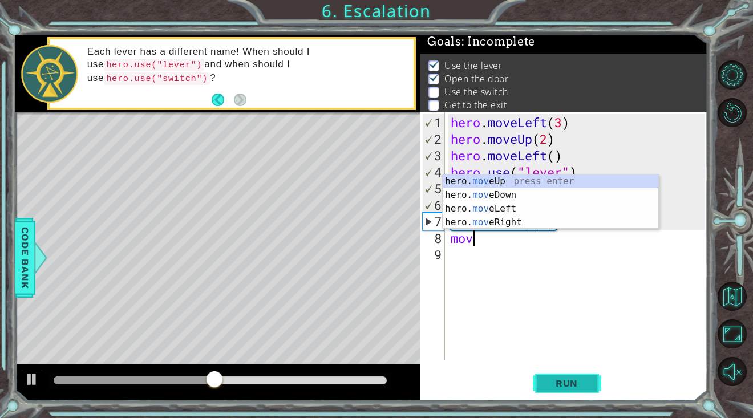
scroll to position [0, 1]
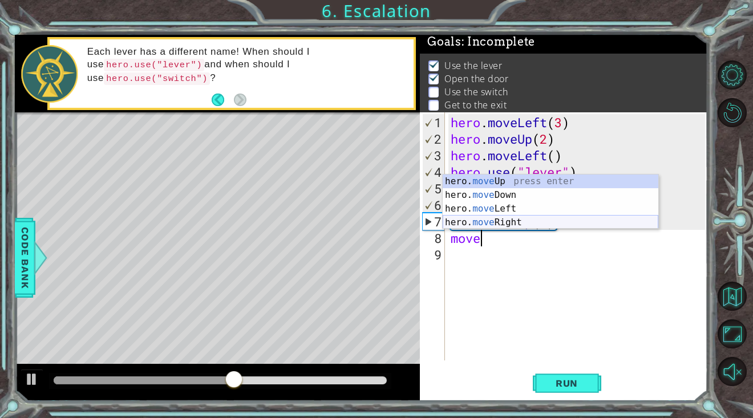
click at [539, 223] on div "hero. move Up press enter hero. move Down press enter hero. move Left press ent…" at bounding box center [551, 216] width 216 height 82
type textarea "hero.moveRight(1)"
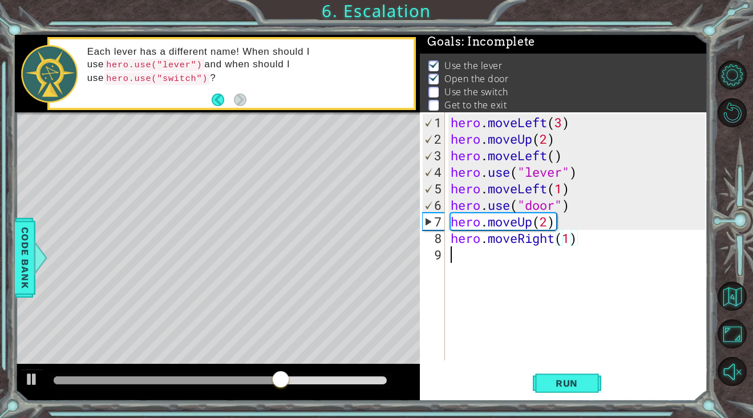
click at [532, 262] on div "hero . moveLeft ( 3 ) hero . moveUp ( 2 ) hero . moveLeft ( ) hero . use ( "lev…" at bounding box center [580, 254] width 262 height 281
click at [553, 387] on span "Run" at bounding box center [566, 383] width 45 height 11
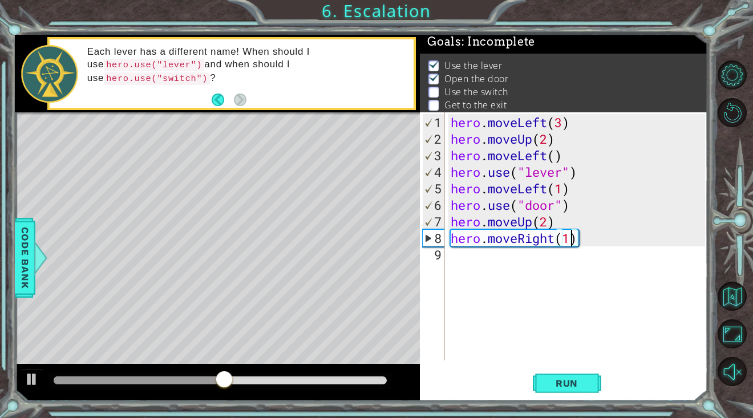
click at [570, 242] on div "hero . moveLeft ( 3 ) hero . moveUp ( 2 ) hero . moveLeft ( ) hero . use ( "lev…" at bounding box center [580, 254] width 262 height 281
type textarea "hero.moveRight(2)"
click at [529, 260] on div "hero . moveLeft ( 3 ) hero . moveUp ( 2 ) hero . moveLeft ( ) hero . use ( "lev…" at bounding box center [580, 254] width 262 height 281
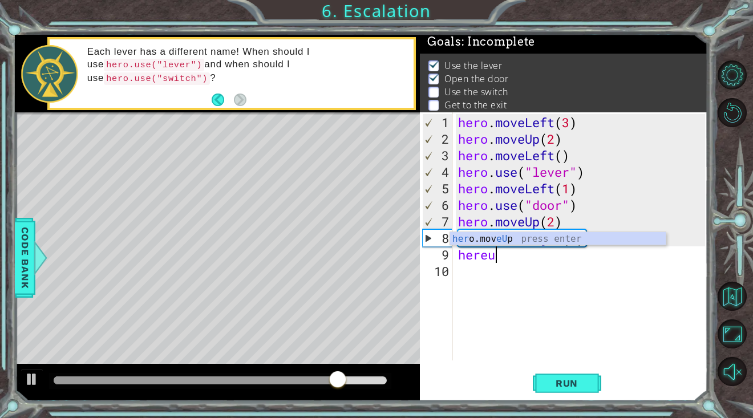
scroll to position [0, 1]
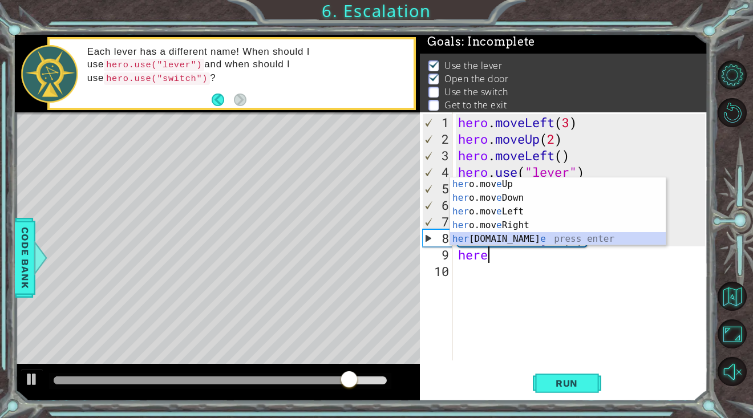
click at [512, 237] on div "her o.mov e Up press enter her o.mov e Down press enter her o.mov e Left press …" at bounding box center [558, 225] width 216 height 96
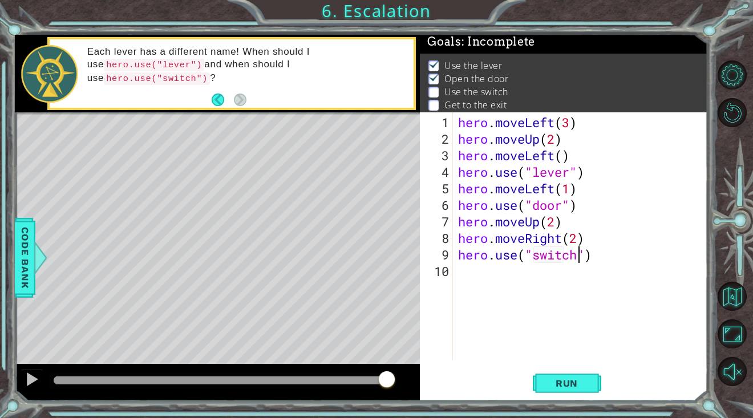
scroll to position [0, 5]
type textarea "hero.use("switch")"
click at [556, 376] on button "Run" at bounding box center [567, 383] width 68 height 29
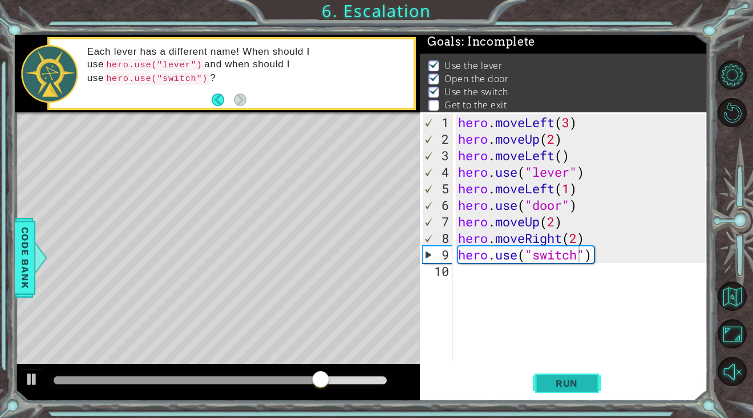
click at [571, 375] on button "Run" at bounding box center [567, 383] width 68 height 29
drag, startPoint x: 571, startPoint y: 390, endPoint x: 523, endPoint y: 309, distance: 94.6
click at [571, 387] on button "Run" at bounding box center [567, 383] width 68 height 29
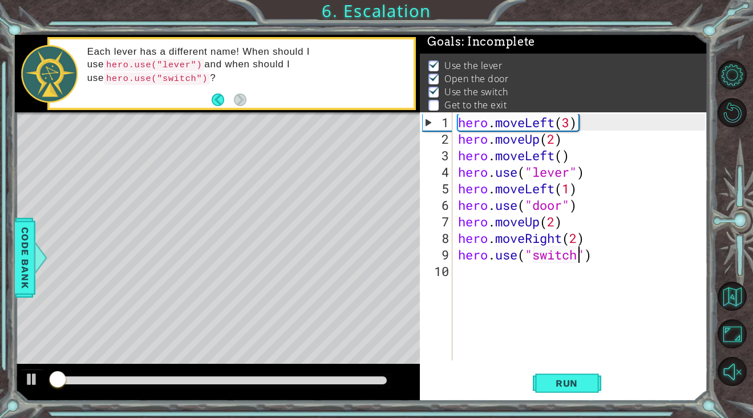
click at [503, 285] on div "hero . moveLeft ( 3 ) hero . moveUp ( 2 ) hero . moveLeft ( ) hero . use ( "lev…" at bounding box center [584, 254] width 256 height 281
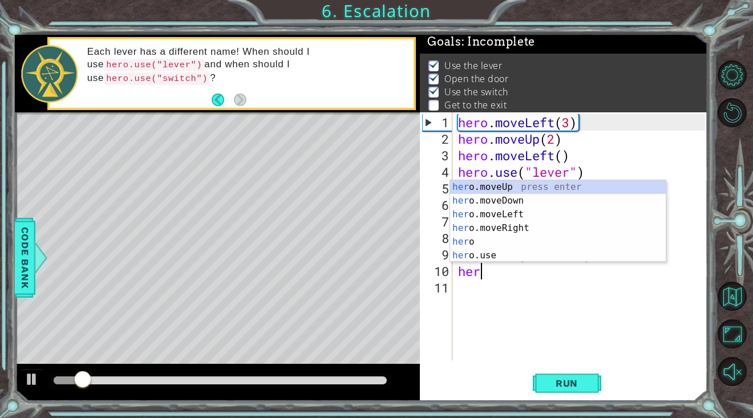
scroll to position [0, 1]
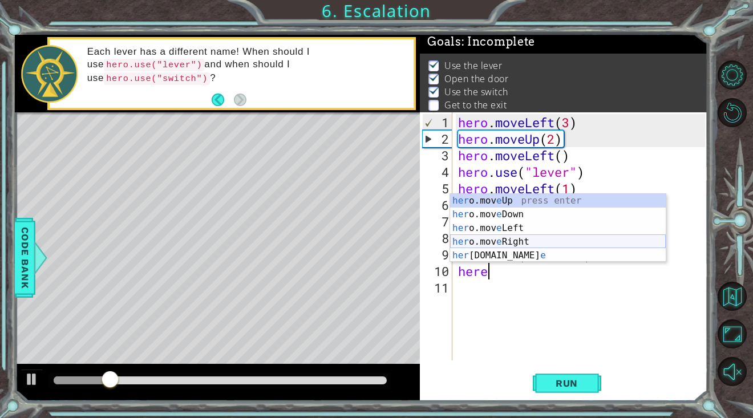
click at [487, 237] on div "her o.mov e Up press enter her o.mov e Down press enter her o.mov e Left press …" at bounding box center [558, 242] width 216 height 96
type textarea "hero.moveRight(1)"
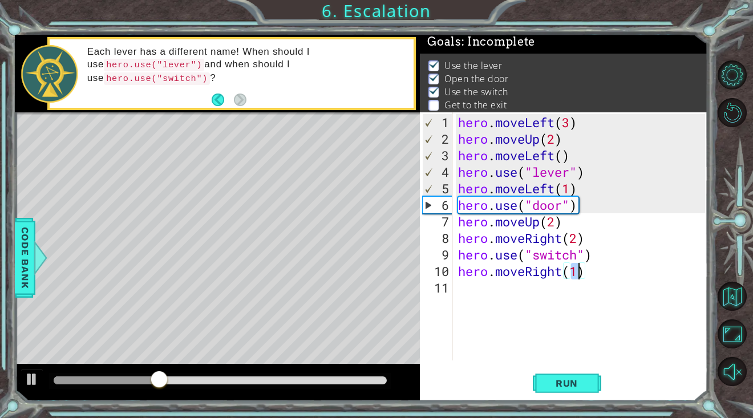
click at [543, 292] on div "hero . moveLeft ( 3 ) hero . moveUp ( 2 ) hero . moveLeft ( ) hero . use ( "lev…" at bounding box center [584, 254] width 256 height 281
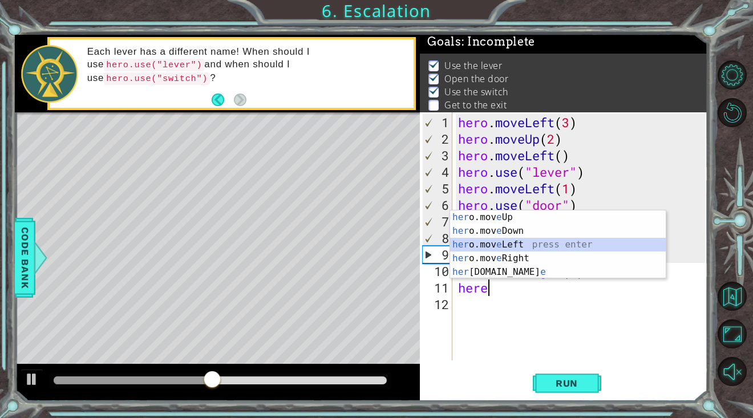
click at [529, 241] on div "her o.mov e Up press enter her o.mov e Down press enter her o.mov e Left press …" at bounding box center [558, 259] width 216 height 96
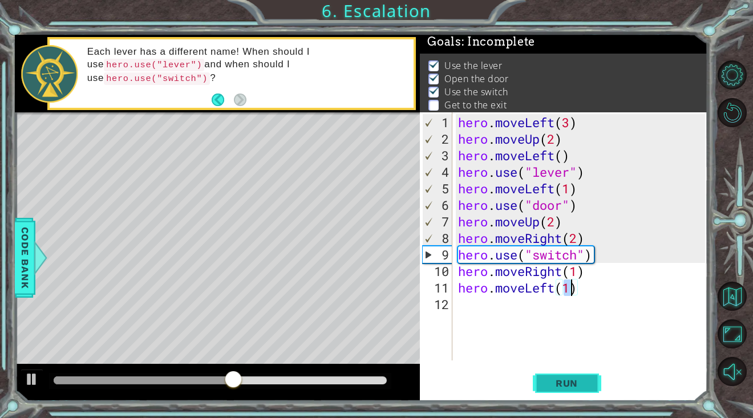
type textarea "hero.moveLeft(1)"
click at [539, 379] on button "Run" at bounding box center [567, 383] width 68 height 29
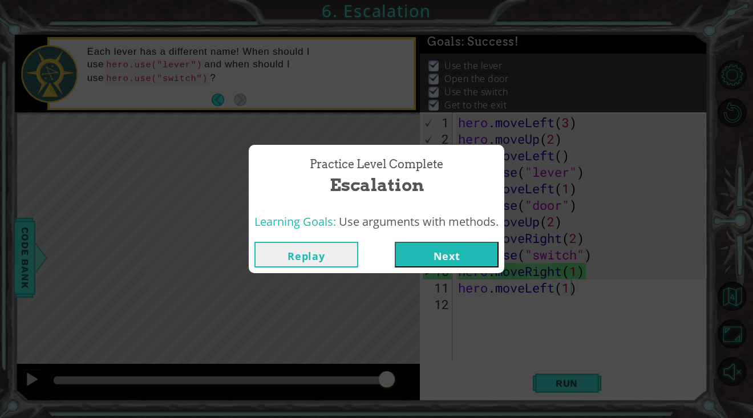
click at [445, 273] on div "Practice Level Complete Escalation Learning Goals: Use arguments with methods. …" at bounding box center [376, 209] width 753 height 418
click at [449, 250] on button "Next" at bounding box center [447, 255] width 104 height 26
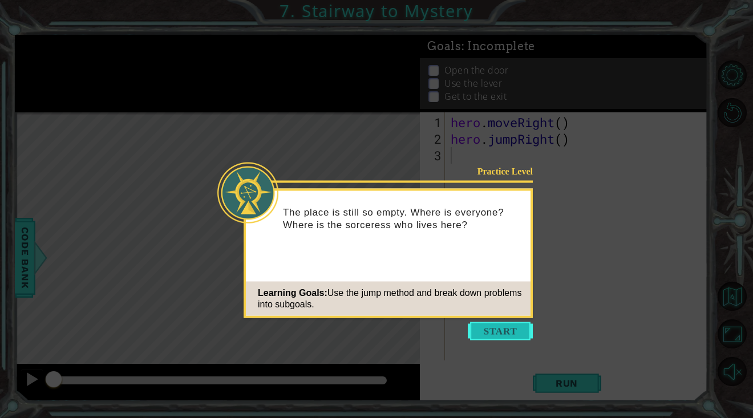
click at [510, 333] on button "Start" at bounding box center [500, 331] width 65 height 18
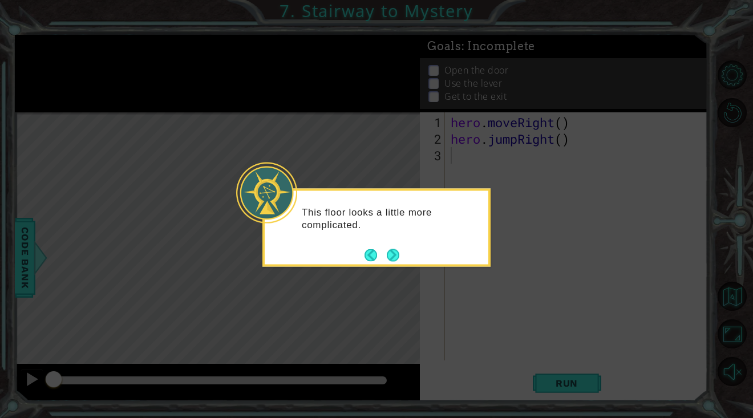
click at [395, 261] on footer at bounding box center [382, 255] width 35 height 17
click at [393, 252] on button "Next" at bounding box center [393, 255] width 13 height 13
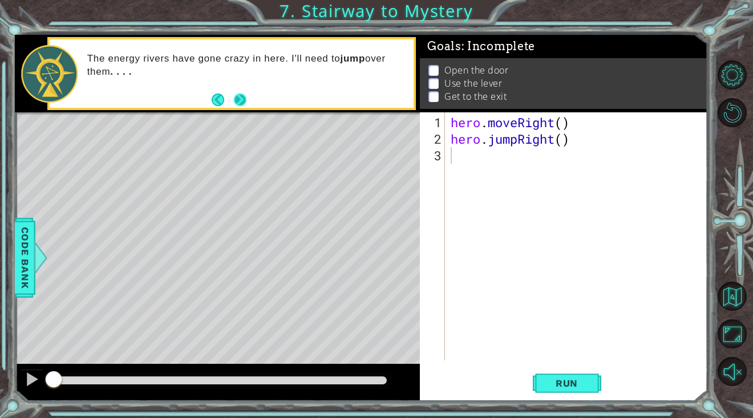
click at [242, 98] on button "Next" at bounding box center [240, 100] width 13 height 13
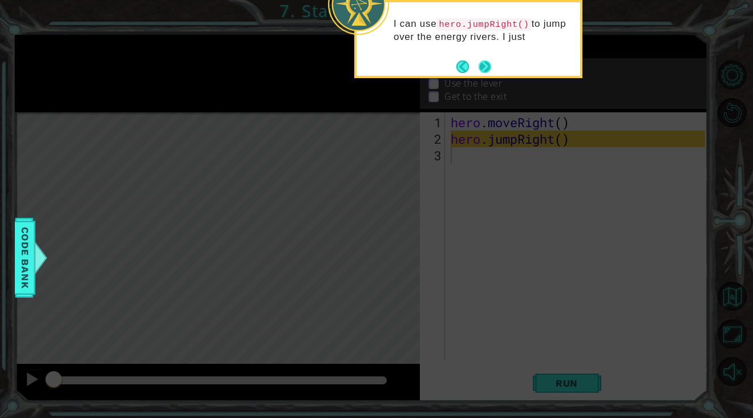
click at [484, 68] on button "Next" at bounding box center [485, 66] width 13 height 13
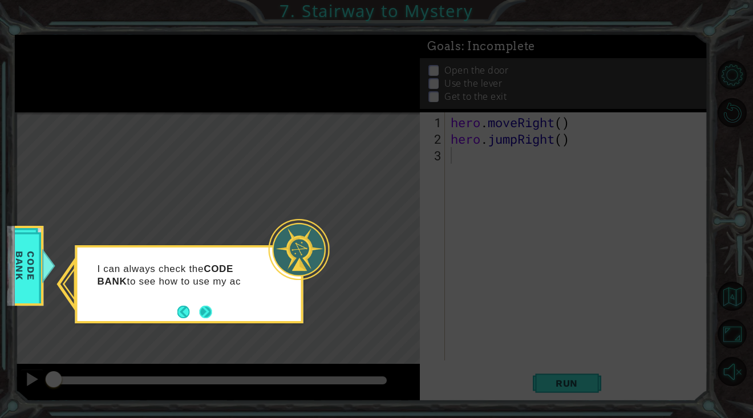
click at [205, 305] on footer at bounding box center [194, 312] width 35 height 17
click at [202, 306] on button "Next" at bounding box center [206, 312] width 13 height 13
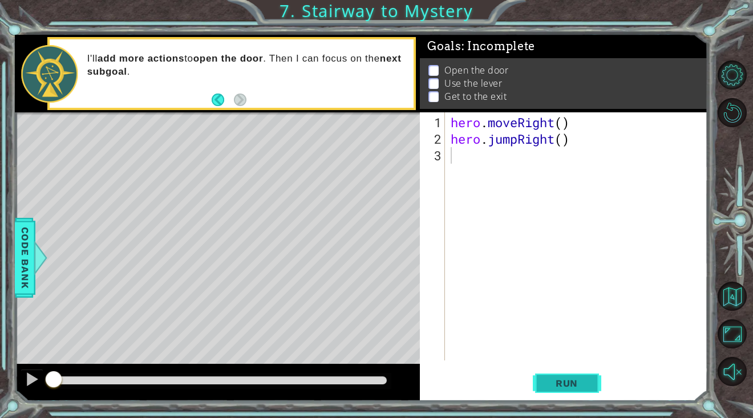
click at [554, 376] on button "Run" at bounding box center [567, 383] width 68 height 29
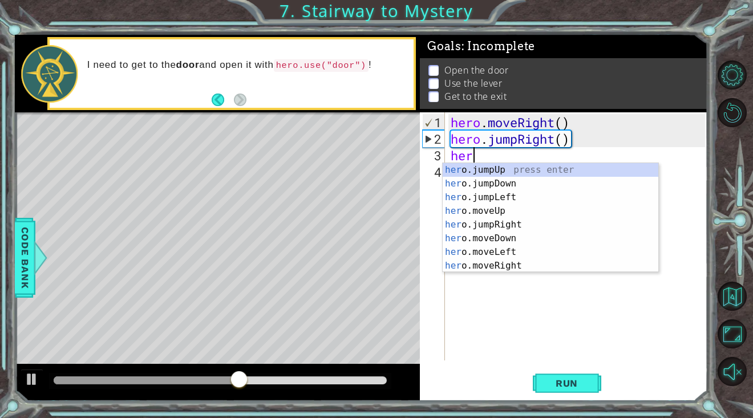
scroll to position [0, 1]
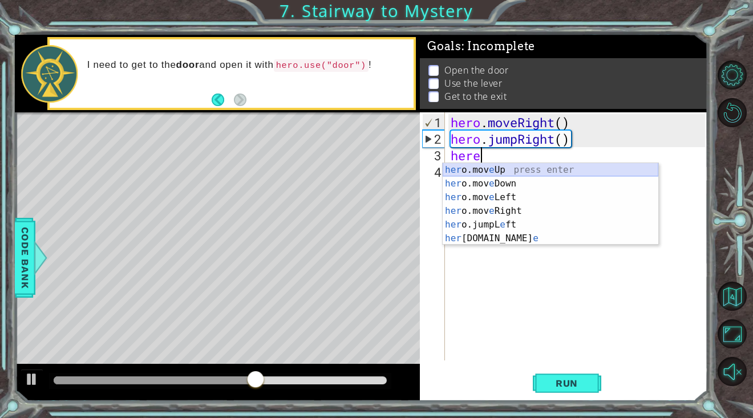
click at [507, 168] on div "her o.mov e Up press enter her o.mov e Down press enter her o.mov e Left press …" at bounding box center [551, 218] width 216 height 110
type textarea "hero.moveUp(1)"
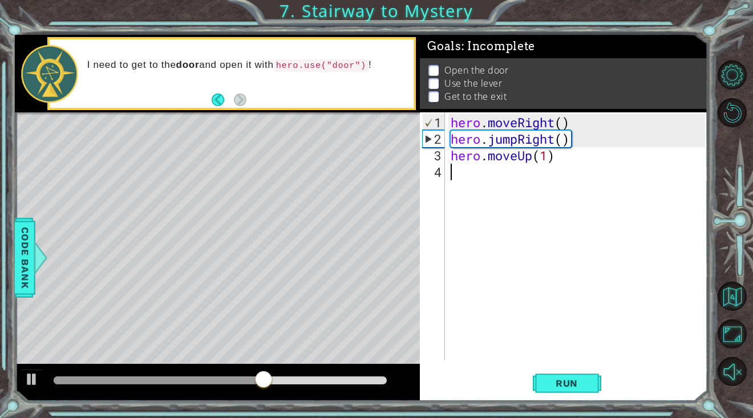
click at [506, 171] on div "hero . moveRight ( ) hero . jumpRight ( ) hero . moveUp ( 1 )" at bounding box center [580, 254] width 262 height 281
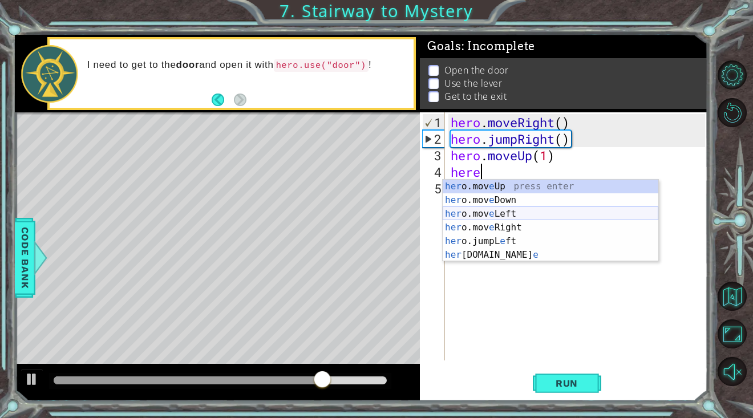
click at [507, 216] on div "her o.mov e Up press enter her o.mov e Down press enter her o.mov e Left press …" at bounding box center [551, 235] width 216 height 110
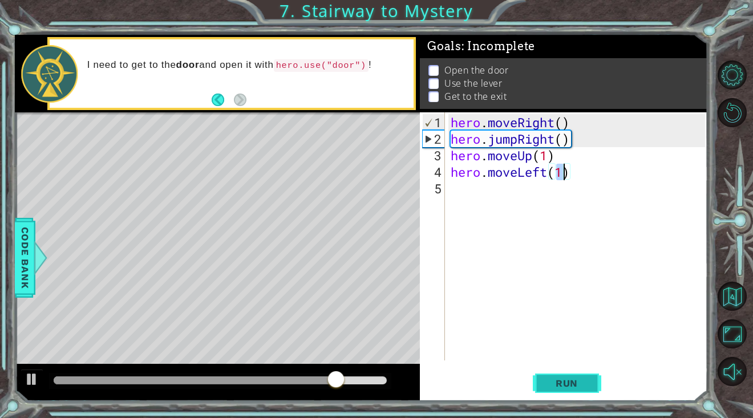
type textarea "hero.moveLeft(1)"
click at [586, 380] on span "Run" at bounding box center [566, 383] width 45 height 11
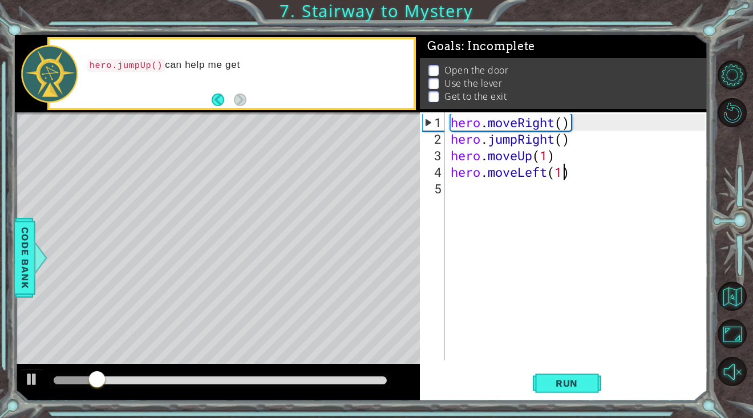
click at [484, 191] on div "hero . moveRight ( ) hero . jumpRight ( ) hero . moveUp ( 1 ) hero . moveLeft (…" at bounding box center [580, 254] width 262 height 281
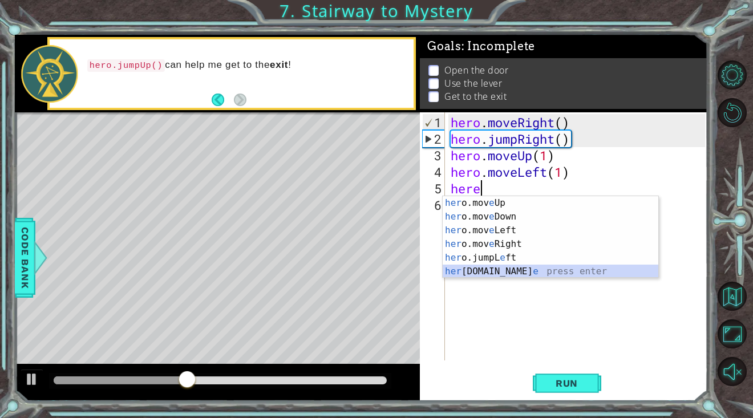
click at [472, 269] on div "her o.mov e Up press enter her o.mov e Down press enter her o.mov e Left press …" at bounding box center [551, 251] width 216 height 110
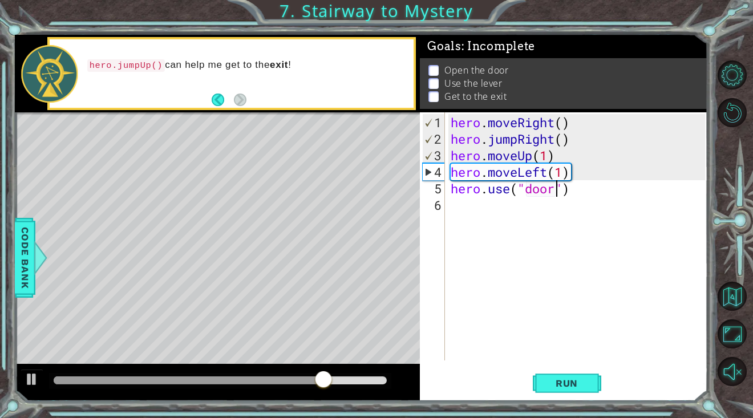
scroll to position [0, 5]
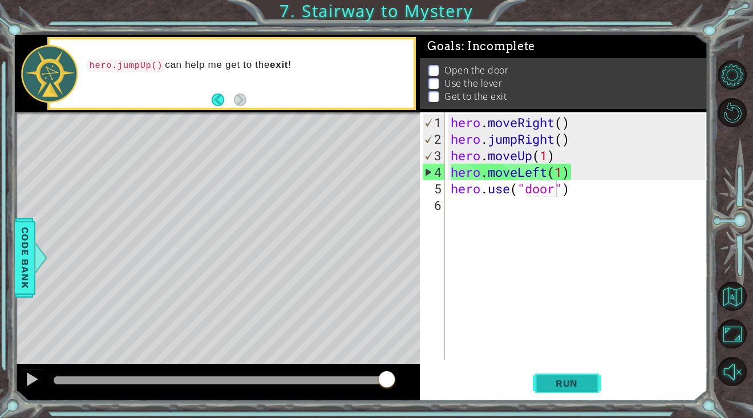
click at [568, 375] on button "Run" at bounding box center [567, 383] width 68 height 29
click at [585, 172] on div "hero . moveRight ( ) hero . jumpRight ( ) hero . moveUp ( 1 ) hero . moveLeft (…" at bounding box center [580, 254] width 262 height 281
click at [33, 379] on div at bounding box center [32, 379] width 15 height 15
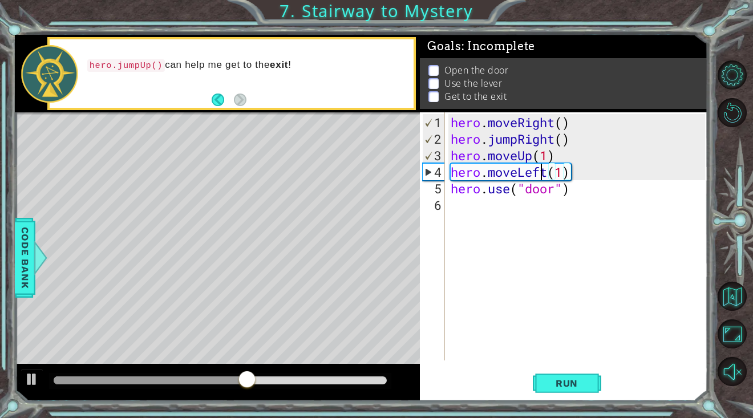
click at [542, 169] on div "hero . moveRight ( ) hero . jumpRight ( ) hero . moveUp ( 1 ) hero . moveLeft (…" at bounding box center [580, 254] width 262 height 281
click at [550, 174] on div "hero . moveRight ( ) hero . jumpRight ( ) hero . moveUp ( 1 ) hero . moveLeft (…" at bounding box center [580, 254] width 262 height 281
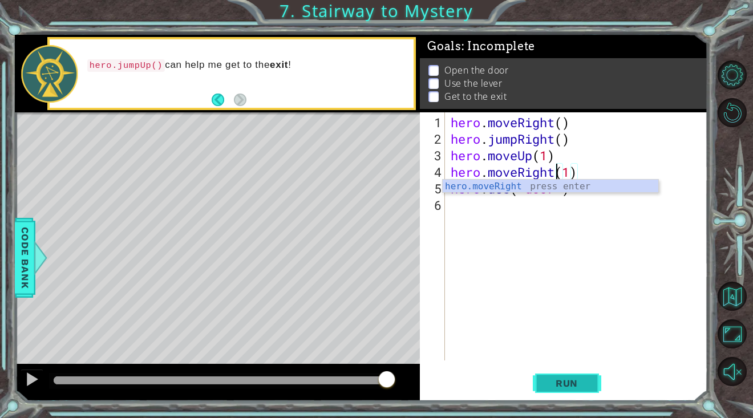
type textarea "hero.moveRight(1)"
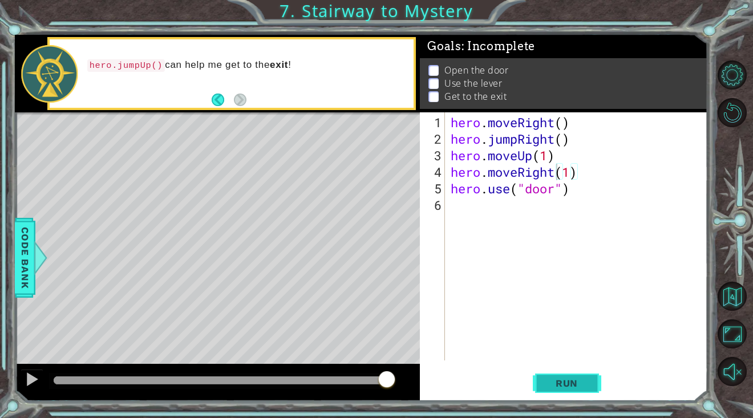
click at [570, 372] on button "Run" at bounding box center [567, 383] width 68 height 29
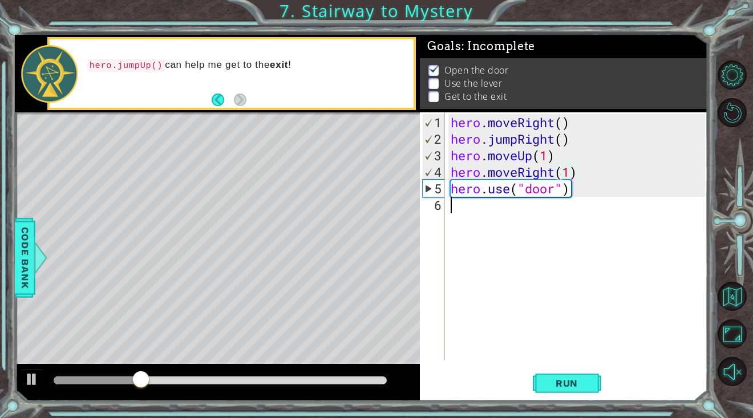
click at [484, 228] on div "hero . moveRight ( ) hero . jumpRight ( ) hero . moveUp ( 1 ) hero . moveRight …" at bounding box center [580, 254] width 262 height 281
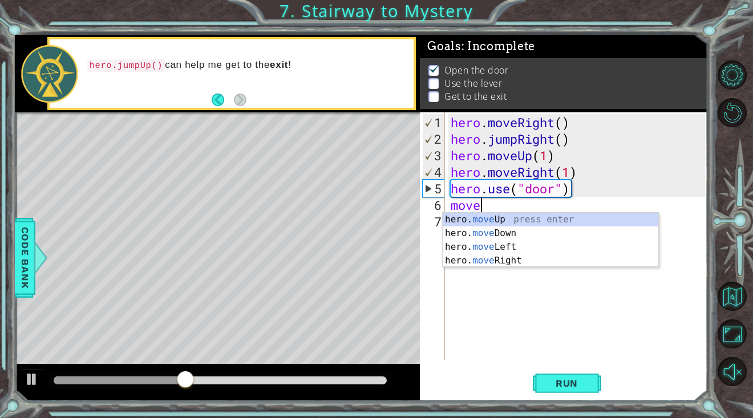
scroll to position [0, 1]
click at [493, 227] on div "hero. move Up press enter hero. move Down press enter hero. move Left press ent…" at bounding box center [551, 254] width 216 height 82
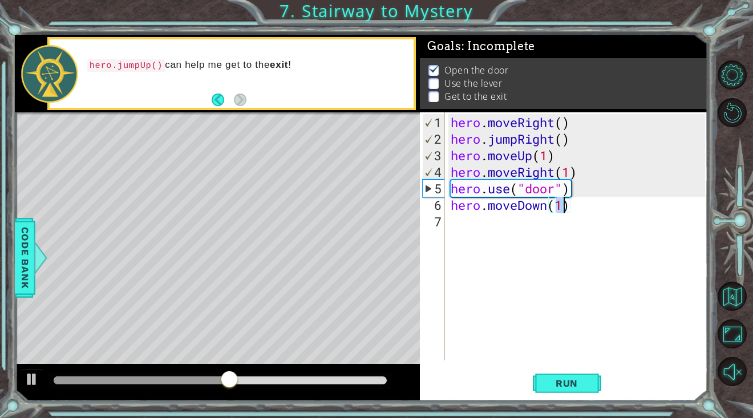
type textarea "hero.moveDown(2)"
click at [522, 231] on div "hero . moveRight ( ) hero . jumpRight ( ) hero . moveUp ( 1 ) hero . moveRight …" at bounding box center [580, 254] width 262 height 281
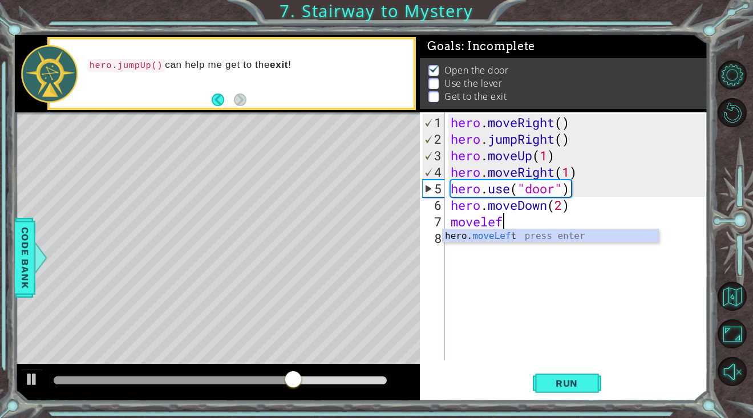
scroll to position [0, 2]
type textarea "hero.moveLeft(1)"
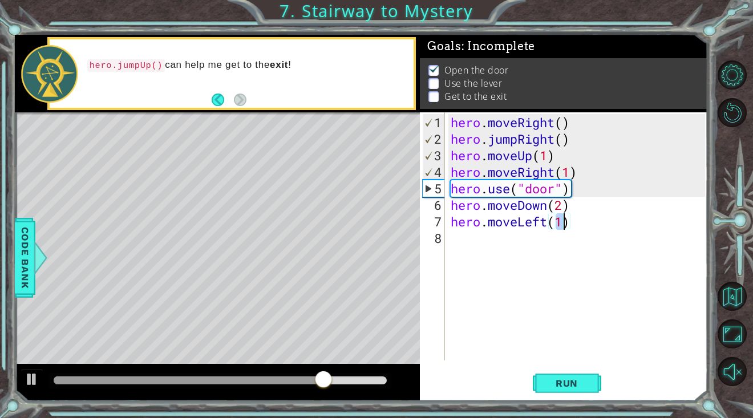
click at [508, 239] on div "hero . moveRight ( ) hero . jumpRight ( ) hero . moveUp ( 1 ) hero . moveRight …" at bounding box center [580, 254] width 262 height 281
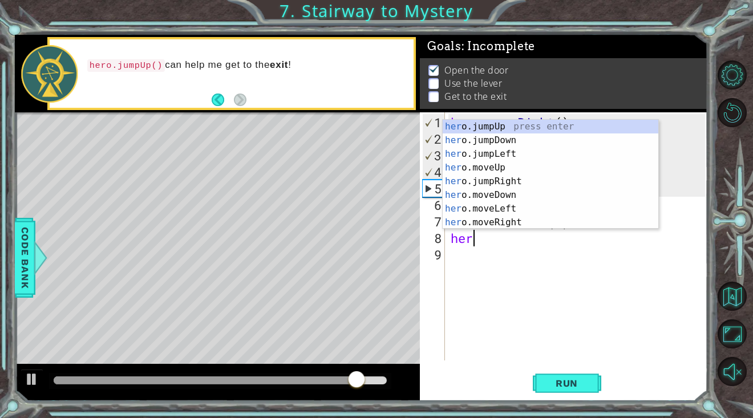
scroll to position [0, 1]
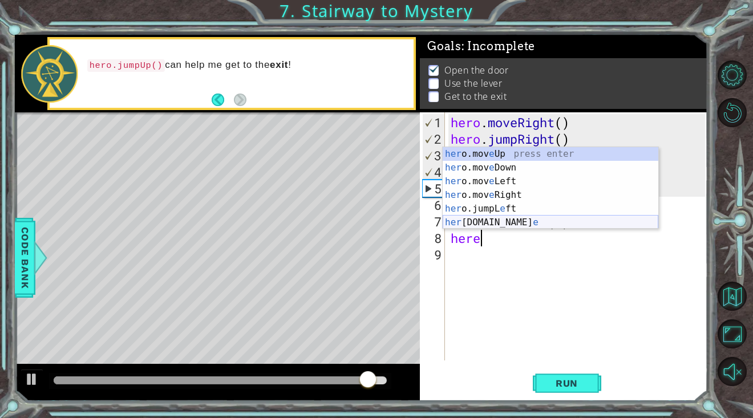
click at [507, 226] on div "her o.mov e Up press enter her o.mov e Down press enter her o.mov e Left press …" at bounding box center [551, 202] width 216 height 110
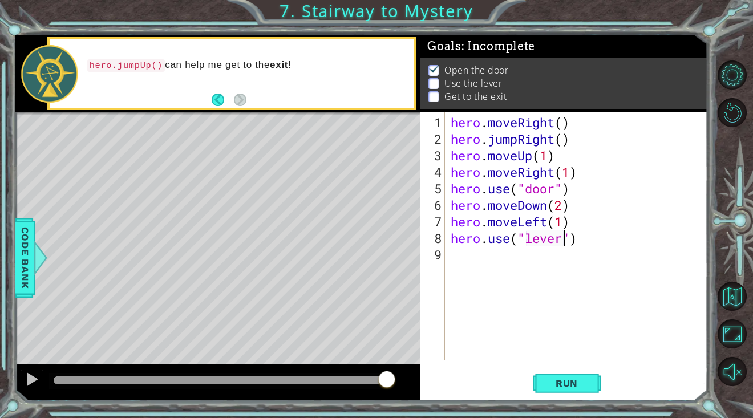
scroll to position [0, 5]
click at [556, 381] on span "Run" at bounding box center [566, 383] width 45 height 11
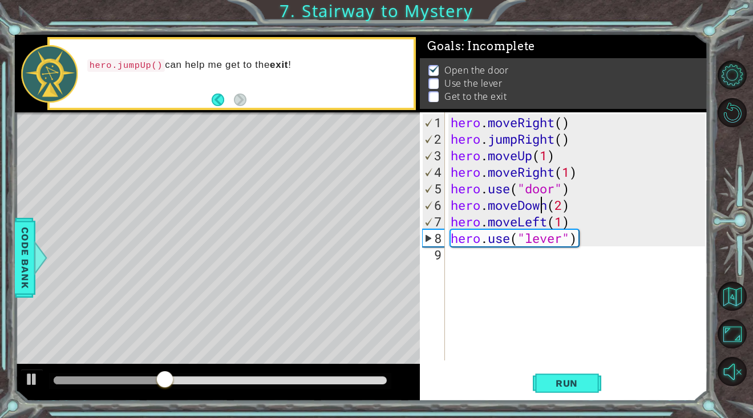
click at [542, 205] on div "hero . moveRight ( ) hero . jumpRight ( ) hero . moveUp ( 1 ) hero . moveRight …" at bounding box center [580, 254] width 262 height 281
click at [548, 205] on div "hero . moveRight ( ) hero . jumpRight ( ) hero . moveUp ( 1 ) hero . moveRight …" at bounding box center [580, 254] width 262 height 281
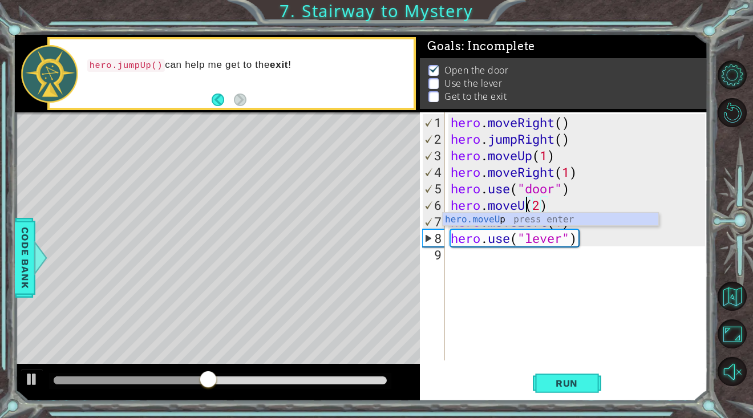
scroll to position [0, 3]
type textarea "hero.moveUp(2)"
click at [556, 373] on button "Run" at bounding box center [567, 383] width 68 height 29
click at [526, 284] on div "hero . moveRight ( ) hero . jumpRight ( ) hero . moveUp ( 1 ) hero . moveRight …" at bounding box center [580, 254] width 262 height 281
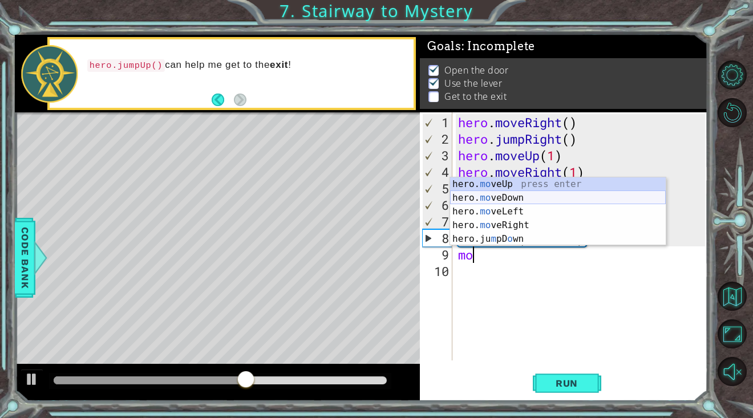
click at [495, 188] on div "hero. mo veUp press enter hero. mo veDown press enter hero. mo veLeft press ent…" at bounding box center [558, 225] width 216 height 96
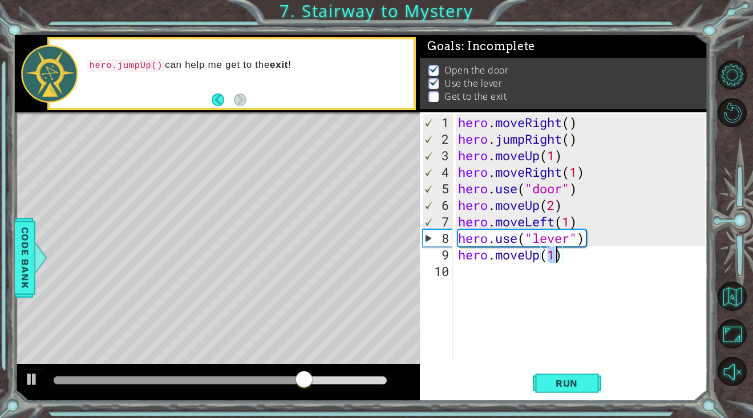
type textarea "hero.moveUp(2)"
click at [504, 288] on div "hero . moveRight ( ) hero . jumpRight ( ) hero . moveUp ( 1 ) hero . moveRight …" at bounding box center [584, 254] width 256 height 281
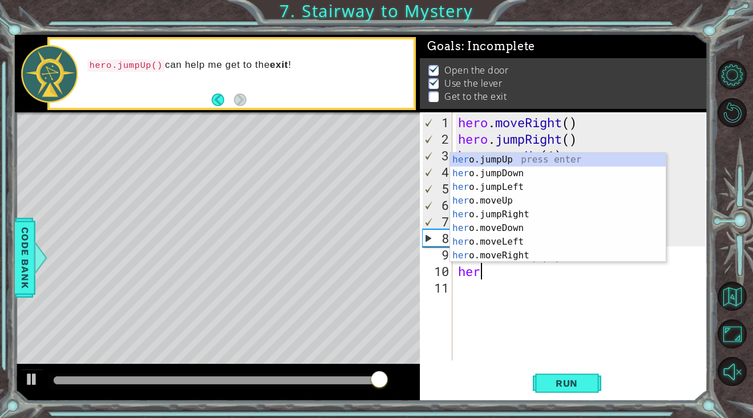
scroll to position [0, 1]
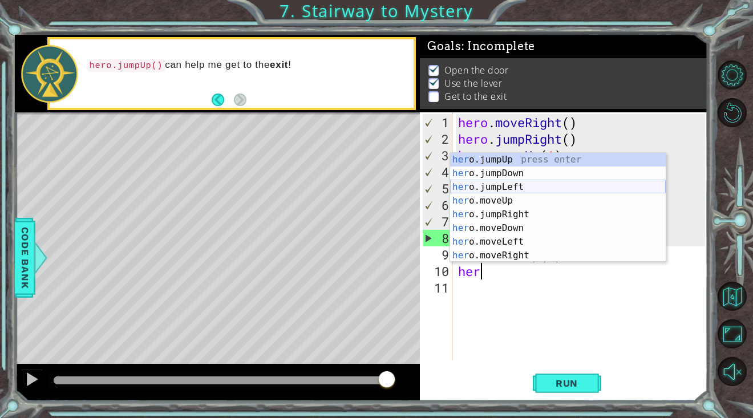
type textarea "hero"
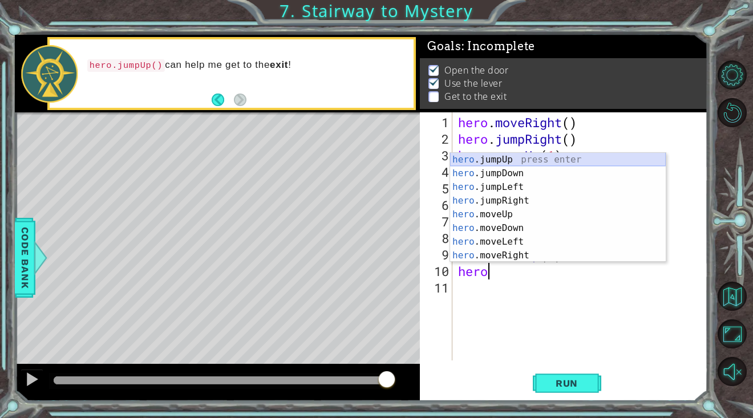
click at [535, 160] on div "hero .jumpUp press enter hero .jumpDown press enter hero .jumpLeft press enter …" at bounding box center [558, 221] width 216 height 137
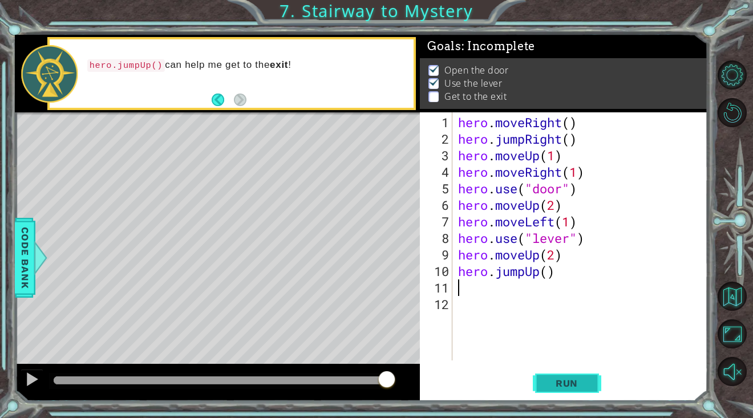
click at [568, 385] on span "Run" at bounding box center [566, 383] width 45 height 11
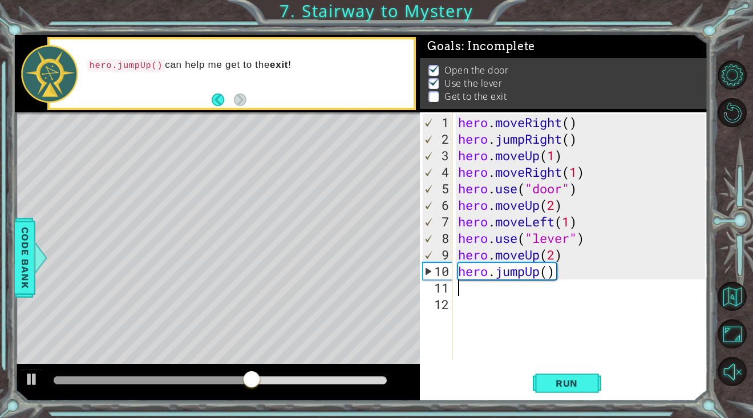
click at [533, 249] on div "hero . moveRight ( ) hero . jumpRight ( ) hero . moveUp ( 1 ) hero . moveRight …" at bounding box center [584, 254] width 256 height 281
click at [601, 240] on div "hero . moveRight ( ) hero . jumpRight ( ) hero . moveUp ( 1 ) hero . moveRight …" at bounding box center [584, 254] width 256 height 281
type textarea "hero.use("lever")"
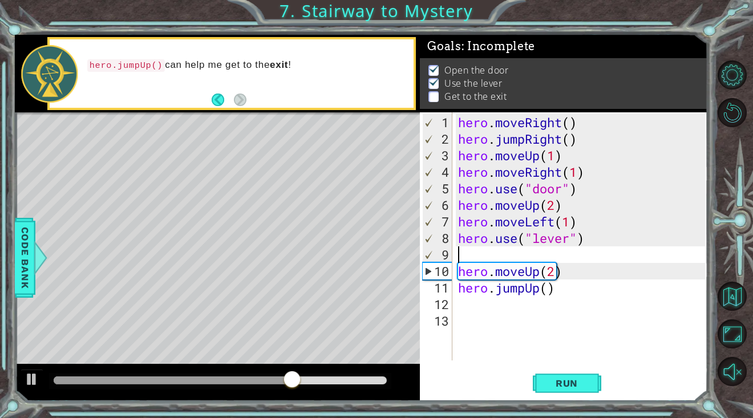
type textarea "j"
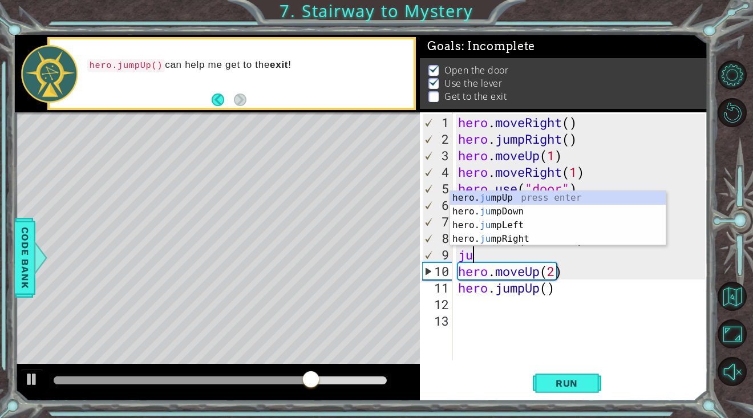
type textarea "jum"
click at [543, 199] on div "hero. jum pUp press enter hero. jum pDown press enter hero. jum pLeft press ent…" at bounding box center [558, 232] width 216 height 82
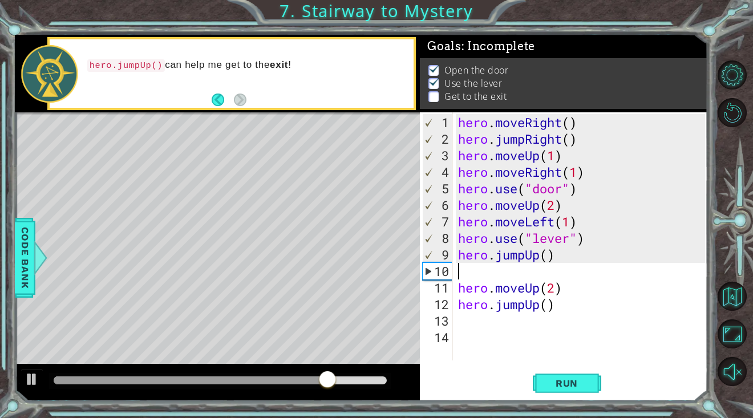
scroll to position [0, 0]
click at [527, 266] on div "hero . moveRight ( ) hero . jumpRight ( ) hero . moveUp ( 1 ) hero . moveRight …" at bounding box center [584, 254] width 256 height 281
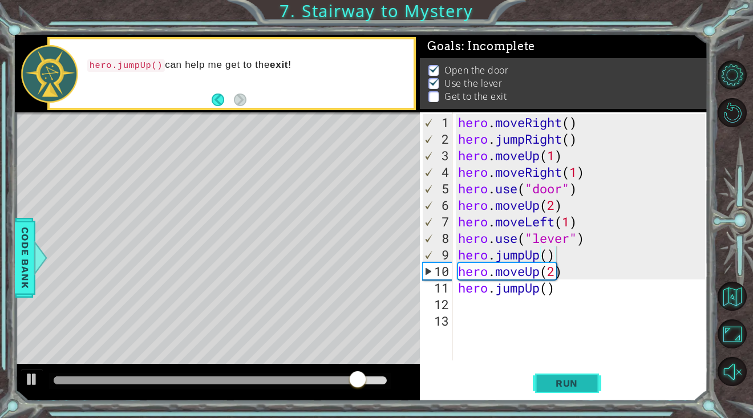
click at [540, 382] on button "Run" at bounding box center [567, 383] width 68 height 29
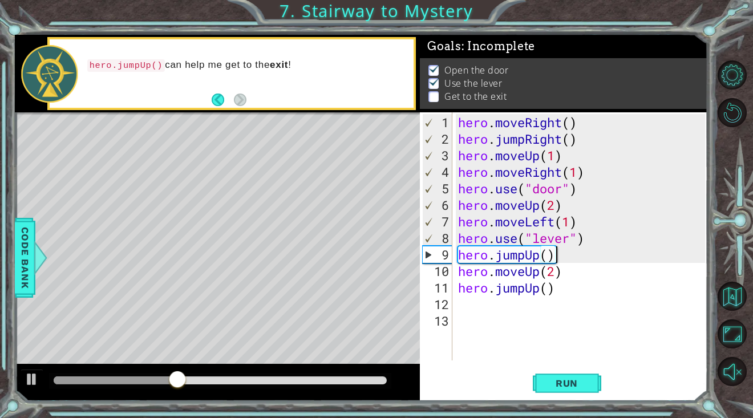
click at [590, 284] on div "hero . moveRight ( ) hero . jumpRight ( ) hero . moveUp ( 1 ) hero . moveRight …" at bounding box center [584, 254] width 256 height 281
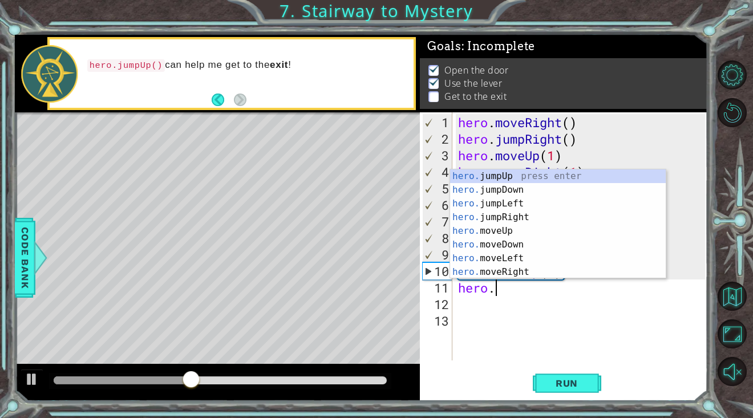
type textarea "h"
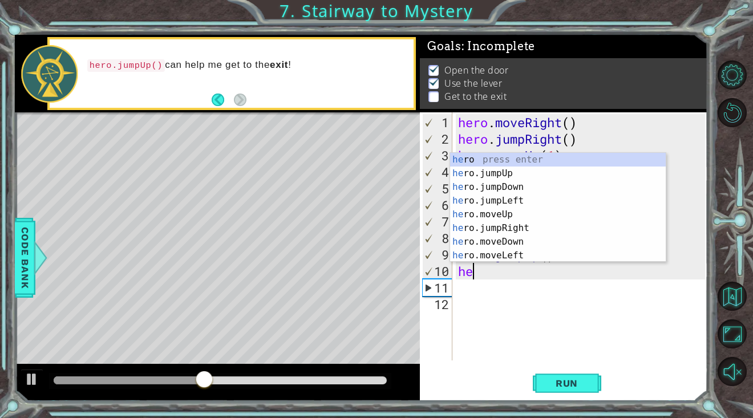
type textarea "h"
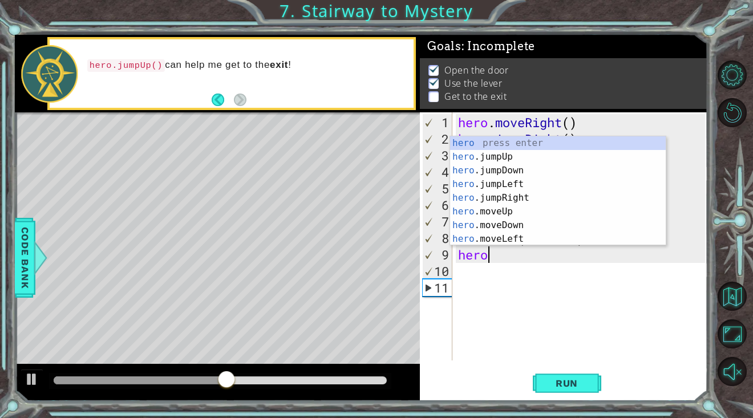
scroll to position [0, 1]
type textarea "hero."
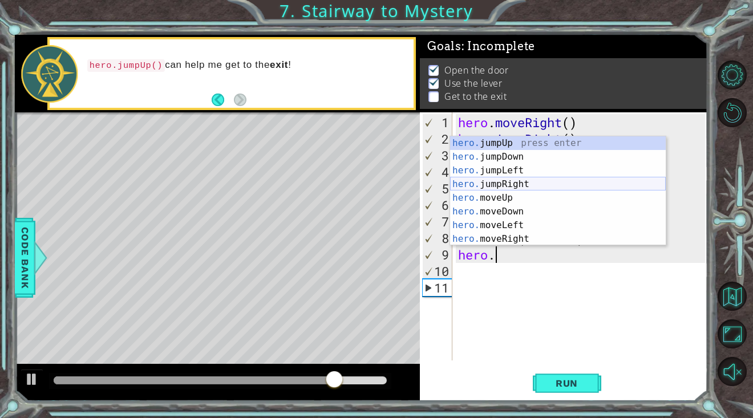
click at [562, 182] on div "hero. jumpUp press enter hero. jumpDown press enter hero. jumpLeft press enter …" at bounding box center [558, 204] width 216 height 137
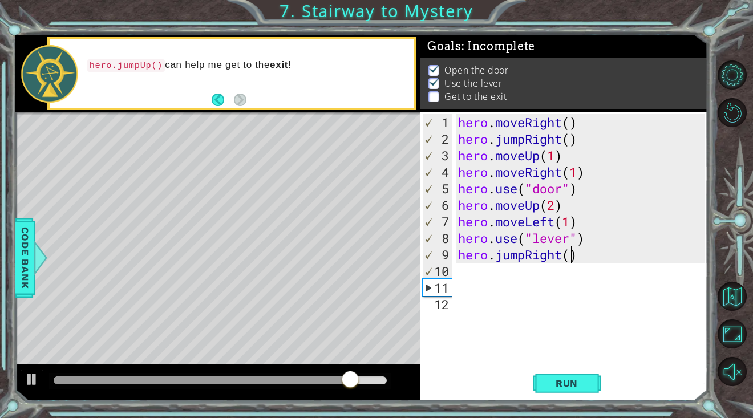
click at [568, 259] on div "hero . moveRight ( ) hero . jumpRight ( ) hero . moveUp ( 1 ) hero . moveRight …" at bounding box center [584, 254] width 256 height 281
type textarea "hero.jumpRight(2)"
click at [515, 273] on div "hero . moveRight ( ) hero . jumpRight ( ) hero . moveUp ( 1 ) hero . moveRight …" at bounding box center [584, 254] width 256 height 281
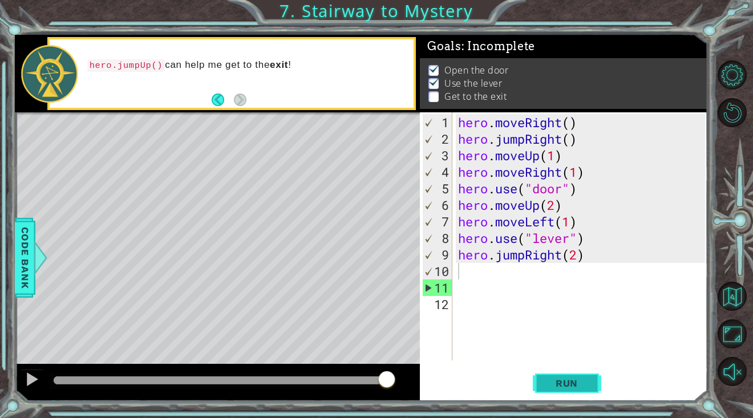
click at [570, 387] on span "Run" at bounding box center [566, 383] width 45 height 11
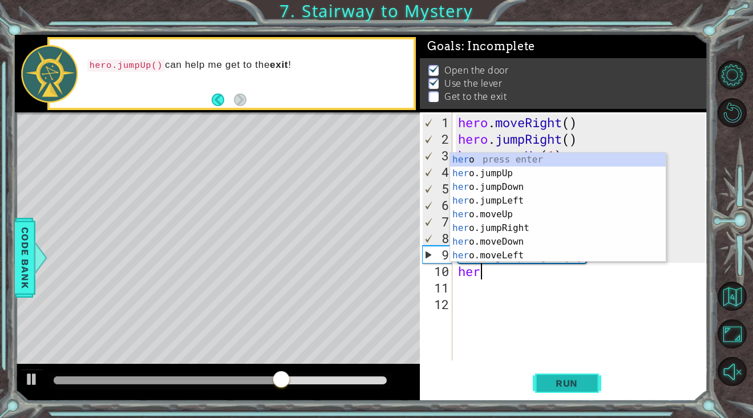
type textarea "hero"
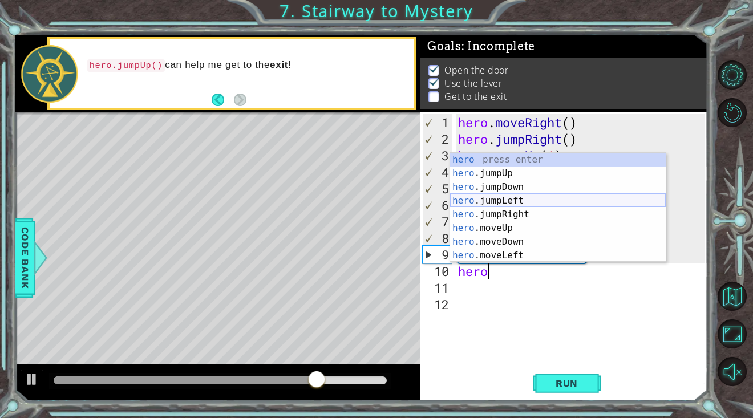
click at [546, 200] on div "hero press enter hero .jumpUp press enter hero .jumpDown press enter hero .jump…" at bounding box center [558, 221] width 216 height 137
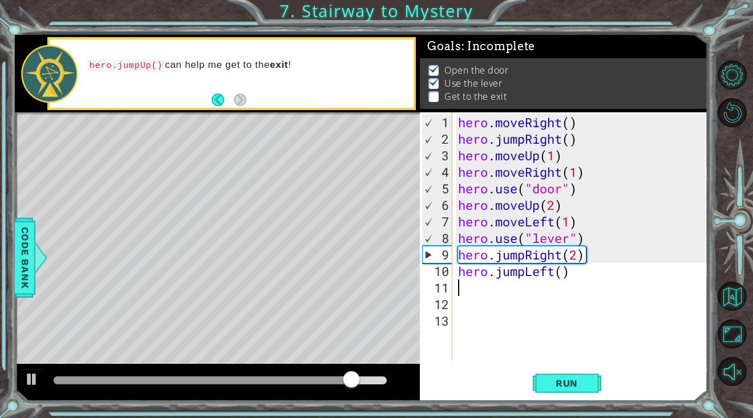
click at [518, 290] on div "hero . moveRight ( ) hero . jumpRight ( ) hero . moveUp ( 1 ) hero . moveRight …" at bounding box center [584, 254] width 256 height 281
click at [560, 374] on button "Run" at bounding box center [567, 383] width 68 height 29
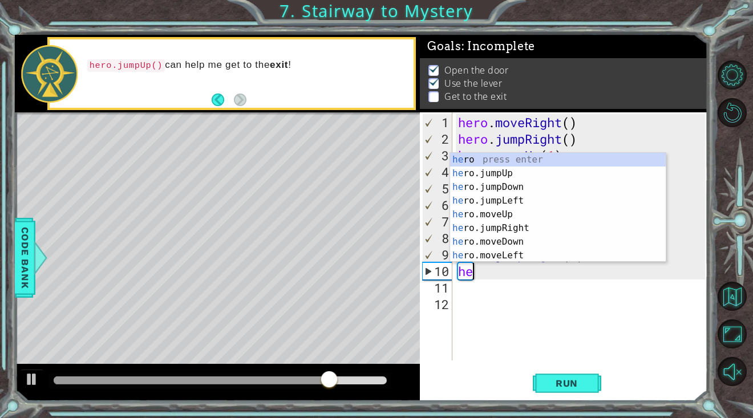
type textarea "h"
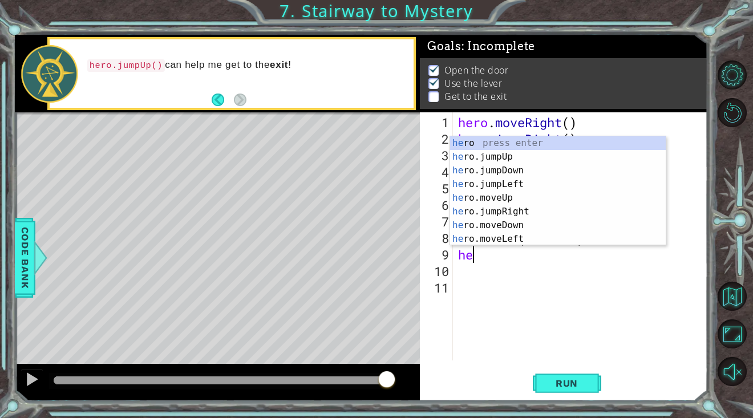
type textarea "h"
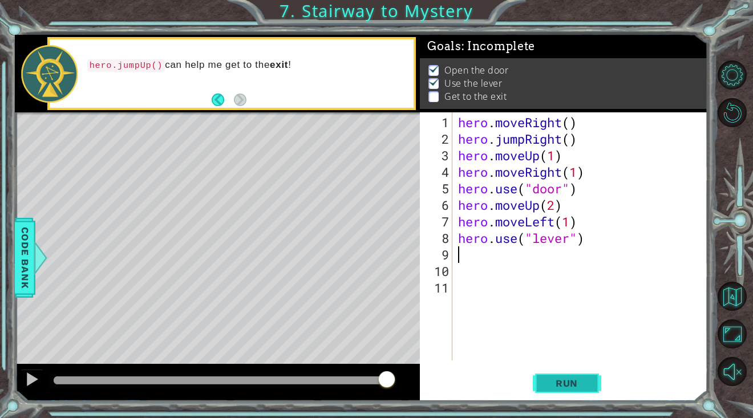
click at [585, 377] on button "Run" at bounding box center [567, 383] width 68 height 29
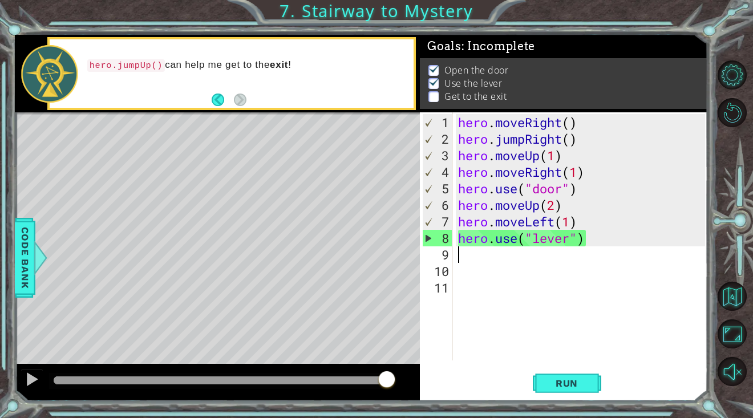
click at [583, 284] on div "hero . moveRight ( ) hero . jumpRight ( ) hero . moveUp ( 1 ) hero . moveRight …" at bounding box center [584, 254] width 256 height 281
click at [480, 256] on div "hero . moveRight ( ) hero . jumpRight ( ) hero . moveUp ( 1 ) hero . moveRight …" at bounding box center [584, 254] width 256 height 281
click at [625, 333] on div "hero . moveRight ( ) hero . jumpRight ( ) hero . moveUp ( 1 ) hero . moveRight …" at bounding box center [584, 254] width 256 height 281
click at [537, 269] on div "hero . moveRight ( ) hero . jumpRight ( ) hero . moveUp ( 1 ) hero . moveRight …" at bounding box center [584, 254] width 256 height 281
click at [532, 261] on div "hero . moveRight ( ) hero . jumpRight ( ) hero . moveUp ( 1 ) hero . moveRight …" at bounding box center [584, 254] width 256 height 281
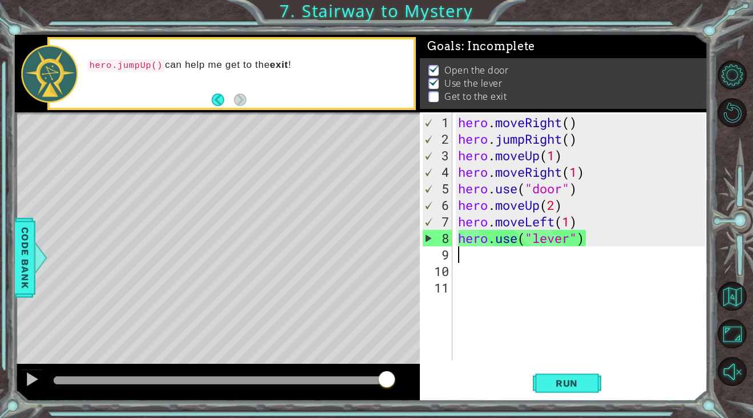
click at [664, 183] on div "hero . moveRight ( ) hero . jumpRight ( ) hero . moveUp ( 1 ) hero . moveRight …" at bounding box center [584, 254] width 256 height 281
type textarea "hero.use("door")"
click at [545, 285] on div "hero . moveRight ( ) hero . jumpRight ( ) hero . moveUp ( 1 ) hero . moveRight …" at bounding box center [584, 254] width 256 height 281
click at [511, 254] on div "hero . moveRight ( ) hero . jumpRight ( ) hero . moveUp ( 1 ) hero . moveRight …" at bounding box center [584, 254] width 256 height 281
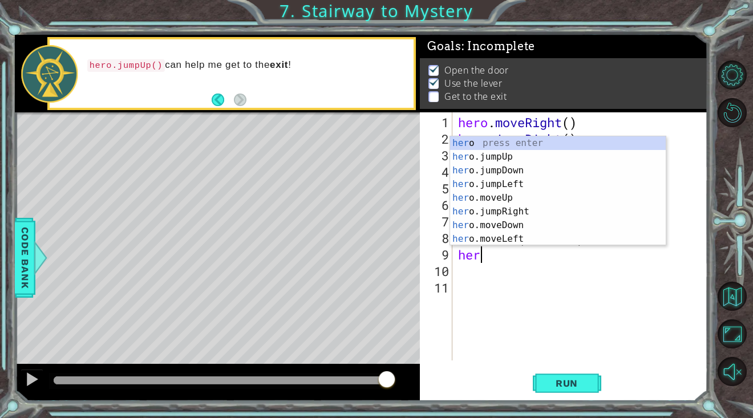
scroll to position [0, 1]
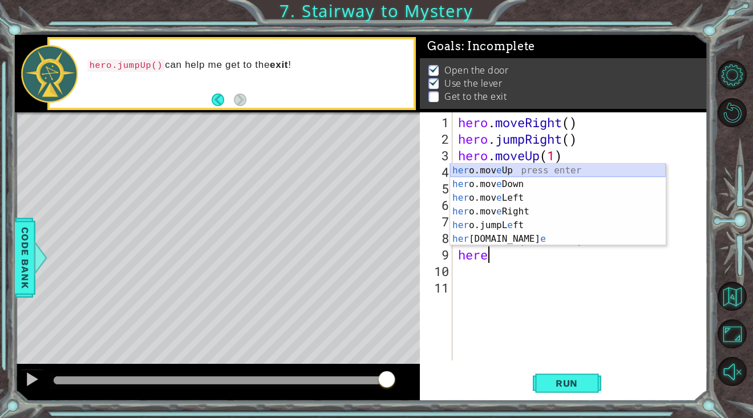
click at [519, 176] on div "her o.mov e Up press enter her o.mov e Down press enter her o.mov e Left press …" at bounding box center [558, 219] width 216 height 110
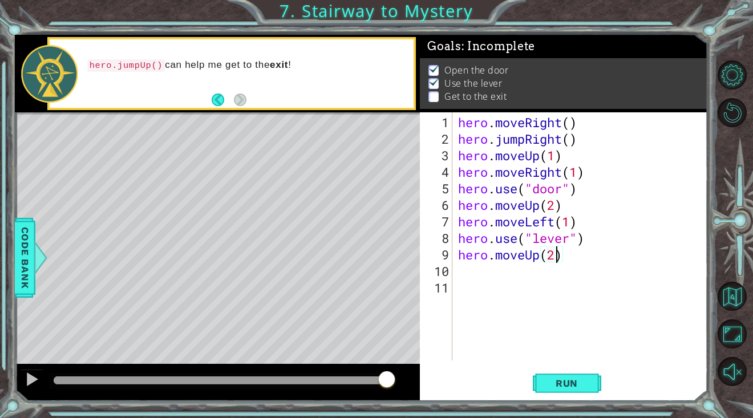
scroll to position [0, 4]
click at [574, 389] on span "Run" at bounding box center [566, 383] width 45 height 11
click at [561, 397] on button "Run" at bounding box center [567, 383] width 68 height 29
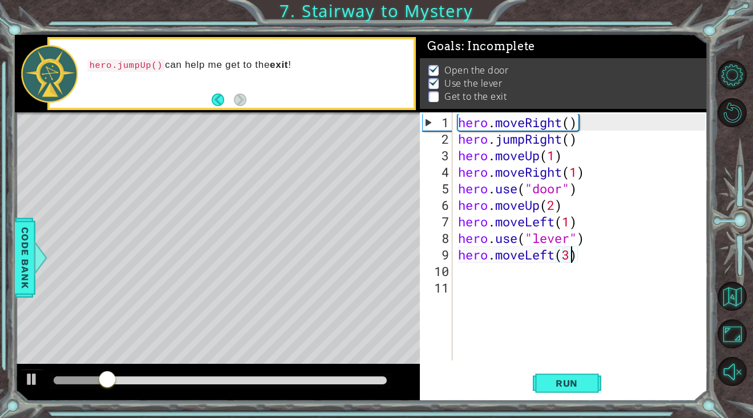
type textarea "hero.moveLeft(2)"
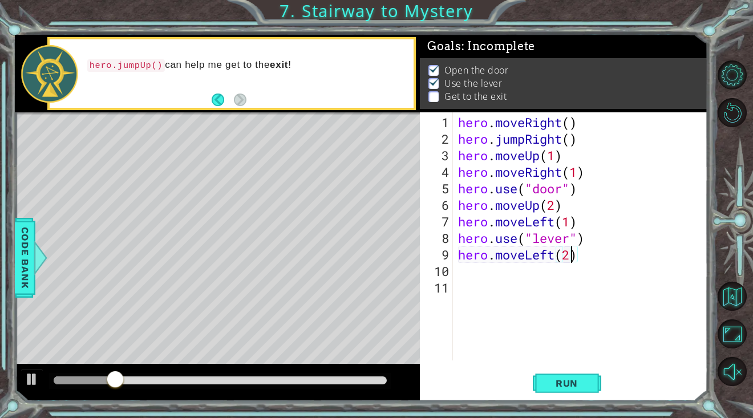
click at [507, 283] on div "hero . moveRight ( ) hero . jumpRight ( ) hero . moveUp ( 1 ) hero . moveRight …" at bounding box center [584, 254] width 256 height 281
click at [487, 266] on div "hero . moveRight ( ) hero . jumpRight ( ) hero . moveUp ( 1 ) hero . moveRight …" at bounding box center [584, 254] width 256 height 281
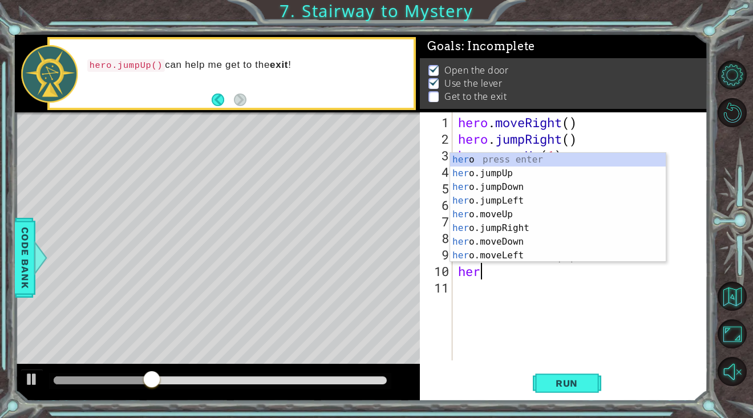
type textarea "here"
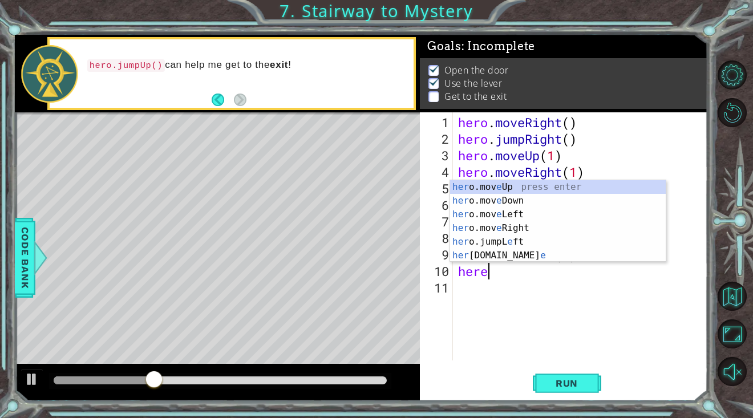
scroll to position [0, 1]
click at [487, 239] on div "her o.mov e Up press enter her o.mov e Down press enter her o.mov e Left press …" at bounding box center [558, 235] width 216 height 110
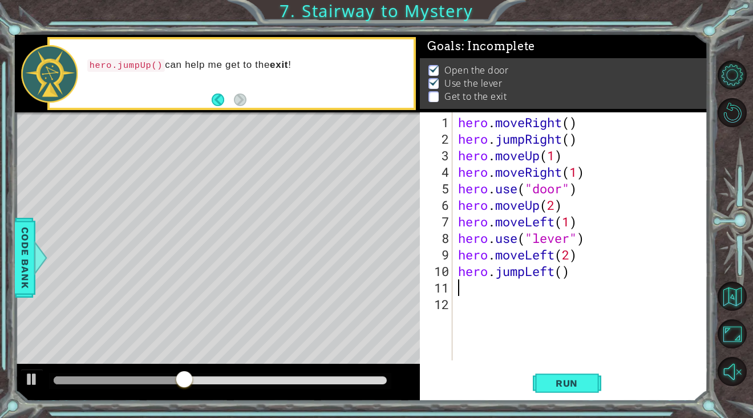
scroll to position [0, 0]
drag, startPoint x: 553, startPoint y: 273, endPoint x: 529, endPoint y: 271, distance: 24.1
click at [529, 271] on div "hero . moveRight ( ) hero . jumpRight ( ) hero . moveUp ( 1 ) hero . moveRight …" at bounding box center [584, 254] width 256 height 281
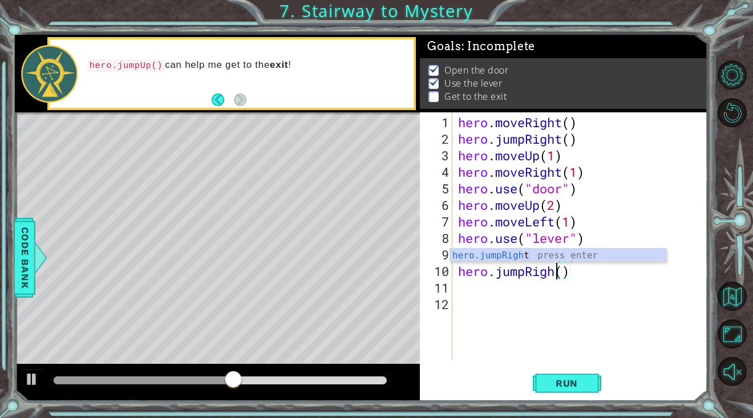
type textarea "hero.jumpRight()"
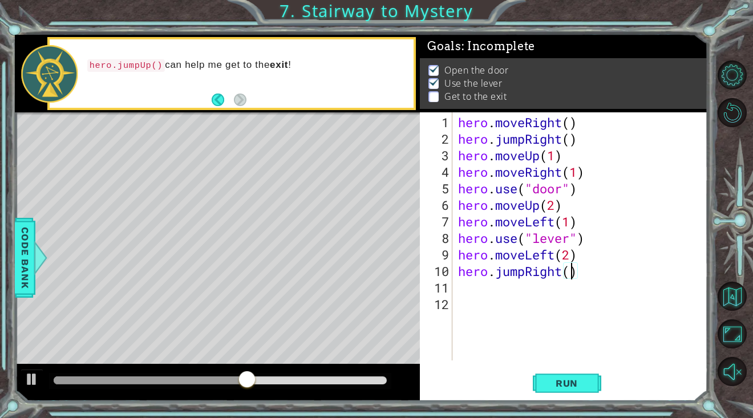
click at [573, 271] on div "hero . moveRight ( ) hero . jumpRight ( ) hero . moveUp ( 1 ) hero . moveRight …" at bounding box center [584, 254] width 256 height 281
click at [554, 304] on div "hero . moveRight ( ) hero . jumpRight ( ) hero . moveUp ( 1 ) hero . moveRight …" at bounding box center [584, 254] width 256 height 281
click at [535, 284] on div "hero . moveRight ( ) hero . jumpRight ( ) hero . moveUp ( 1 ) hero . moveRight …" at bounding box center [584, 254] width 256 height 281
click at [576, 393] on button "Run" at bounding box center [567, 383] width 68 height 29
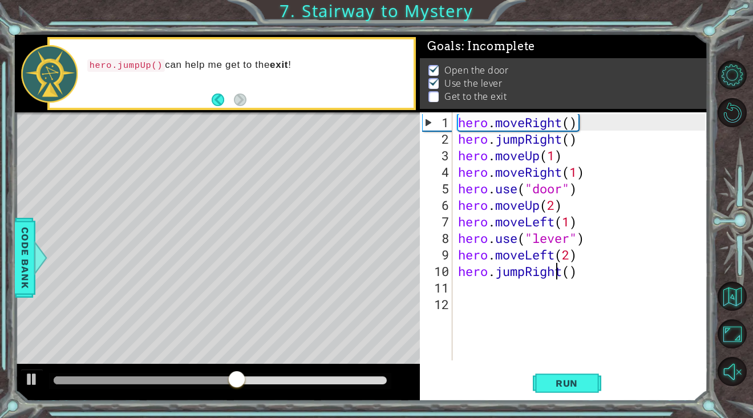
click at [556, 273] on div "hero . moveRight ( ) hero . jumpRight ( ) hero . moveUp ( 1 ) hero . moveRight …" at bounding box center [584, 254] width 256 height 281
click at [591, 272] on div "hero . moveRight ( ) hero . jumpRight ( ) hero . moveUp ( 1 ) hero . moveRight …" at bounding box center [584, 254] width 256 height 281
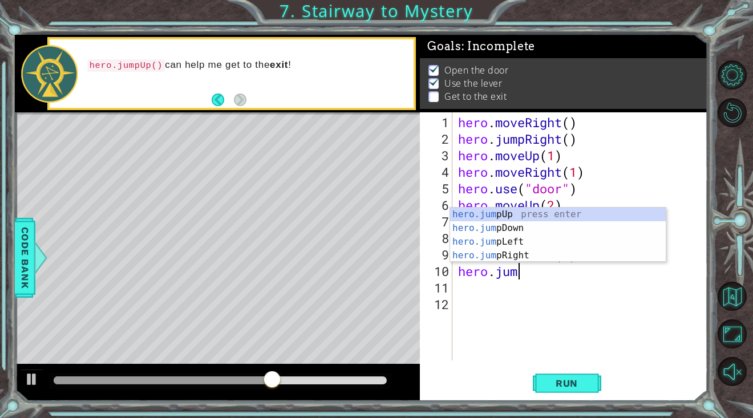
scroll to position [0, 1]
type textarea "hero.jump"
click at [572, 214] on div "hero.jump Up press enter hero.jump Down press enter hero.jump Left press enter …" at bounding box center [558, 249] width 216 height 82
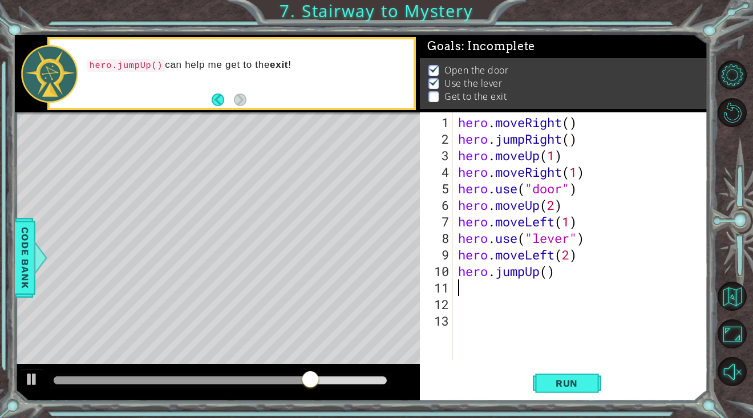
scroll to position [0, 0]
click at [572, 394] on button "Run" at bounding box center [567, 383] width 68 height 29
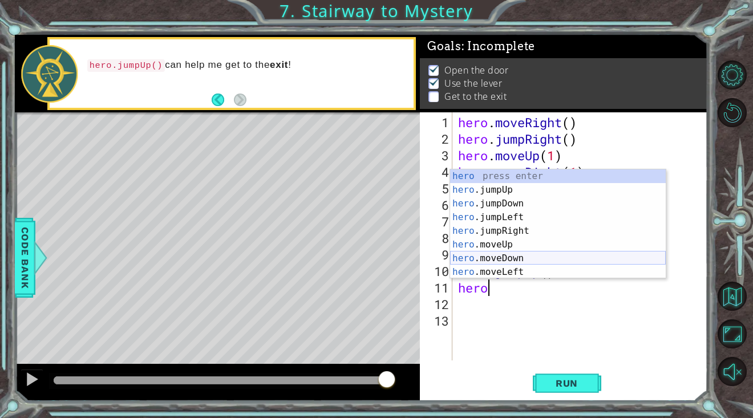
scroll to position [0, 1]
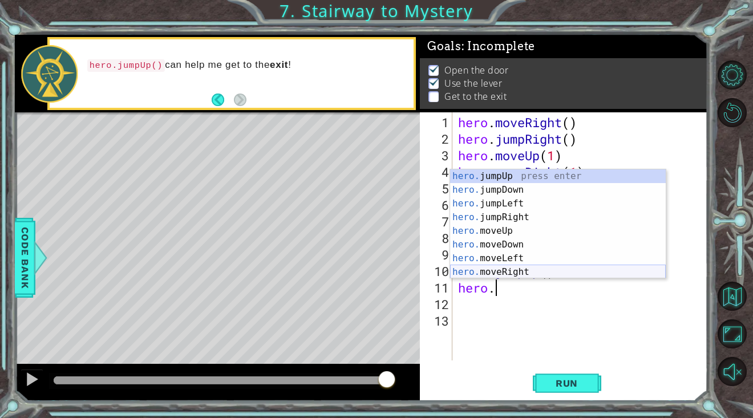
click at [540, 268] on div "hero. jumpUp press enter hero. jumpDown press enter hero. jumpLeft press enter …" at bounding box center [558, 237] width 216 height 137
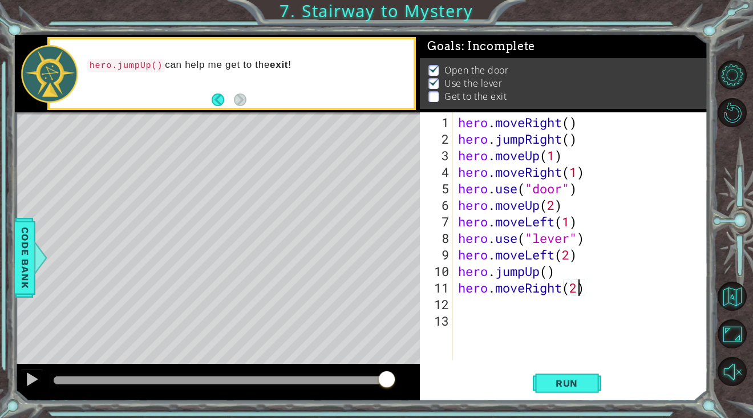
scroll to position [0, 5]
type textarea "hero.moveRight(2)"
click at [553, 382] on span "Run" at bounding box center [566, 383] width 45 height 11
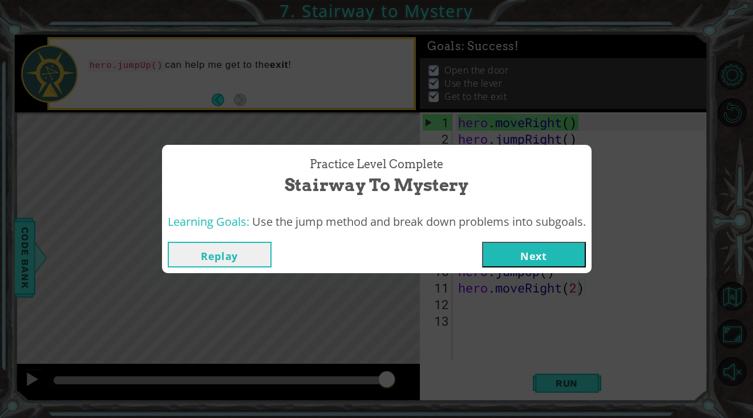
click at [540, 253] on button "Next" at bounding box center [534, 255] width 104 height 26
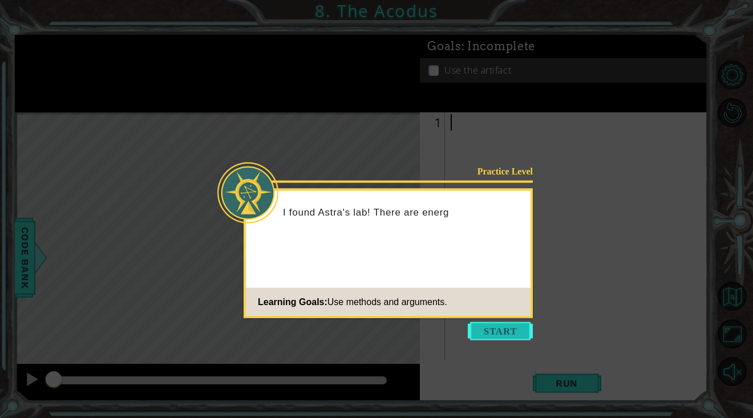
click at [488, 328] on button "Start" at bounding box center [500, 331] width 65 height 18
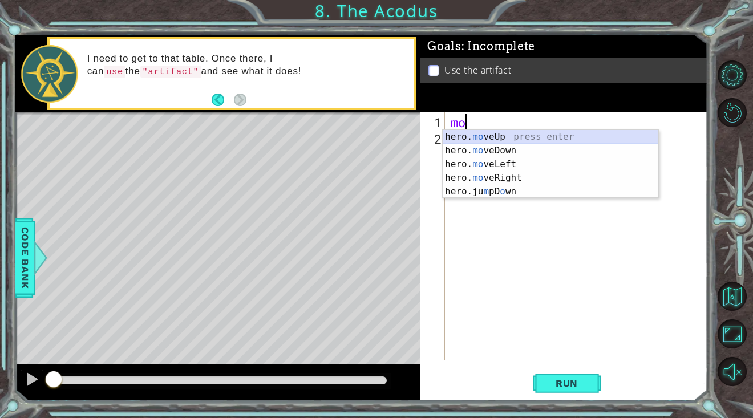
click at [491, 140] on div "hero. mo veUp press enter hero. mo veDown press enter hero. mo veLeft press ent…" at bounding box center [551, 178] width 216 height 96
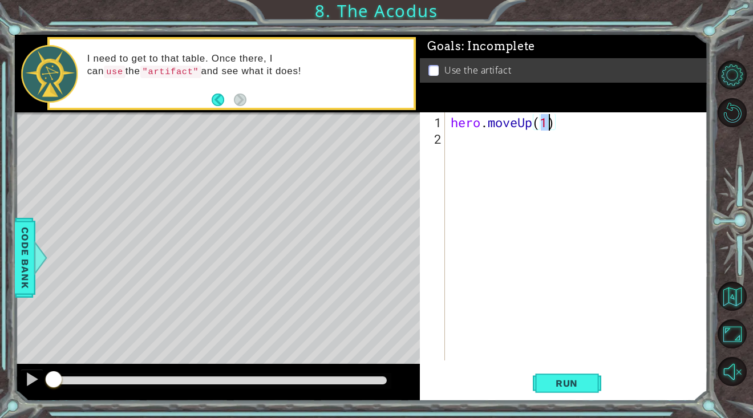
type textarea "hero.moveUp(2)"
click at [462, 138] on div "hero . moveUp ( 2 )" at bounding box center [580, 254] width 262 height 281
click at [551, 124] on div "hero . moveUp ( 2 )" at bounding box center [580, 254] width 262 height 281
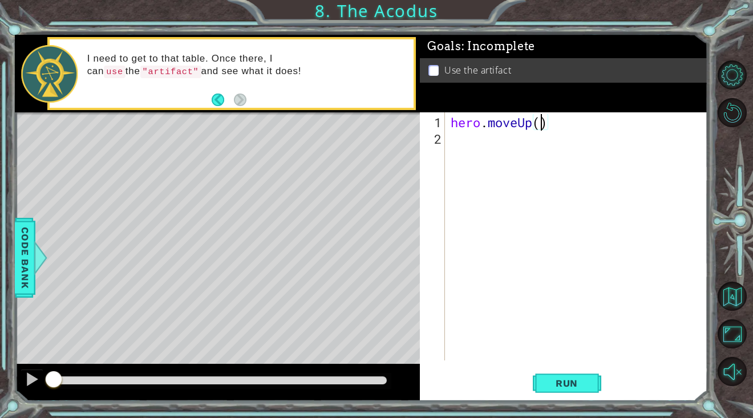
scroll to position [0, 4]
click at [576, 371] on button "Run" at bounding box center [567, 383] width 68 height 29
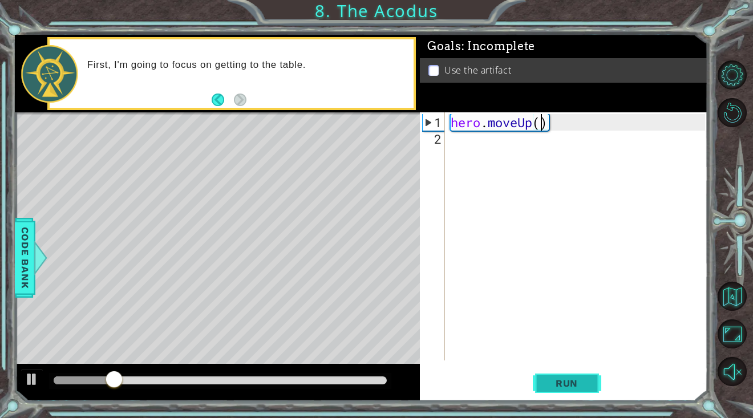
type textarea "hero.moveUp(2)"
click at [486, 167] on div "hero . moveUp ( 2 )" at bounding box center [580, 254] width 262 height 281
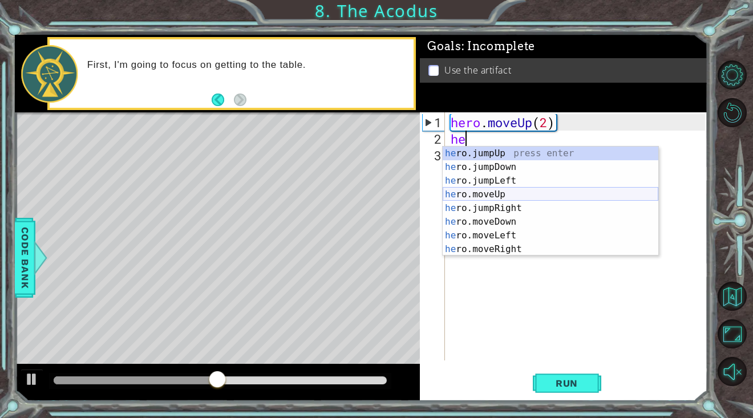
click at [514, 200] on div "he ro.jumpUp press enter he ro.jumpDown press enter he ro.jumpLeft press enter …" at bounding box center [551, 215] width 216 height 137
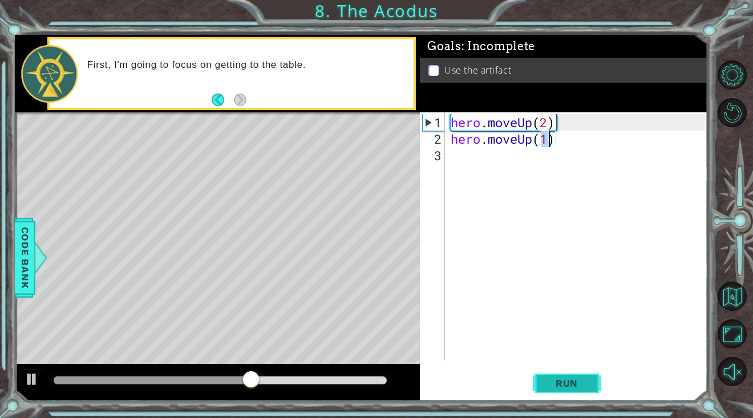
click at [564, 388] on span "Run" at bounding box center [566, 383] width 45 height 11
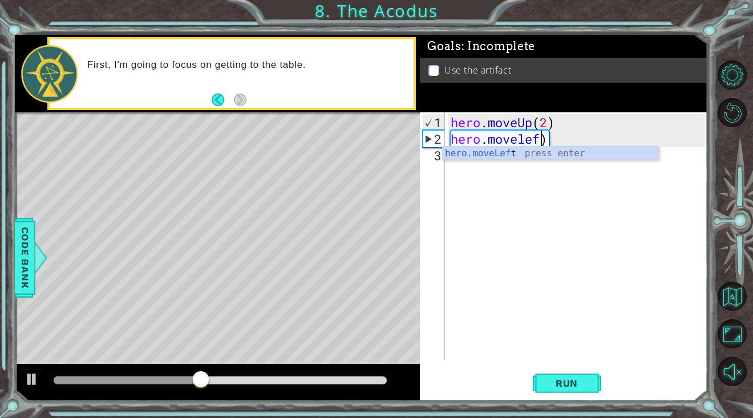
scroll to position [0, 4]
click at [557, 156] on div "hero.moveLeft press enter" at bounding box center [551, 167] width 216 height 41
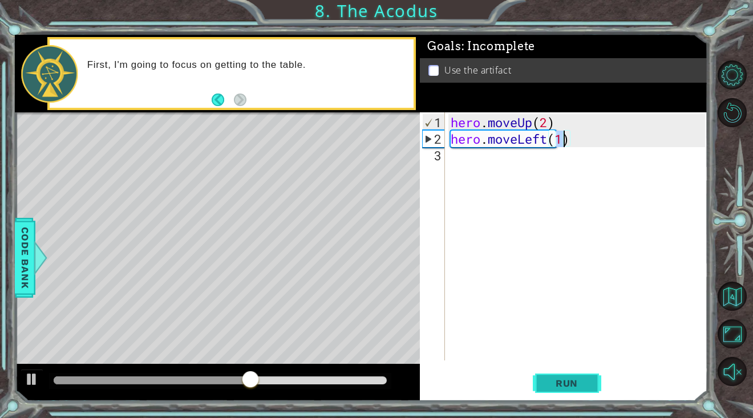
type textarea "hero.moveLeft(1)"
click at [563, 385] on span "Run" at bounding box center [566, 383] width 45 height 11
click at [514, 165] on div "hero . moveUp ( 2 ) hero . moveLeft ( 1 )" at bounding box center [580, 254] width 262 height 281
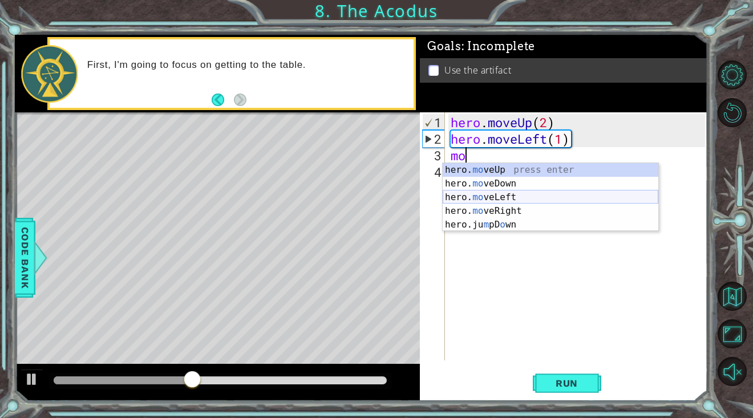
click at [512, 195] on div "hero. mo veUp press enter hero. mo veDown press enter hero. mo veLeft press ent…" at bounding box center [551, 211] width 216 height 96
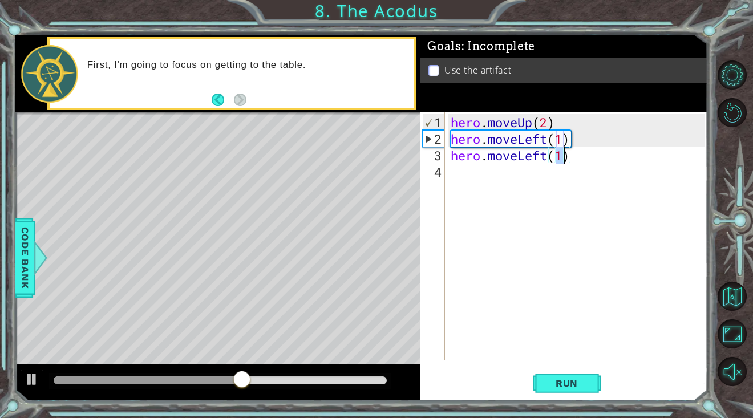
type textarea "hero.moveLeft(2)"
click at [539, 183] on div "hero . moveUp ( 2 ) hero . moveLeft ( 1 ) hero . moveLeft ( 2 )" at bounding box center [580, 254] width 262 height 281
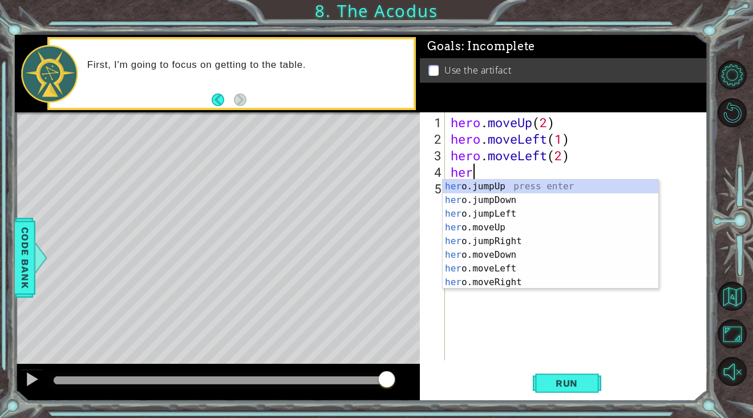
scroll to position [0, 1]
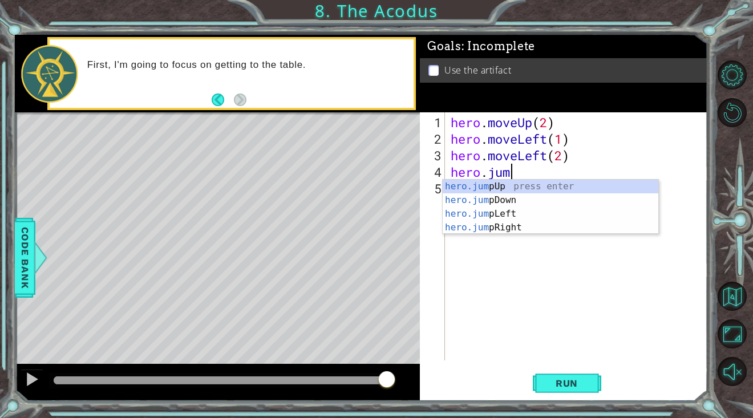
type textarea "hero.jump"
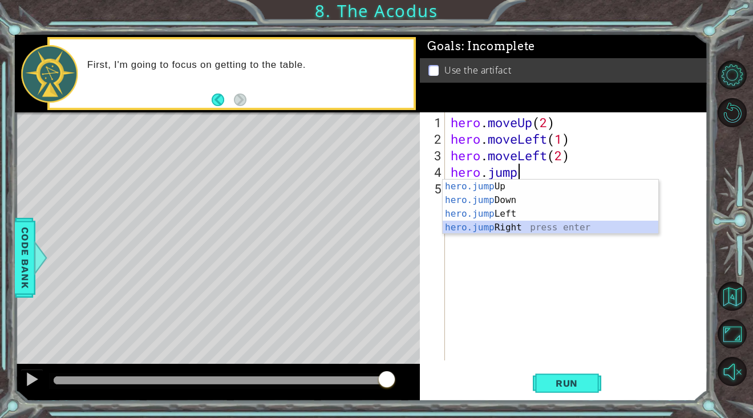
click at [490, 223] on div "hero.jump Up press enter hero.jump Down press enter hero.jump Left press enter …" at bounding box center [551, 221] width 216 height 82
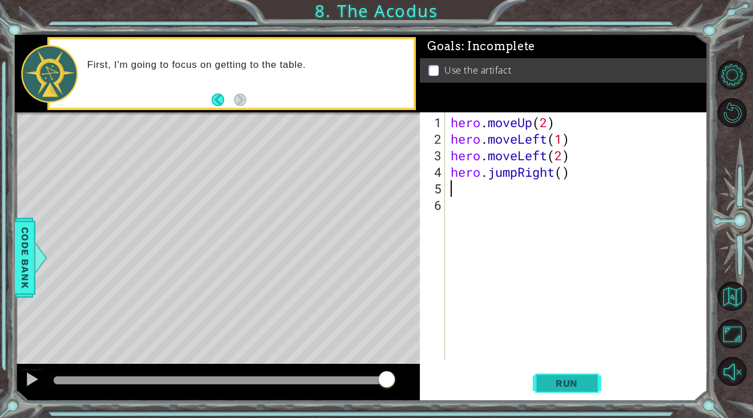
click at [580, 382] on span "Run" at bounding box center [566, 383] width 45 height 11
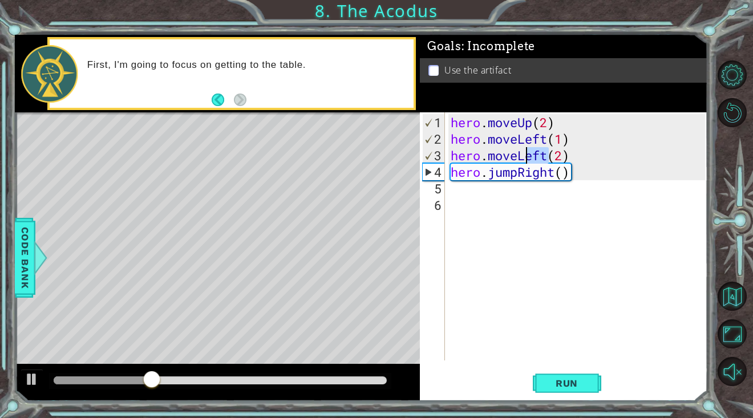
drag, startPoint x: 549, startPoint y: 160, endPoint x: 522, endPoint y: 160, distance: 27.4
click at [522, 160] on div "hero . moveUp ( 2 ) hero . moveLeft ( 1 ) hero . moveLeft ( 2 ) hero . jumpRigh…" at bounding box center [580, 254] width 262 height 281
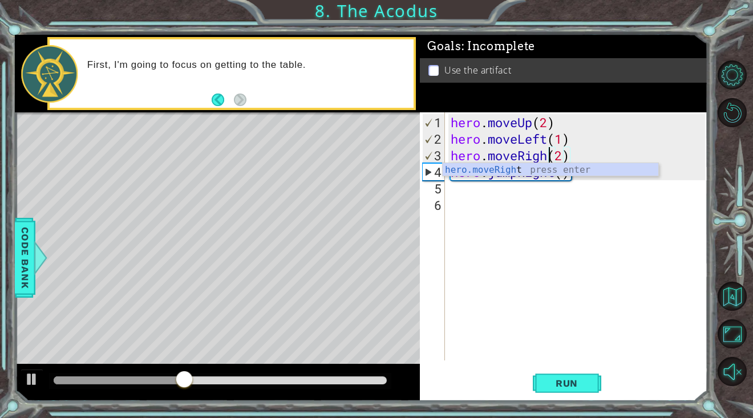
scroll to position [0, 5]
click at [575, 386] on span "Run" at bounding box center [566, 383] width 45 height 11
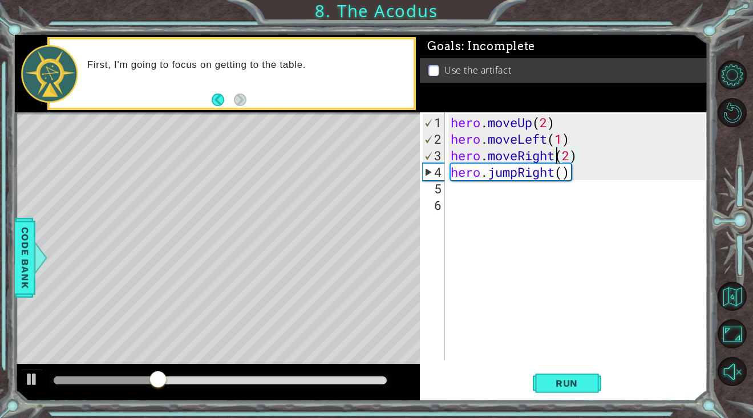
drag, startPoint x: 555, startPoint y: 156, endPoint x: 555, endPoint y: 173, distance: 17.7
click at [555, 157] on div "hero . moveUp ( 2 ) hero . moveLeft ( 1 ) hero . moveRight ( 2 ) hero . jumpRig…" at bounding box center [580, 254] width 262 height 281
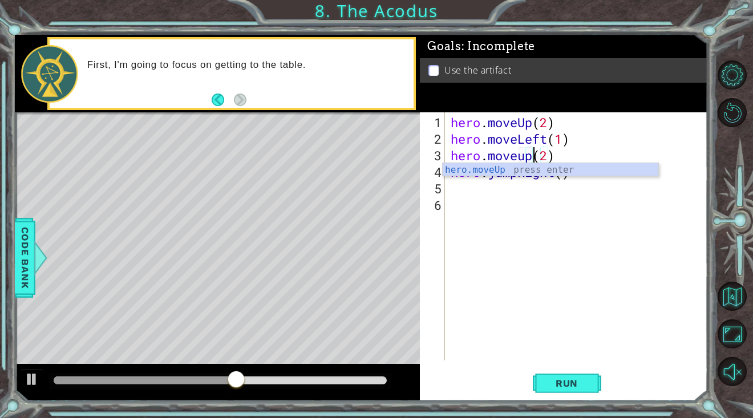
scroll to position [0, 3]
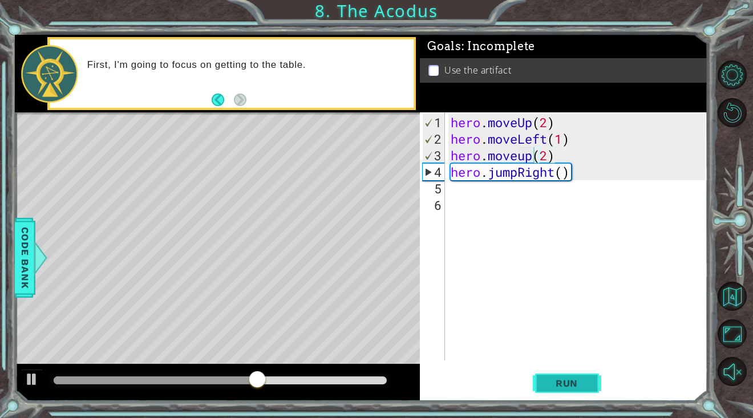
click at [571, 386] on span "Run" at bounding box center [566, 383] width 45 height 11
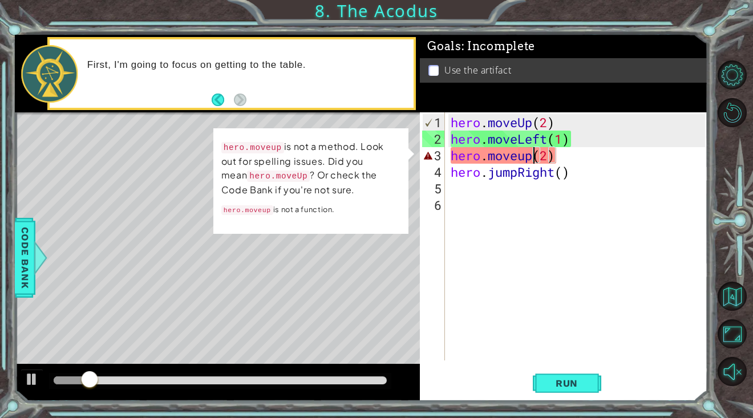
click at [577, 175] on div "hero . moveUp ( 2 ) hero . moveLeft ( 1 ) hero . moveup ( 2 ) hero . jumpRight …" at bounding box center [580, 254] width 262 height 281
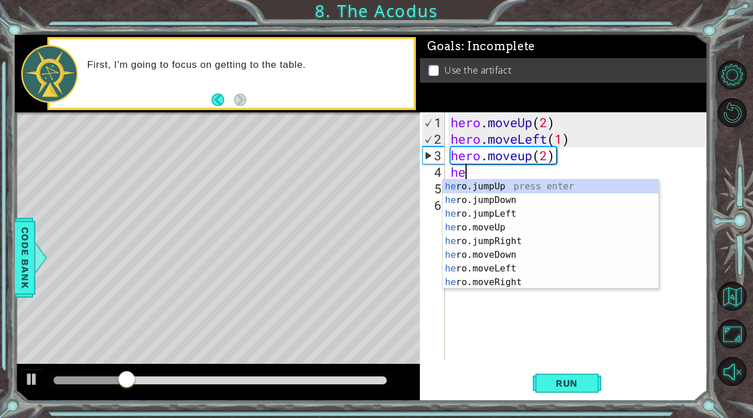
scroll to position [0, 0]
type textarea "h"
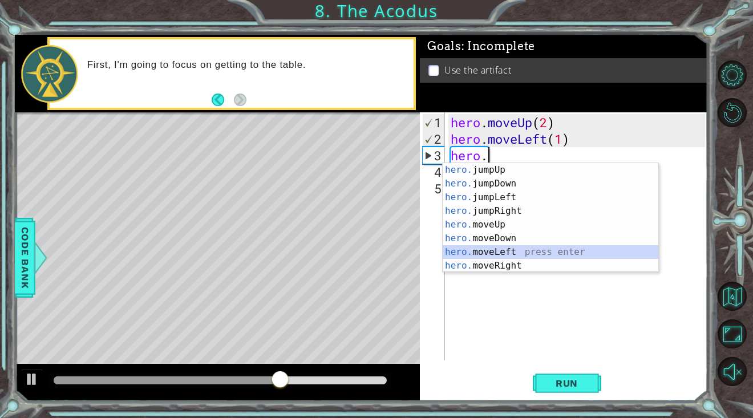
click at [561, 256] on div "hero. jumpUp press enter hero. jumpDown press enter hero. jumpLeft press enter …" at bounding box center [551, 231] width 216 height 137
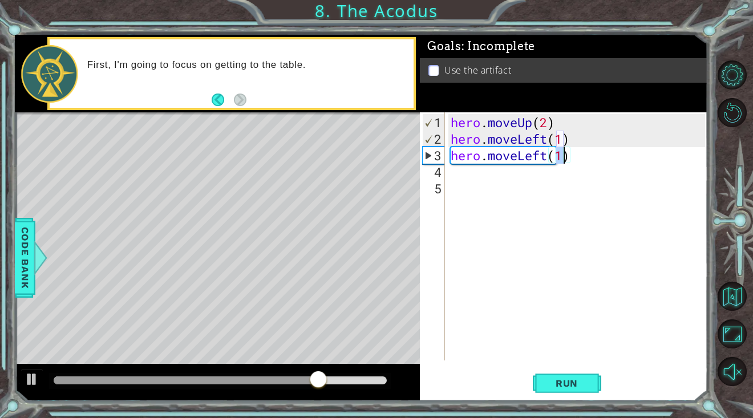
scroll to position [0, 5]
click at [558, 391] on button "Run" at bounding box center [567, 383] width 68 height 29
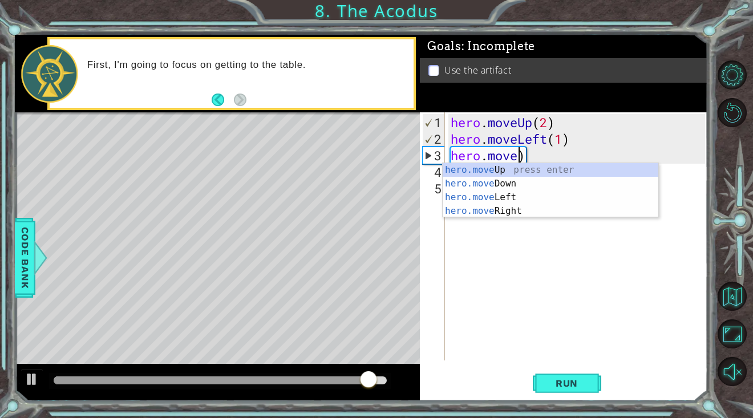
scroll to position [0, 3]
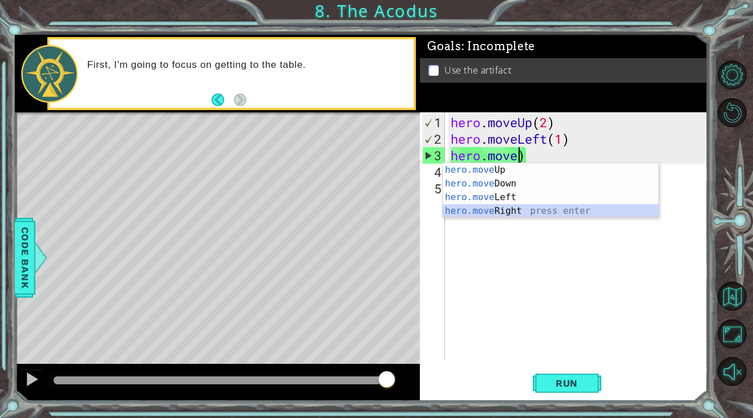
click at [560, 213] on div "hero.move Up press enter hero.move Down press enter hero.move Left press enter …" at bounding box center [551, 204] width 216 height 82
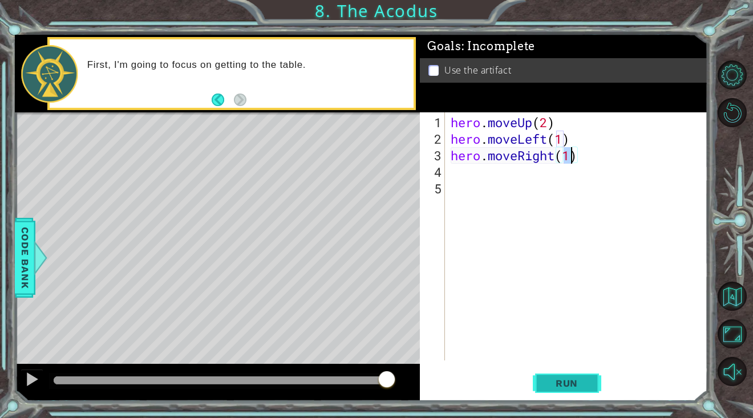
click at [569, 387] on span "Run" at bounding box center [566, 383] width 45 height 11
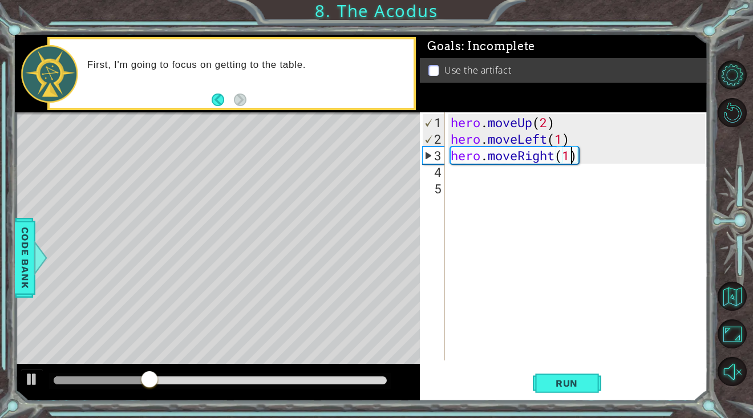
click at [553, 156] on div "hero . moveUp ( 2 ) hero . moveLeft ( 1 ) hero . moveRight ( 1 )" at bounding box center [580, 254] width 262 height 281
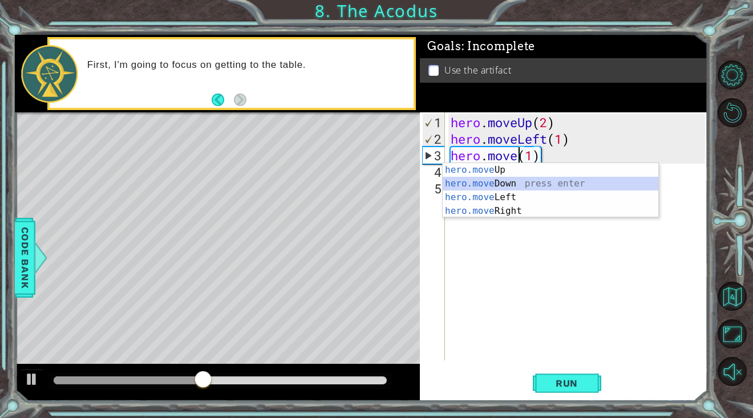
click at [544, 185] on div "hero.move Up press enter hero.move Down press enter hero.move Left press enter …" at bounding box center [551, 204] width 216 height 82
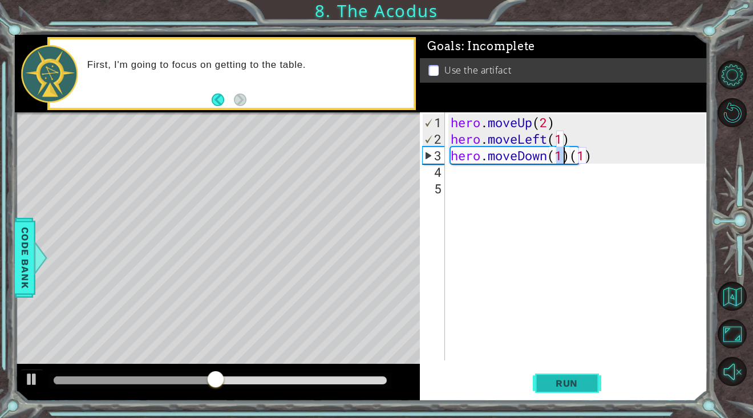
click at [588, 383] on span "Run" at bounding box center [566, 383] width 45 height 11
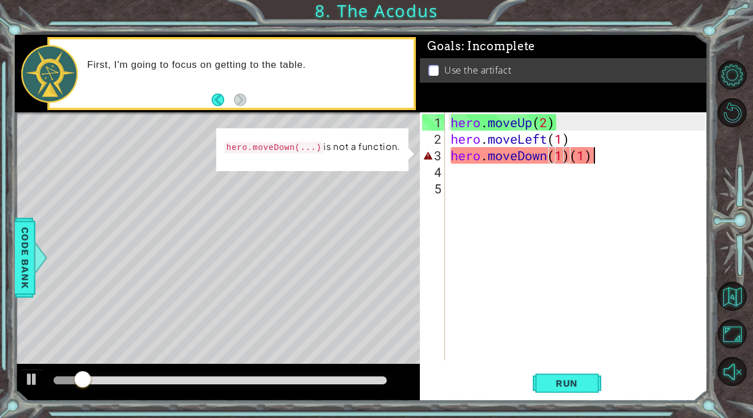
click at [593, 155] on div "hero . moveUp ( 2 ) hero . moveLeft ( 1 ) hero . moveDown ( 1 ) ( 1 )" at bounding box center [580, 254] width 262 height 281
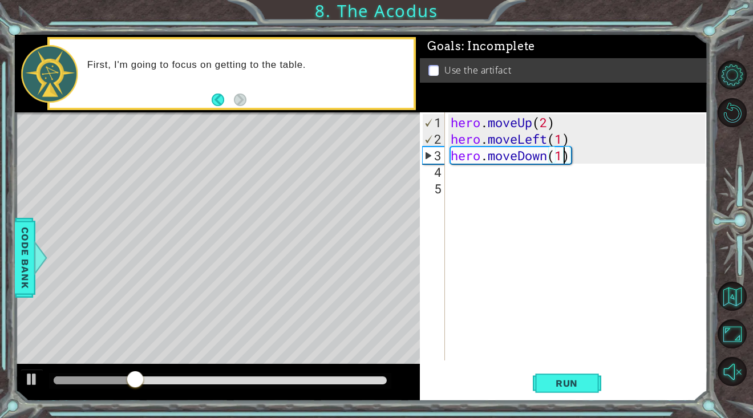
click at [563, 157] on div "hero . moveUp ( 2 ) hero . moveLeft ( 1 ) hero . moveDown ( 1 )" at bounding box center [580, 254] width 262 height 281
type textarea "hero.moveDown(2)"
click at [561, 186] on div "hero . moveUp ( 2 ) hero . moveLeft ( 1 ) hero . moveDown ( 2 )" at bounding box center [580, 254] width 262 height 281
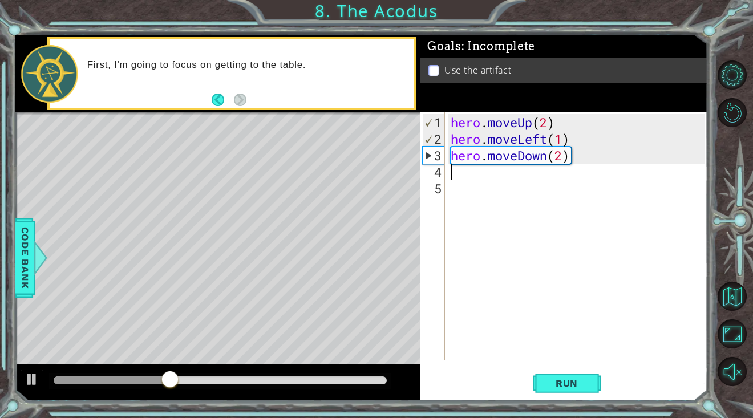
click at [557, 171] on div "hero . moveUp ( 2 ) hero . moveLeft ( 1 ) hero . moveDown ( 2 )" at bounding box center [580, 254] width 262 height 281
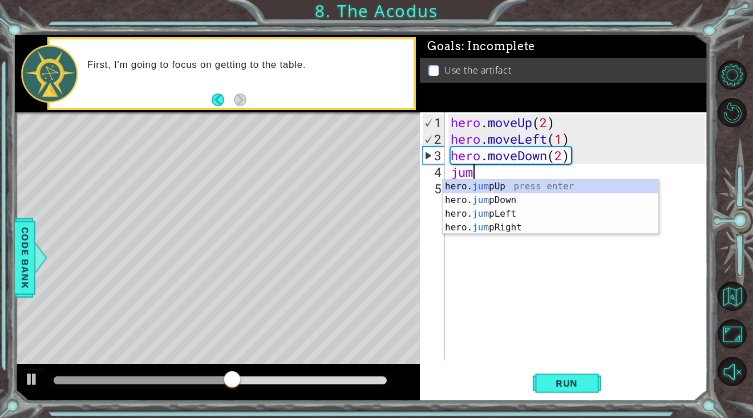
type textarea "jump"
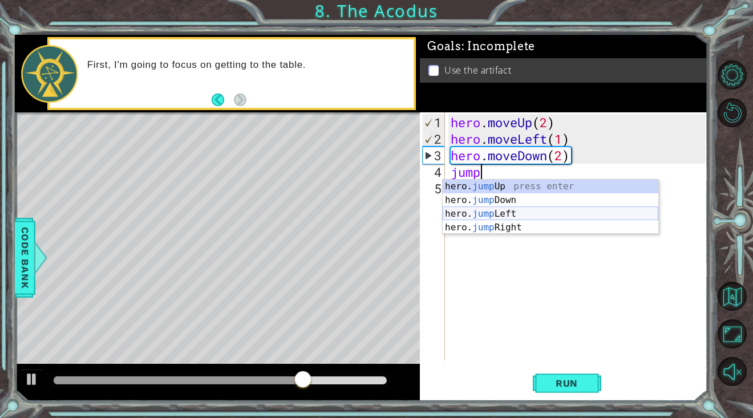
click at [551, 211] on div "hero. jump Up press enter hero. jump Down press enter hero. jump Left press ent…" at bounding box center [551, 221] width 216 height 82
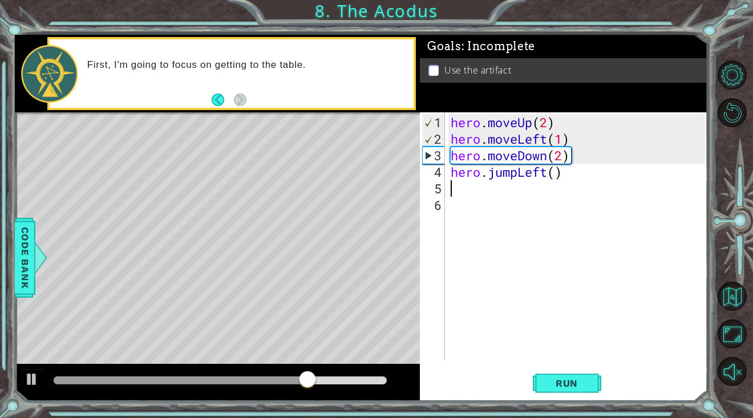
scroll to position [0, 0]
click at [572, 386] on span "Run" at bounding box center [566, 383] width 45 height 11
